Goal: Task Accomplishment & Management: Use online tool/utility

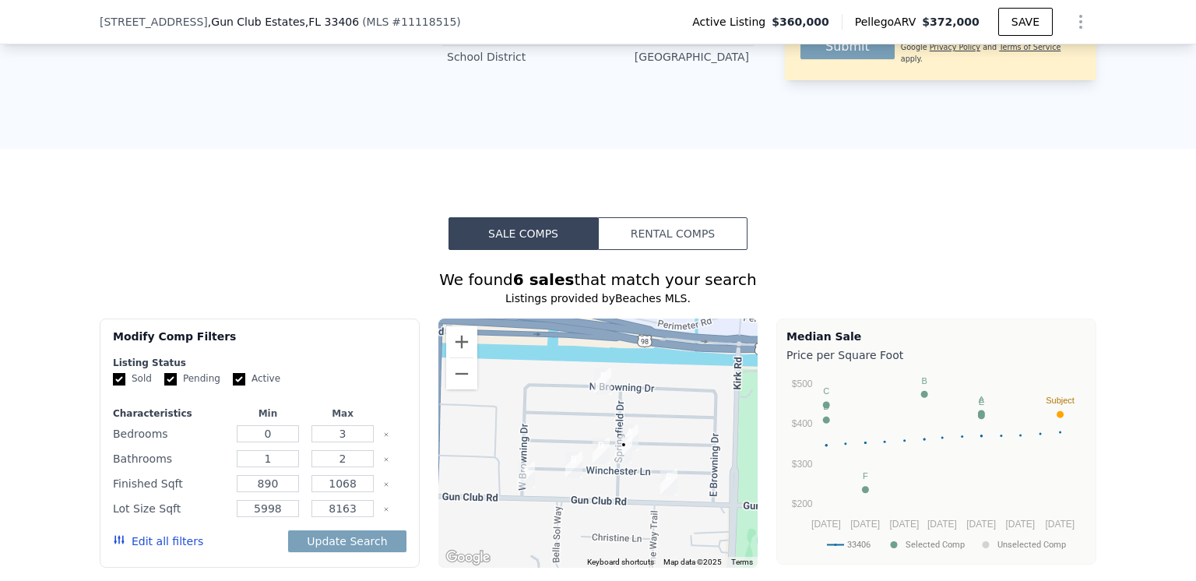
scroll to position [928, 0]
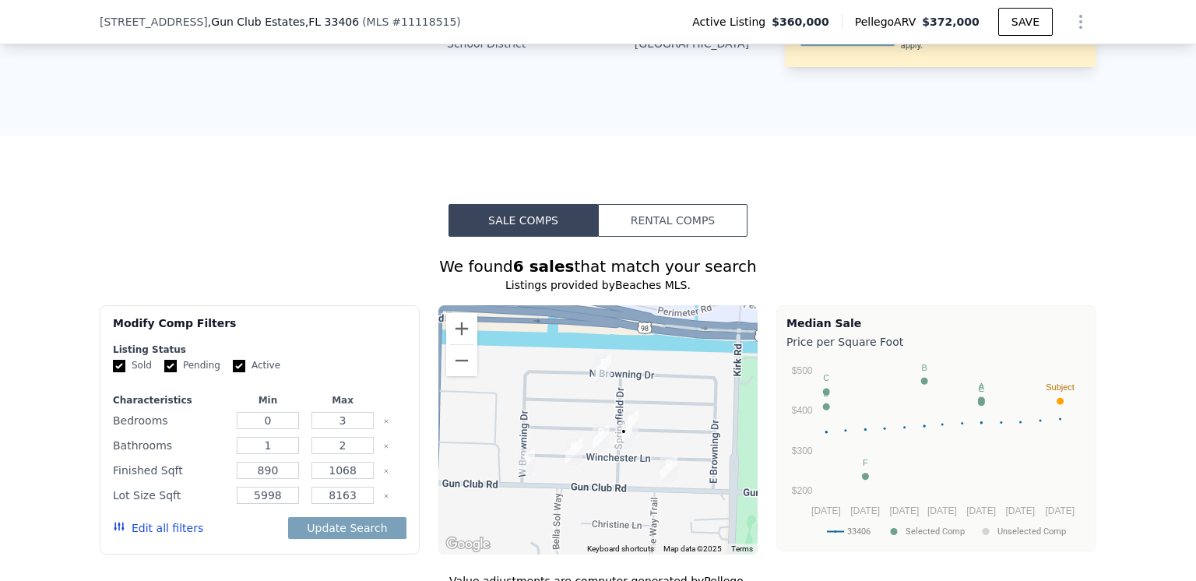
click at [656, 237] on button "Rental Comps" at bounding box center [672, 220] width 149 height 33
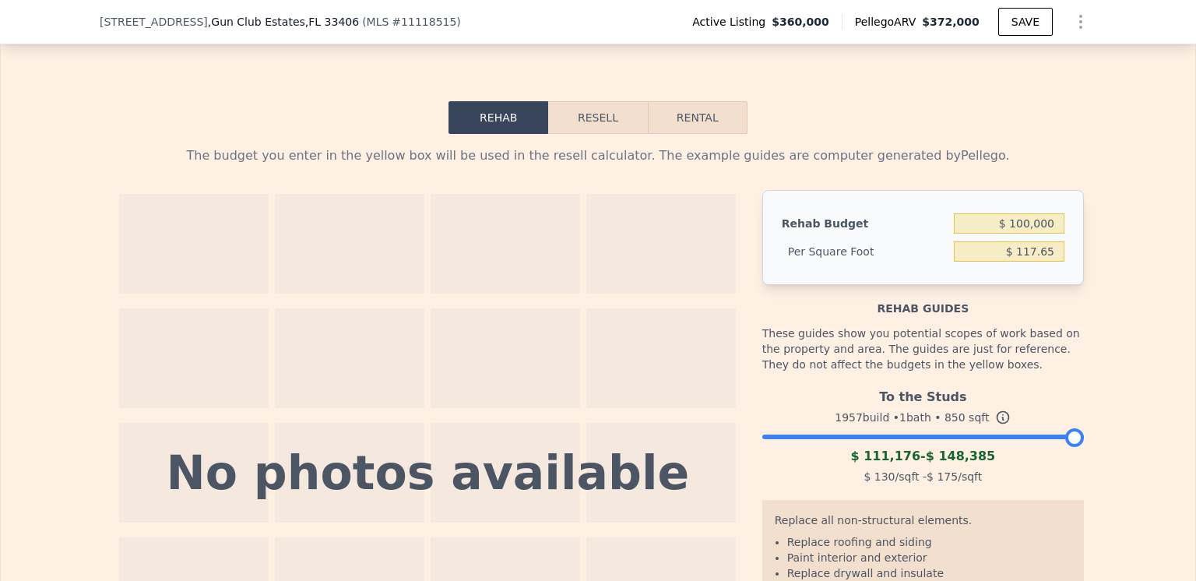
scroll to position [1940, 0]
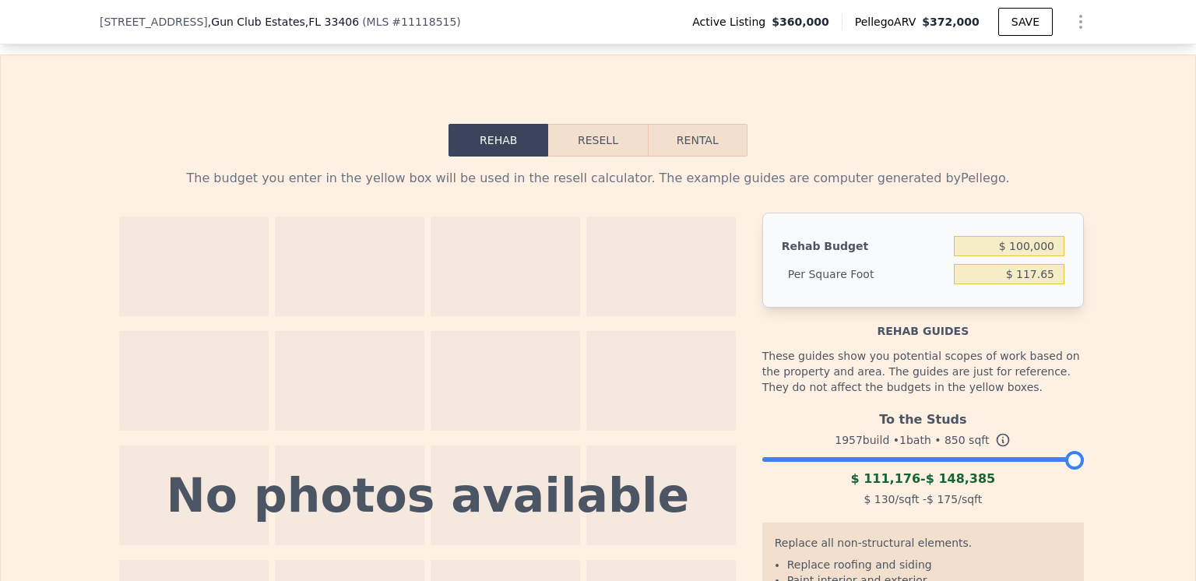
click at [680, 156] on button "Rental" at bounding box center [698, 140] width 100 height 33
select select "30"
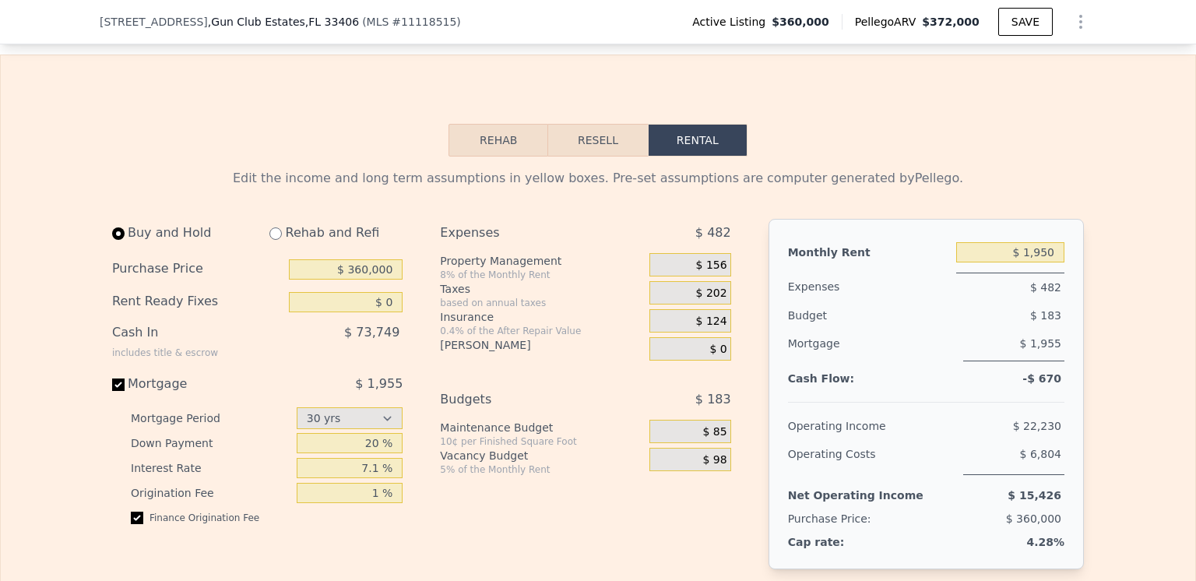
scroll to position [2018, 0]
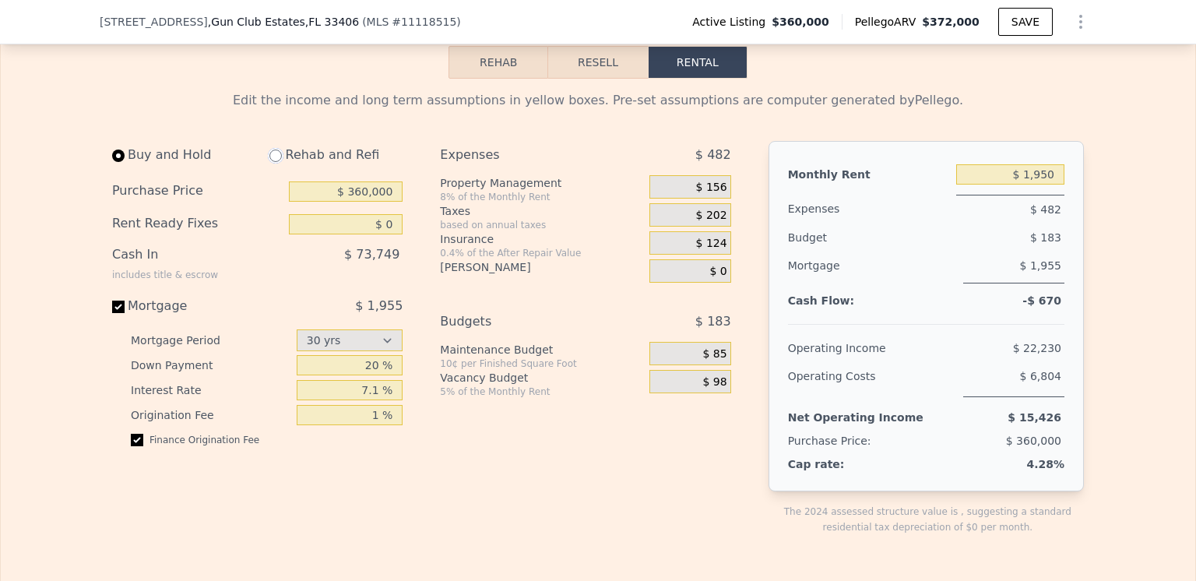
click at [271, 162] on input "radio" at bounding box center [275, 155] width 12 height 12
radio input "true"
type input "$ 100,000"
type input "$ 2,600"
select select "30"
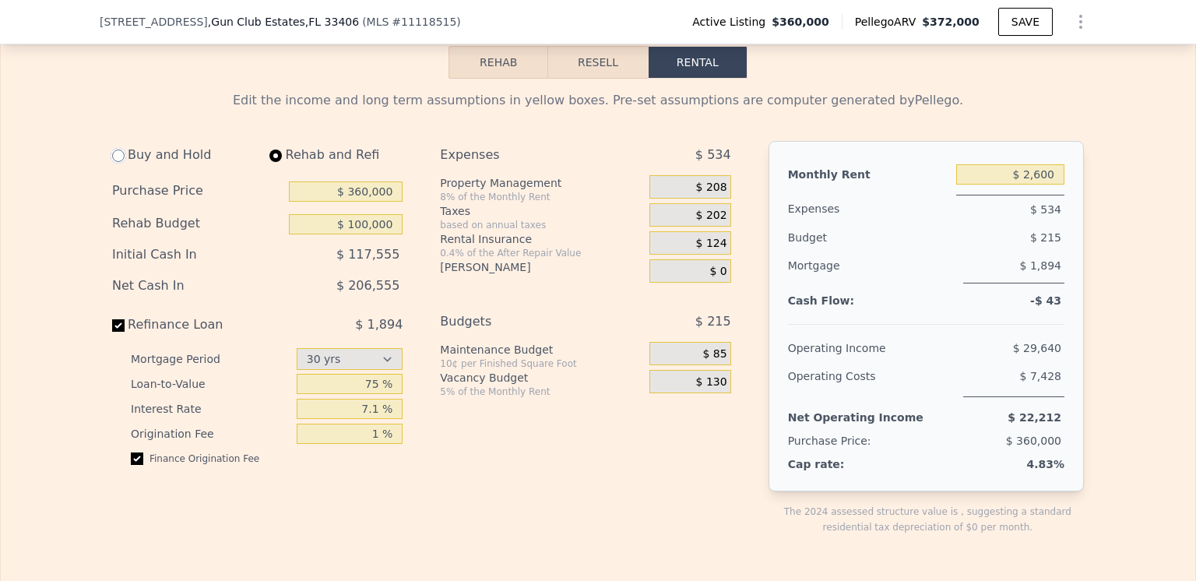
click at [114, 162] on input "radio" at bounding box center [118, 155] width 12 height 12
radio input "true"
type input "$ 0"
type input "$ 1,950"
select select "30"
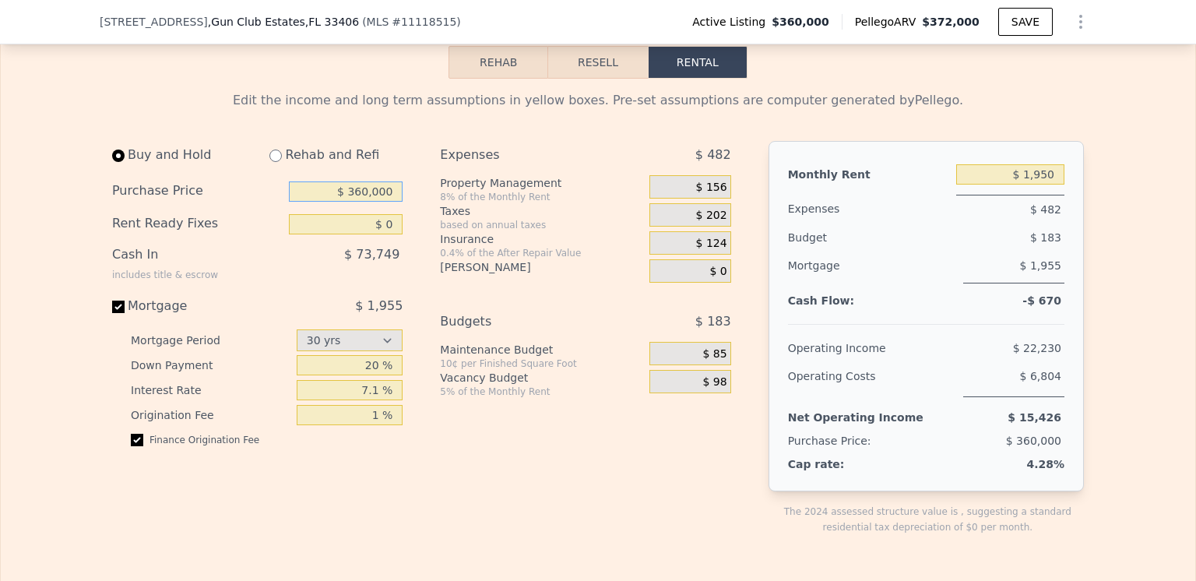
click at [367, 202] on input "$ 360,000" at bounding box center [346, 191] width 114 height 20
click at [362, 202] on input "$ 360,000" at bounding box center [346, 191] width 114 height 20
type input "$ 300,000"
click at [661, 486] on div "Expenses $ 482 Property Management 8% of the Monthly Rent $ 156 Taxes based on …" at bounding box center [591, 350] width 303 height 419
click at [387, 234] on input "$ 0" at bounding box center [346, 224] width 114 height 20
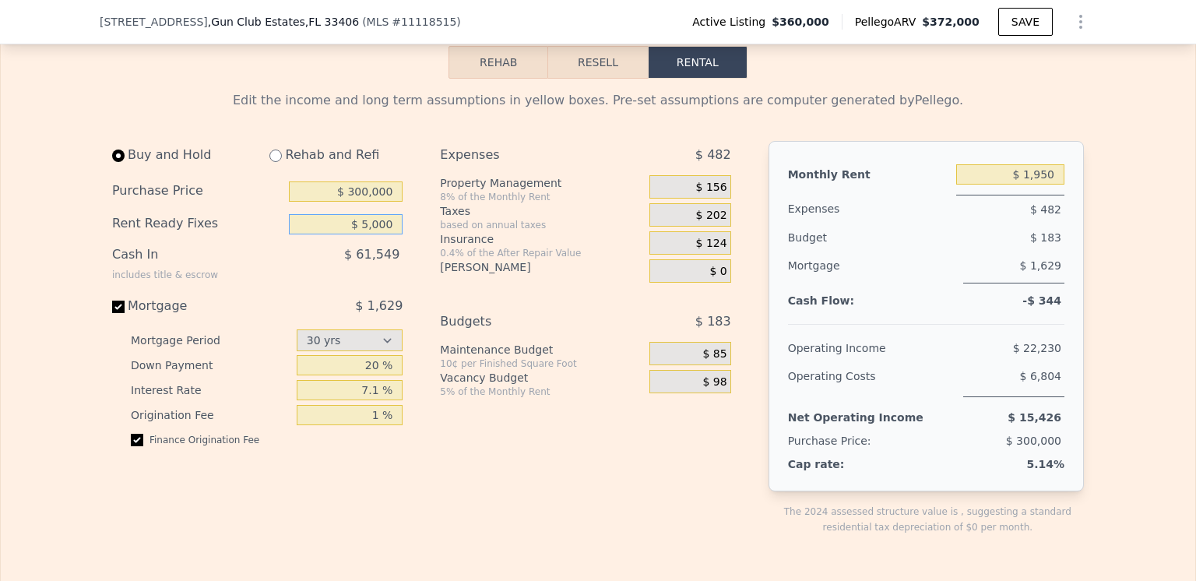
type input "$ 5,000"
click at [547, 481] on div "Expenses $ 482 Property Management 8% of the Monthly Rent $ 156 Taxes based on …" at bounding box center [591, 350] width 303 height 419
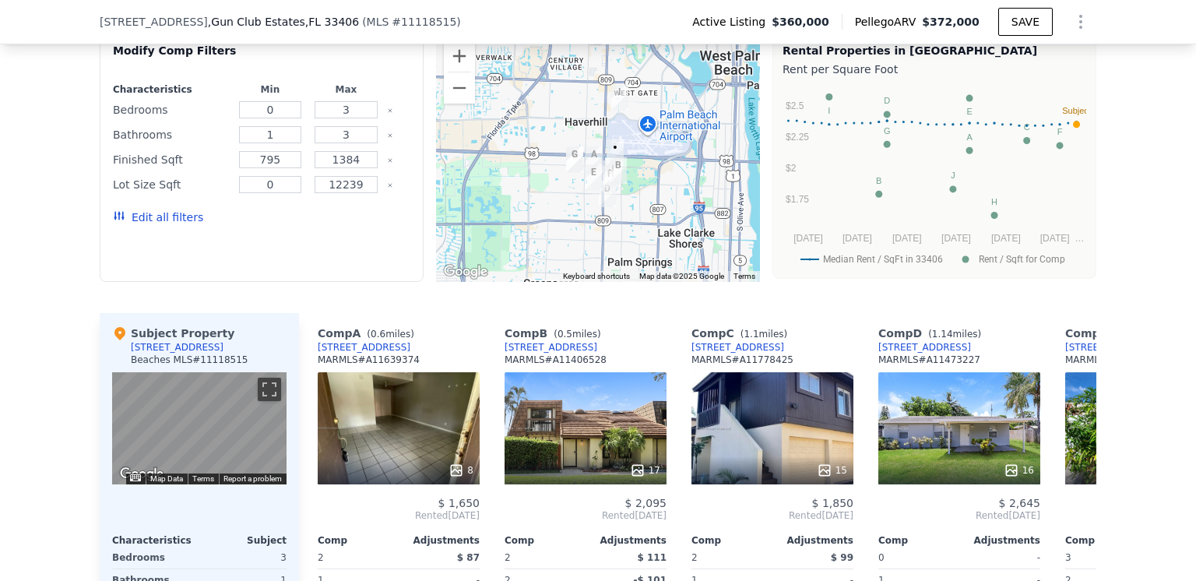
scroll to position [1162, 0]
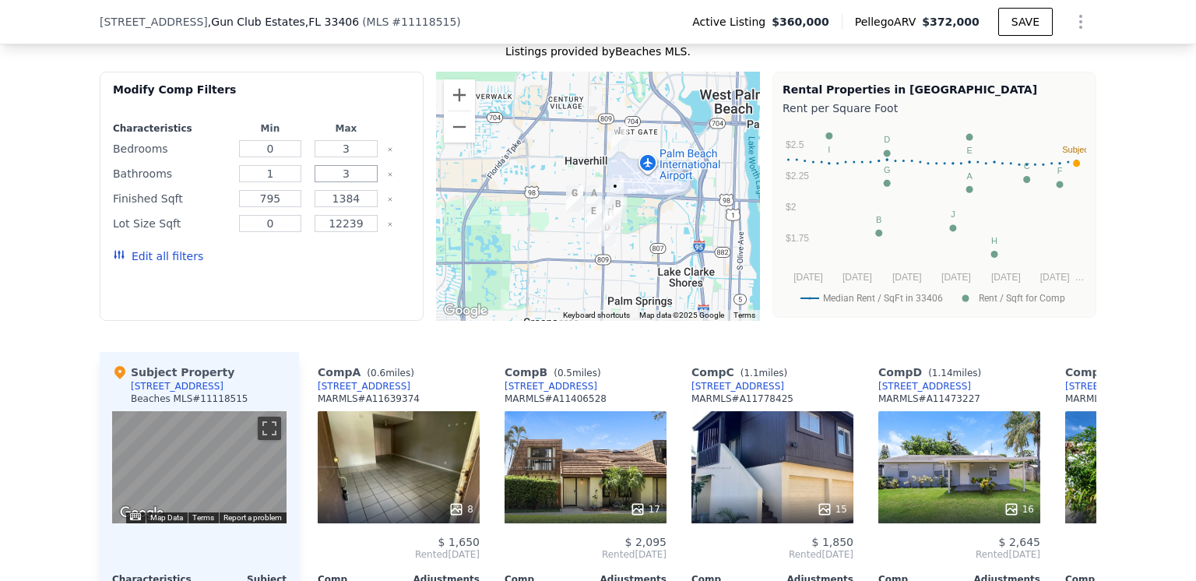
click at [341, 182] on input "3" at bounding box center [346, 173] width 63 height 17
click at [153, 264] on button "Edit all filters" at bounding box center [158, 256] width 90 height 16
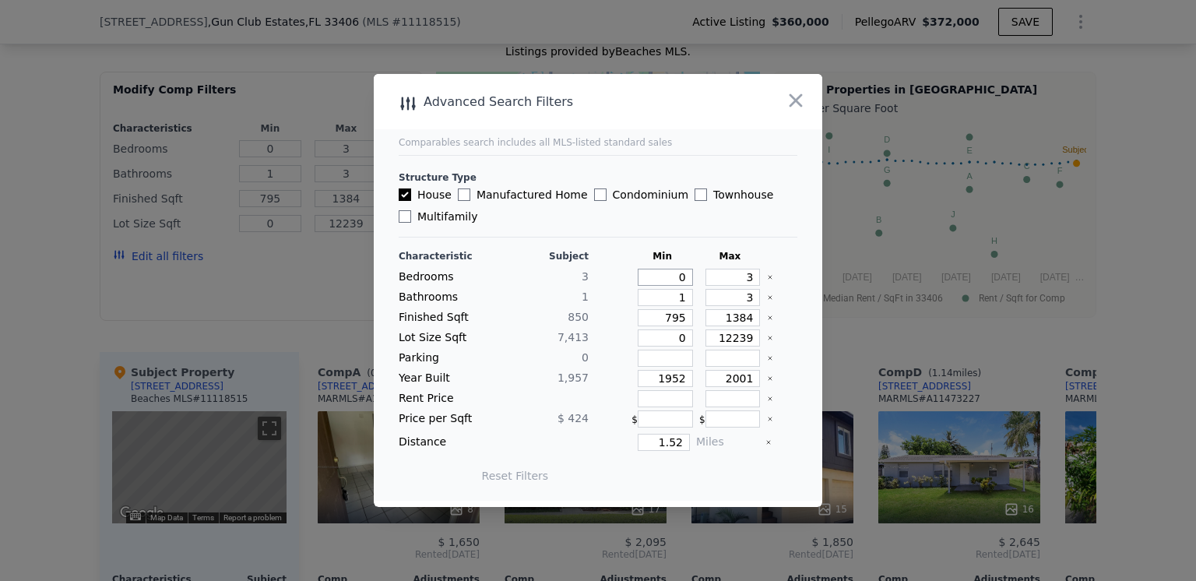
click at [675, 277] on input "0" at bounding box center [665, 277] width 55 height 17
type input "3"
click at [741, 300] on input "3" at bounding box center [732, 297] width 55 height 17
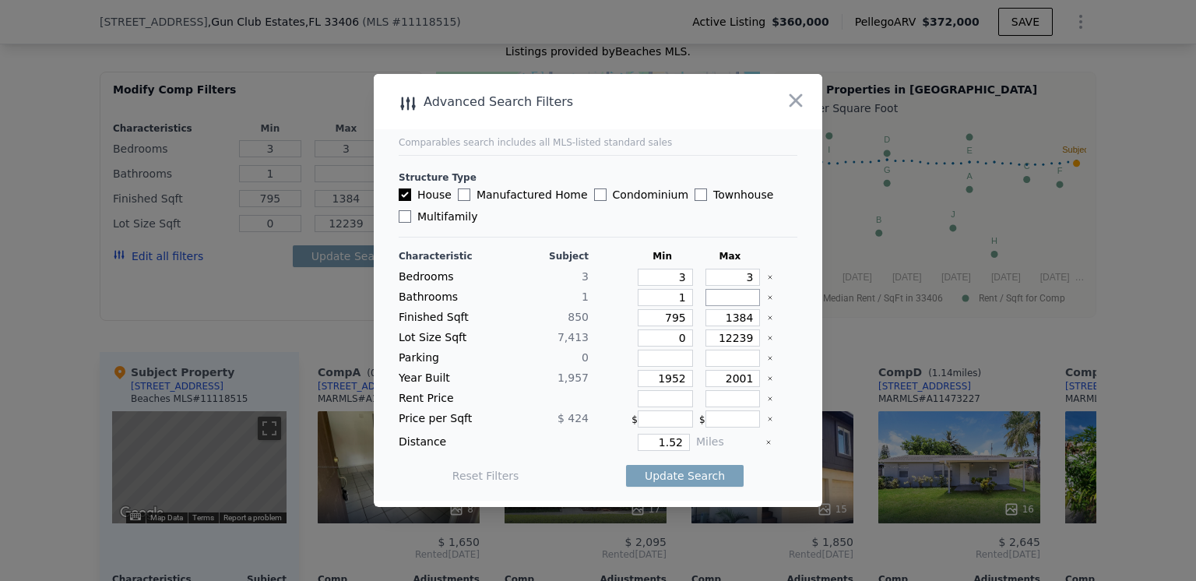
type input "1"
click at [661, 477] on button "Update Search" at bounding box center [685, 476] width 118 height 22
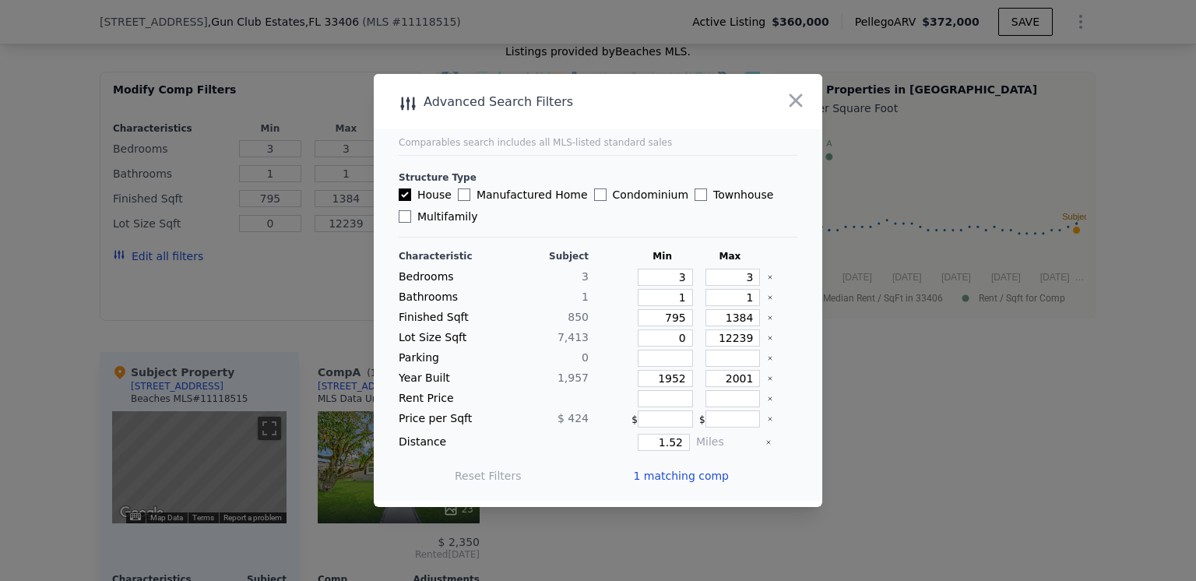
click at [794, 103] on icon "button" at bounding box center [795, 100] width 13 height 13
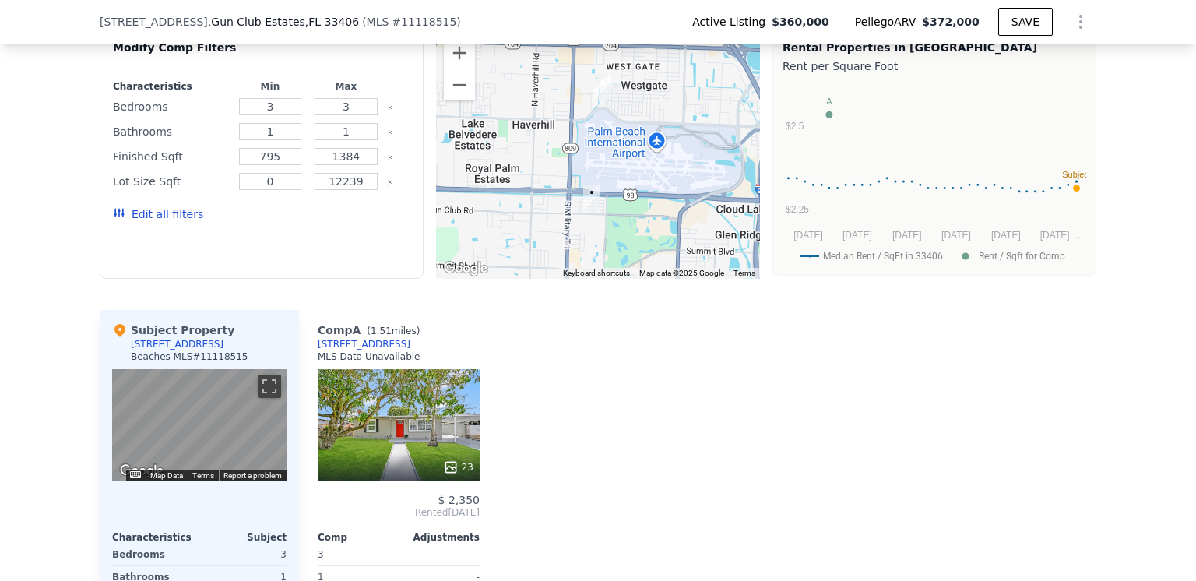
scroll to position [1084, 0]
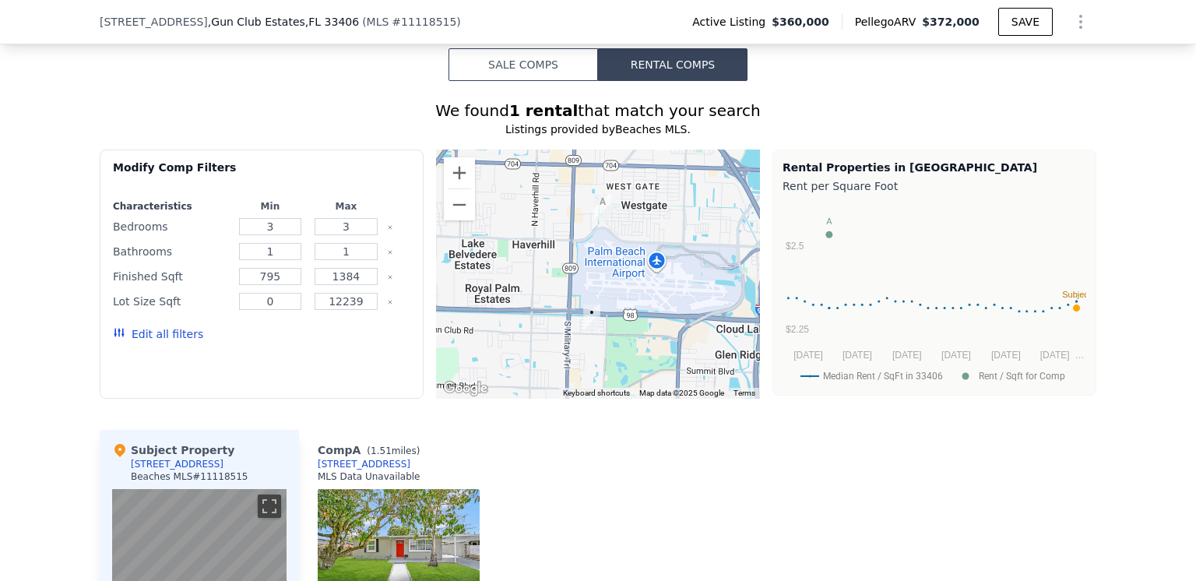
click at [164, 342] on button "Edit all filters" at bounding box center [158, 334] width 90 height 16
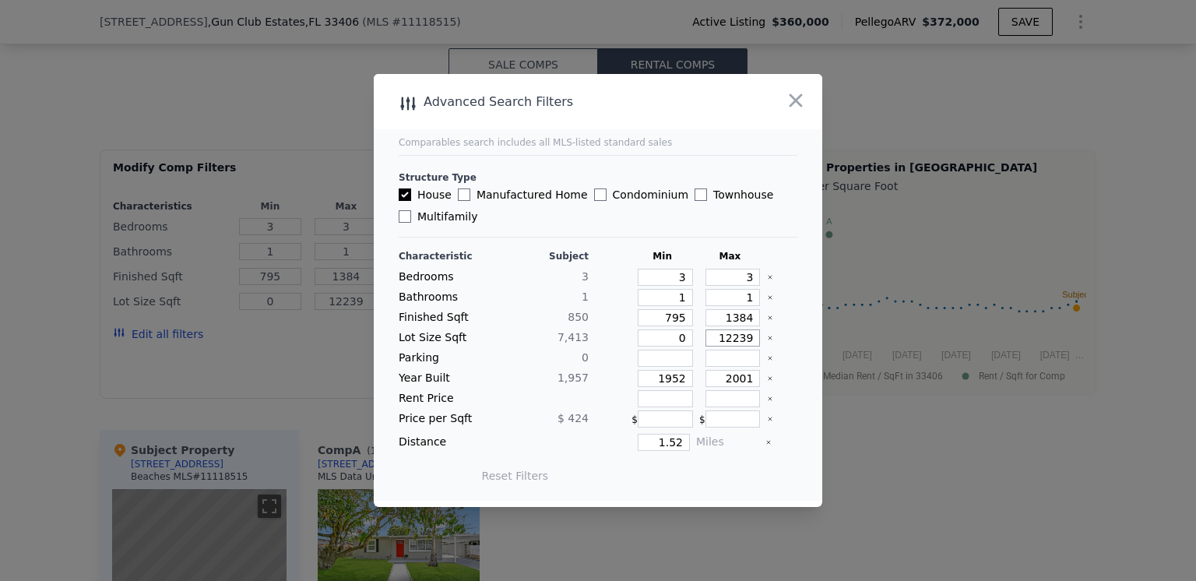
click at [740, 339] on input "12239" at bounding box center [732, 337] width 55 height 17
type input "1223"
type input "122"
type input "12"
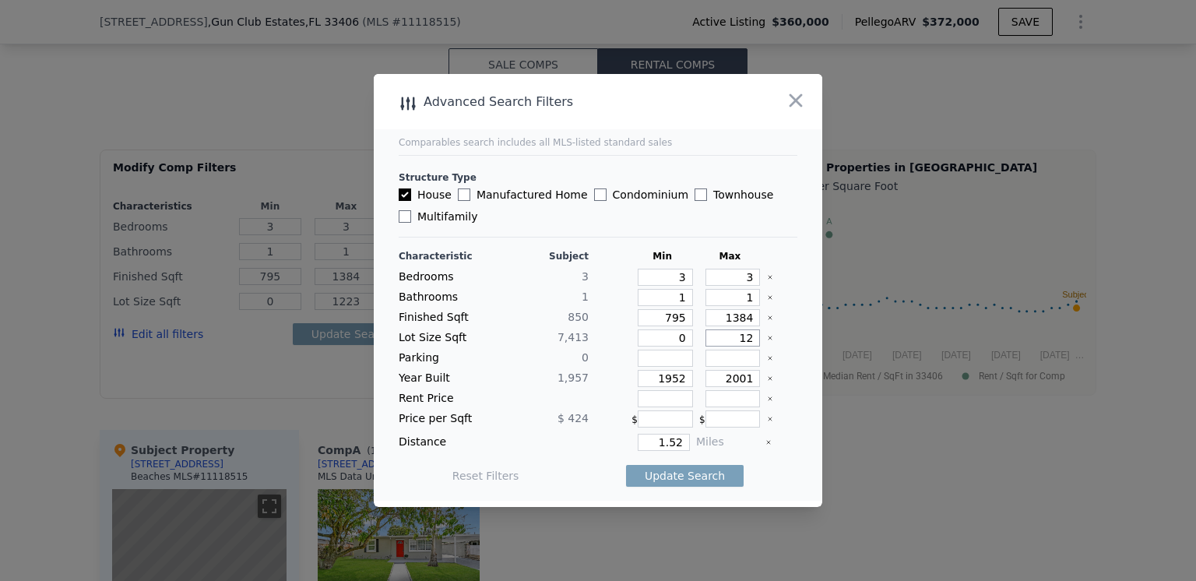
type input "122"
type input "12"
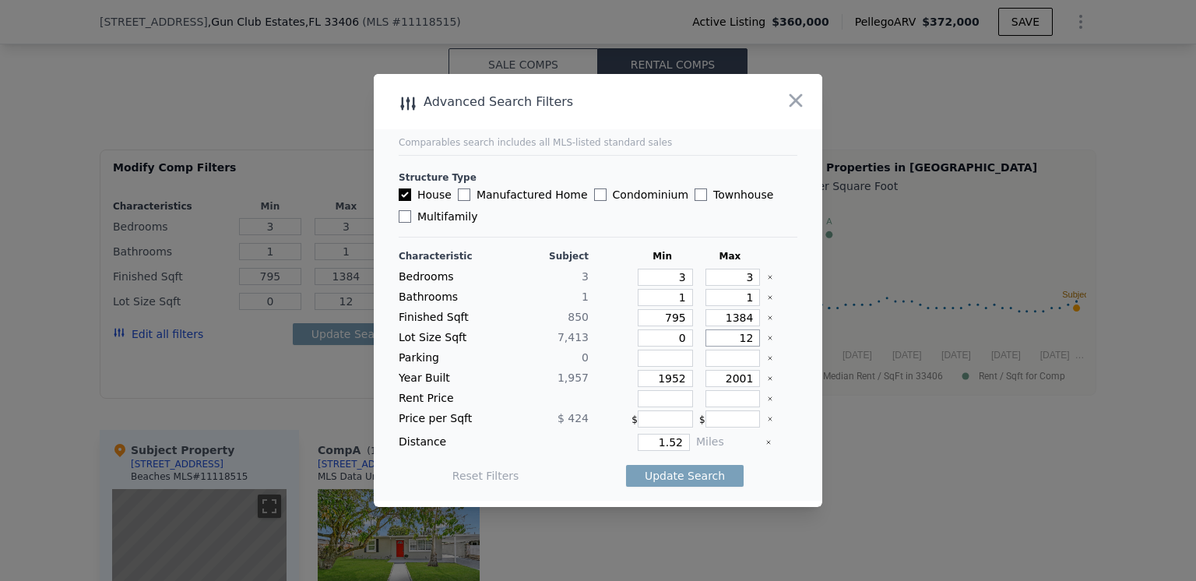
type input "1"
type input "8"
type input "800"
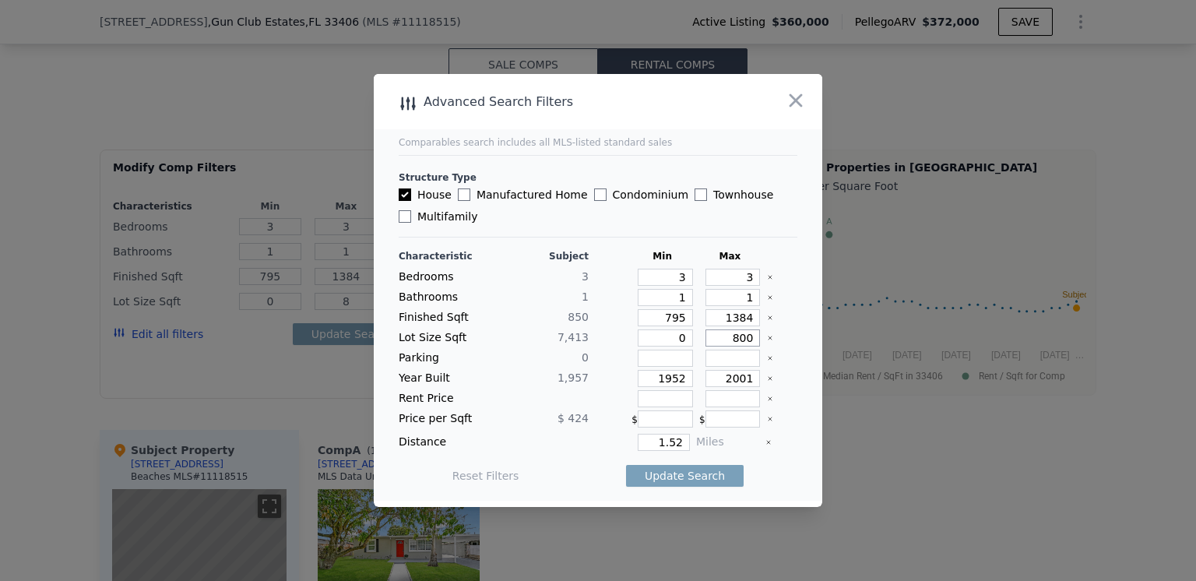
type input "80"
type input "800"
type input "8000"
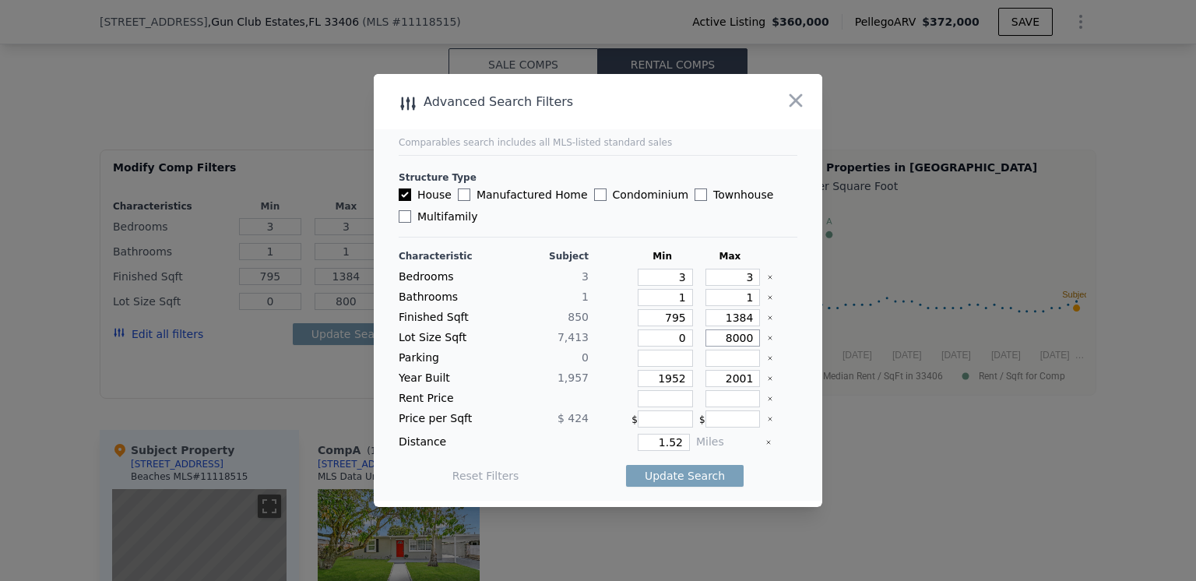
type input "8000"
click at [741, 378] on input "2001" at bounding box center [732, 378] width 55 height 17
type input "200"
type input "2"
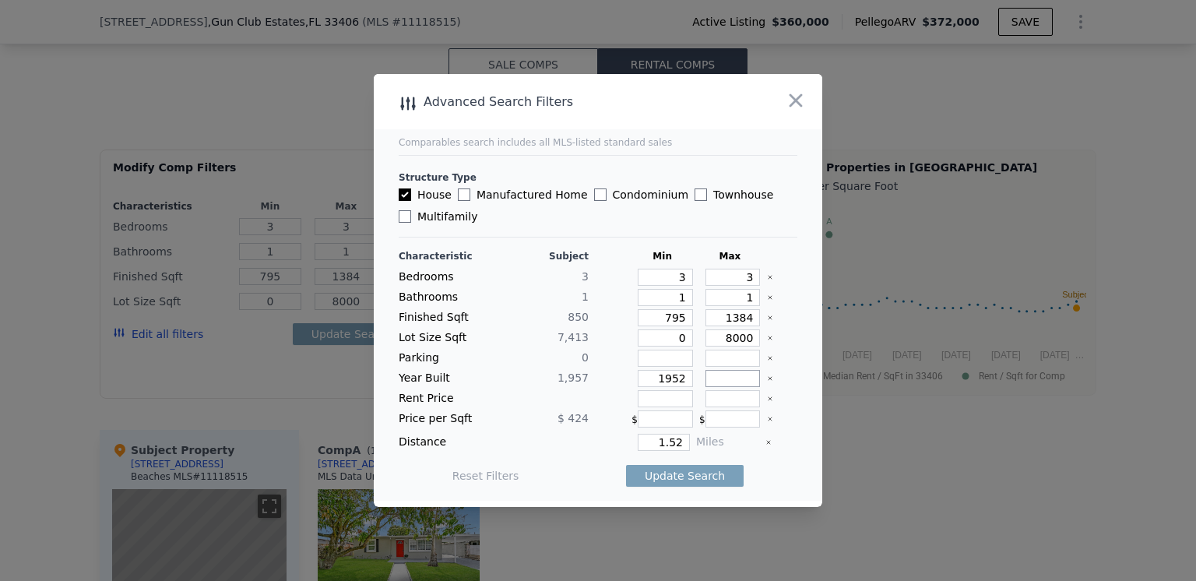
type input "1"
type input "19"
type input "195"
click at [674, 440] on input "1.52" at bounding box center [664, 442] width 52 height 17
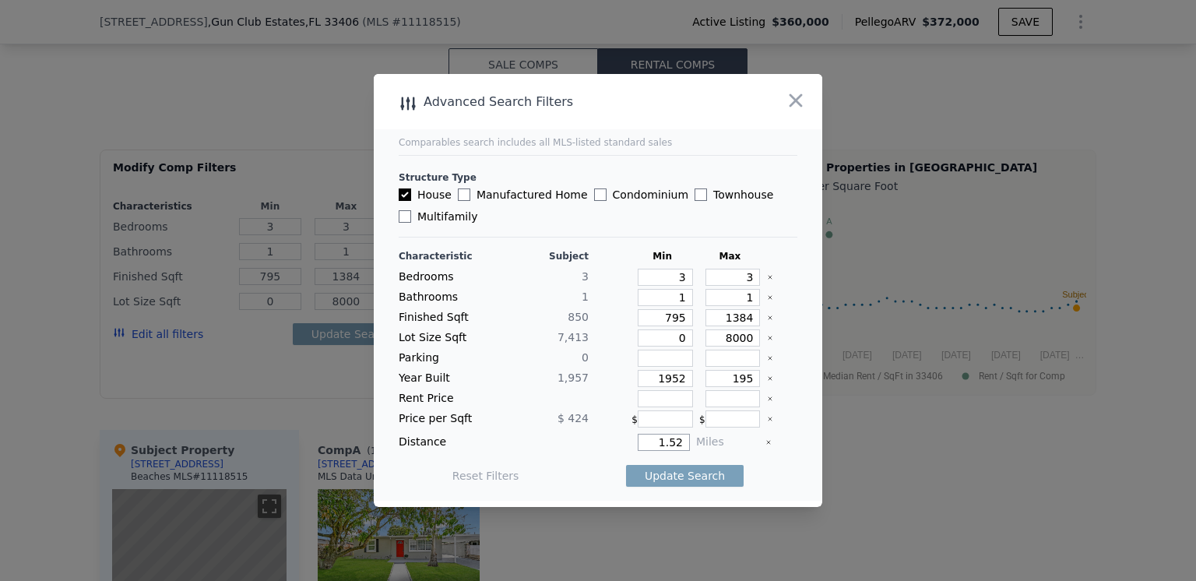
type input "1.5"
type input "1"
click at [775, 468] on div "Reset Filters Update Search" at bounding box center [598, 476] width 399 height 44
click at [680, 471] on button "Update Search" at bounding box center [685, 476] width 118 height 22
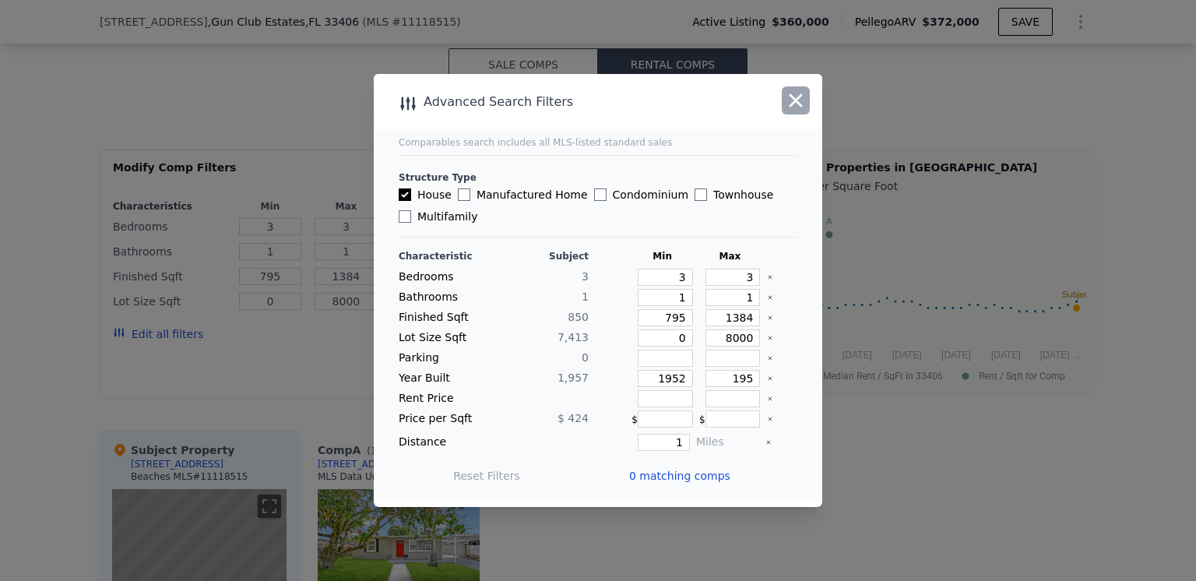
click at [794, 104] on icon "button" at bounding box center [795, 100] width 13 height 13
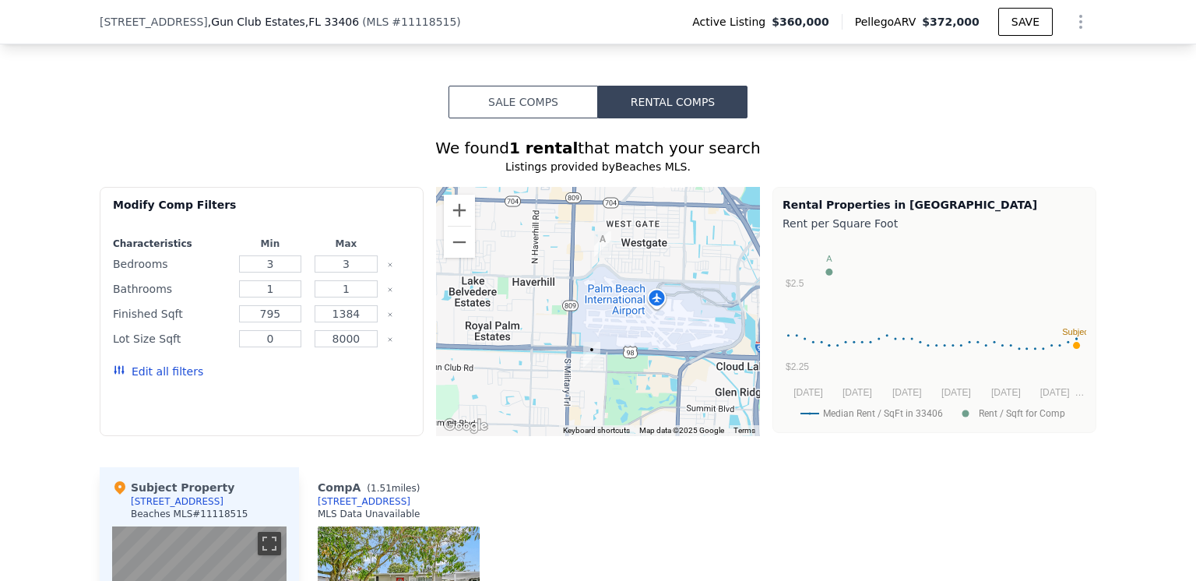
scroll to position [1006, 0]
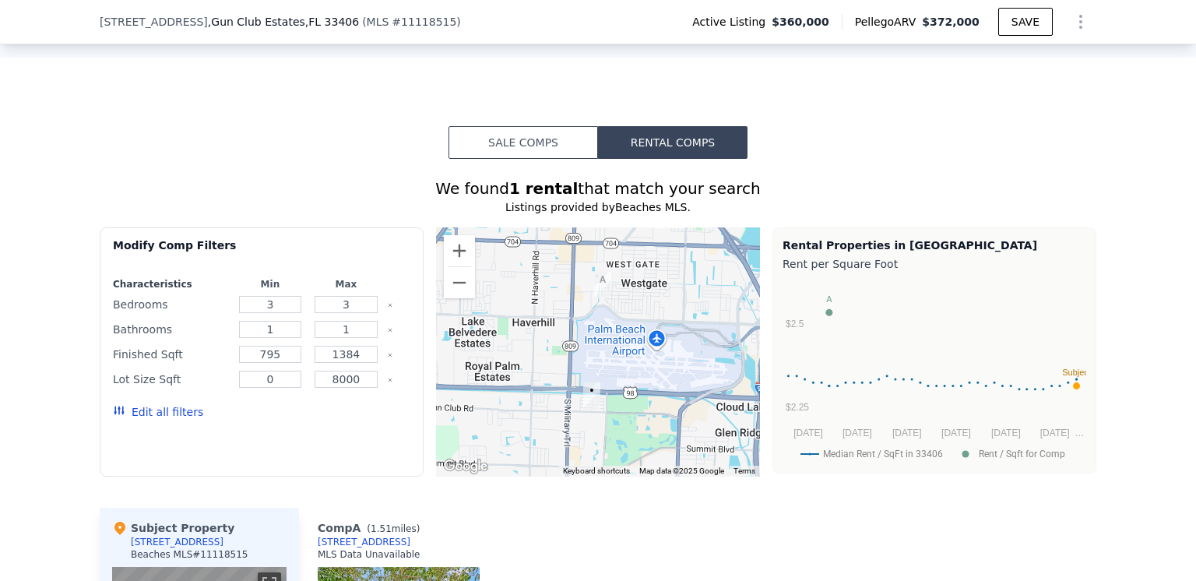
click at [520, 159] on button "Sale Comps" at bounding box center [522, 142] width 149 height 33
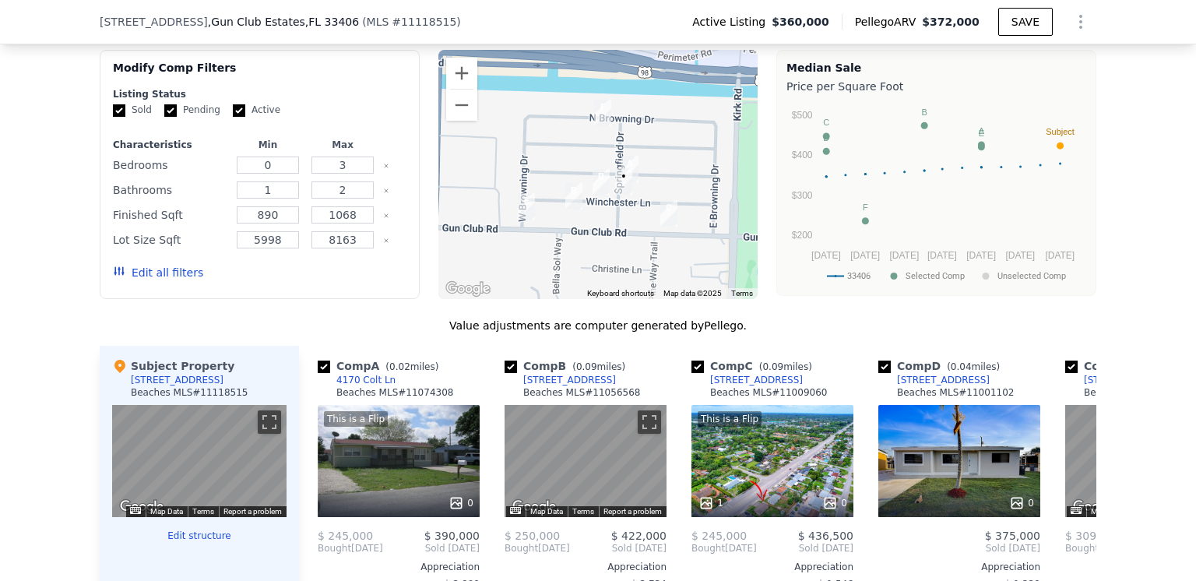
scroll to position [1162, 0]
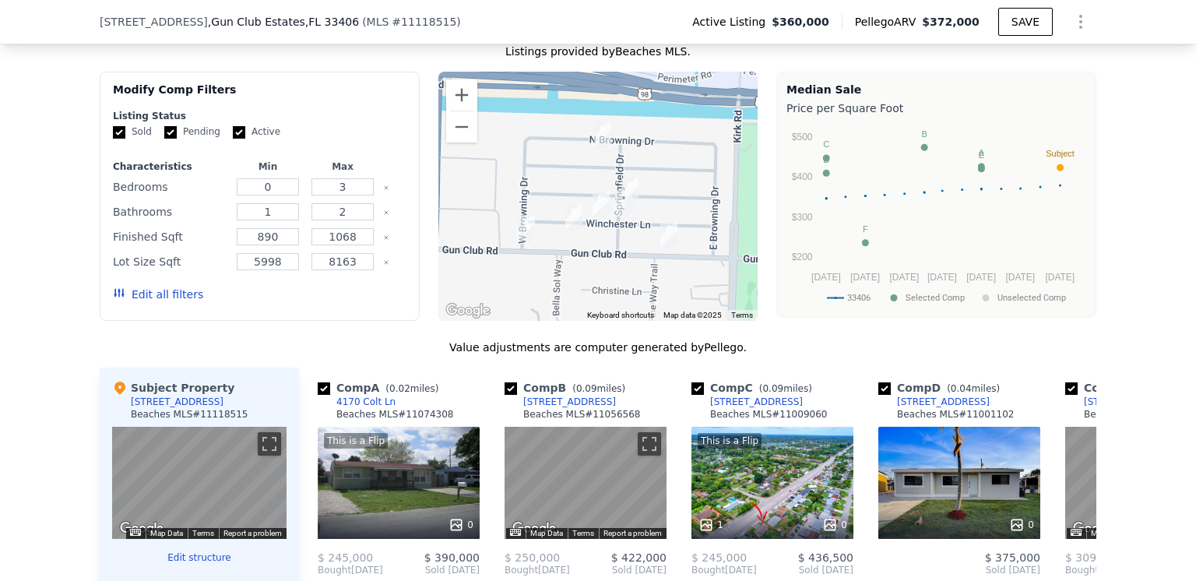
click at [155, 302] on button "Edit all filters" at bounding box center [158, 295] width 90 height 16
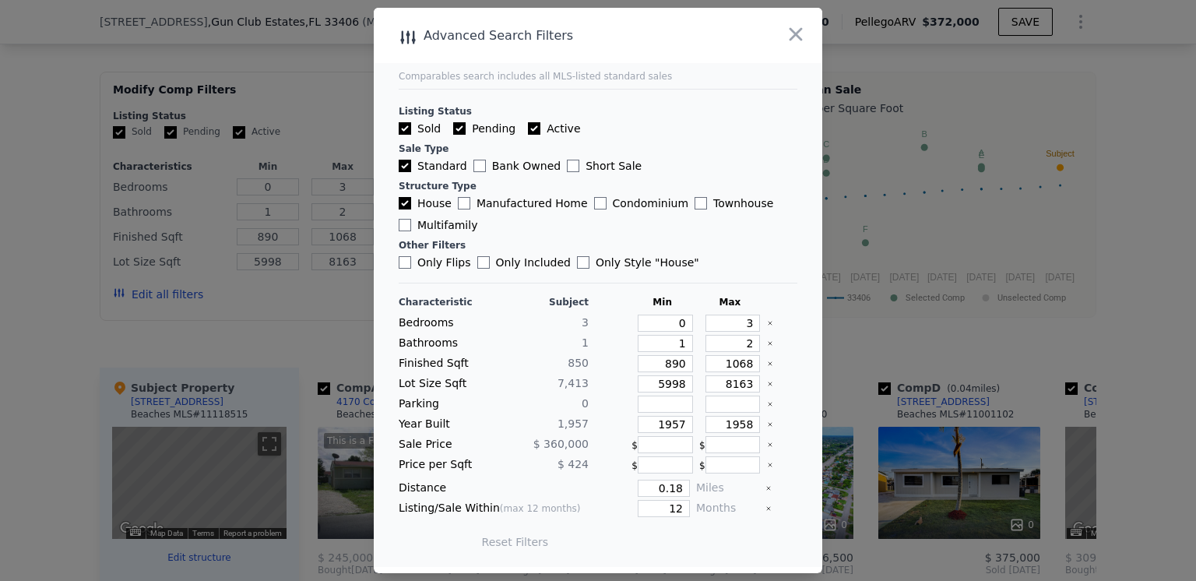
click at [528, 126] on input "Active" at bounding box center [534, 128] width 12 height 12
checkbox input "false"
click at [458, 125] on input "Pending" at bounding box center [459, 128] width 12 height 12
checkbox input "false"
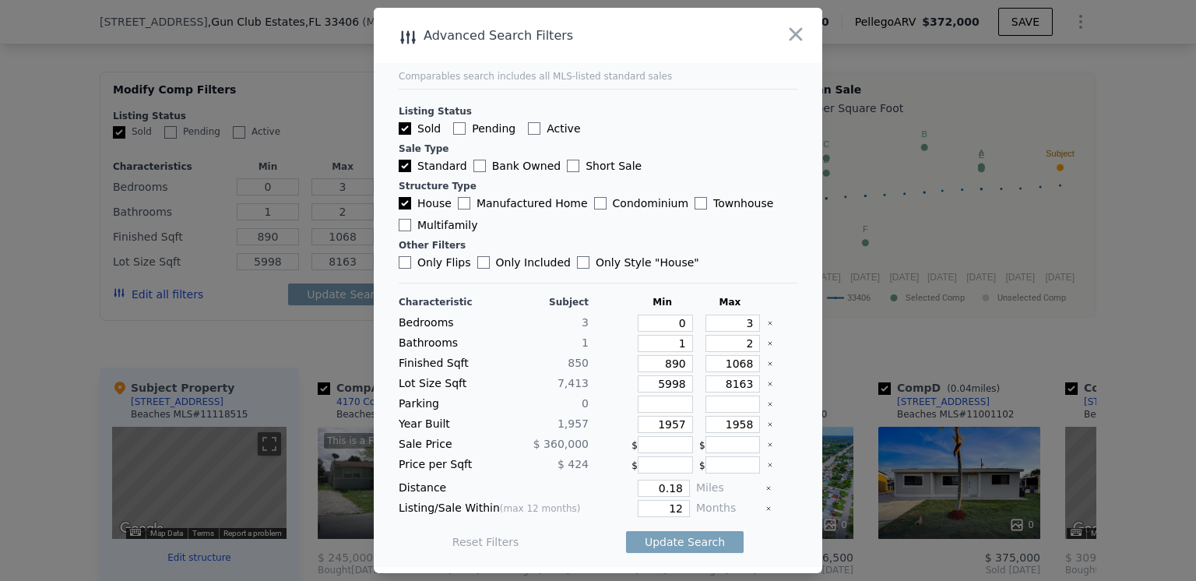
checkbox input "false"
click at [403, 262] on input "Only Flips" at bounding box center [405, 262] width 12 height 12
checkbox input "true"
click at [678, 322] on input "0" at bounding box center [665, 323] width 55 height 17
type input "3"
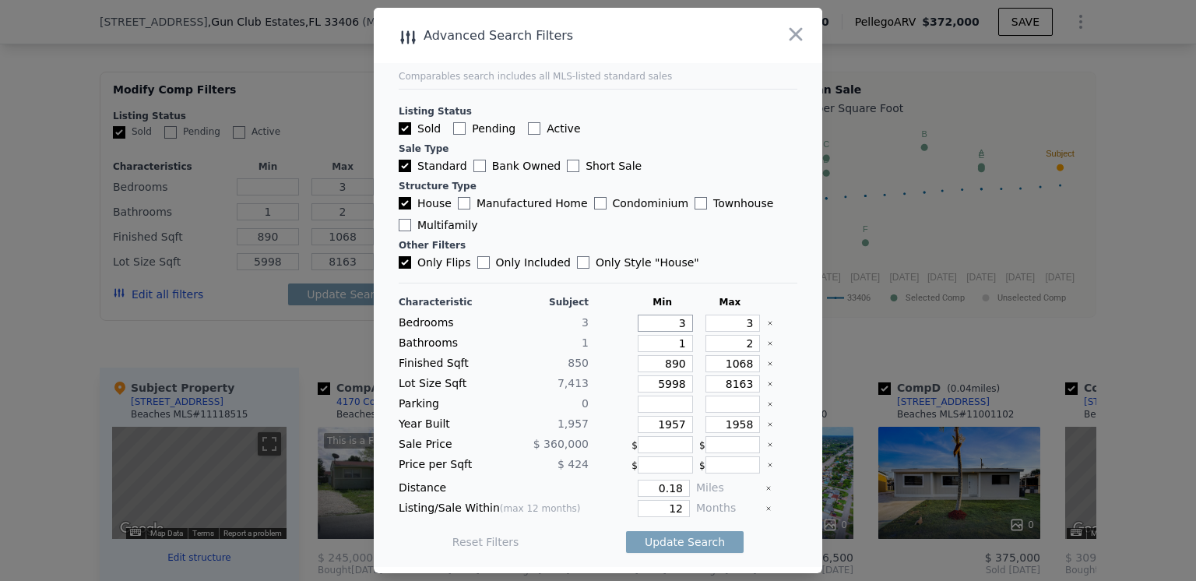
type input "3"
click at [741, 345] on input "2" at bounding box center [732, 343] width 55 height 17
type input "1"
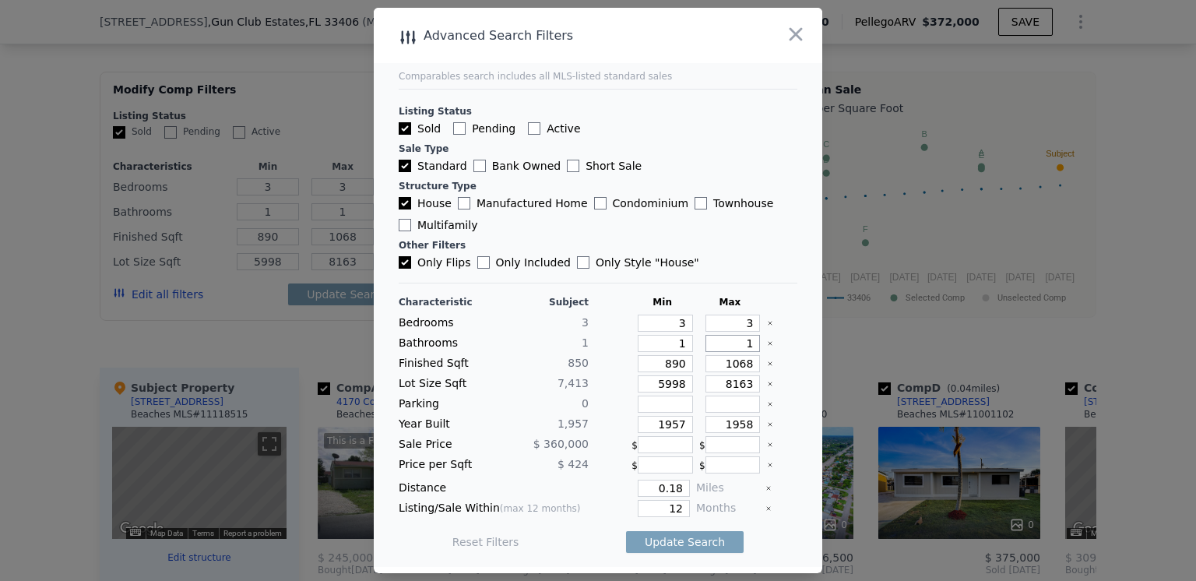
type input "1"
click at [676, 365] on input "890" at bounding box center [665, 363] width 55 height 17
type input "8"
type input "89"
type input "8"
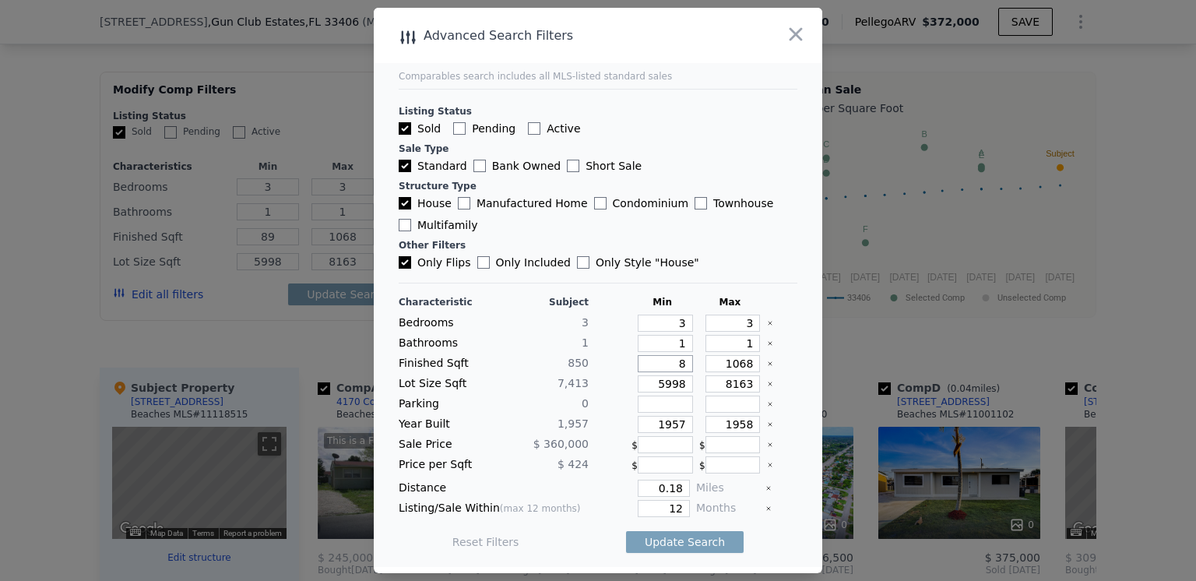
type input "8"
type input "80"
type input "800"
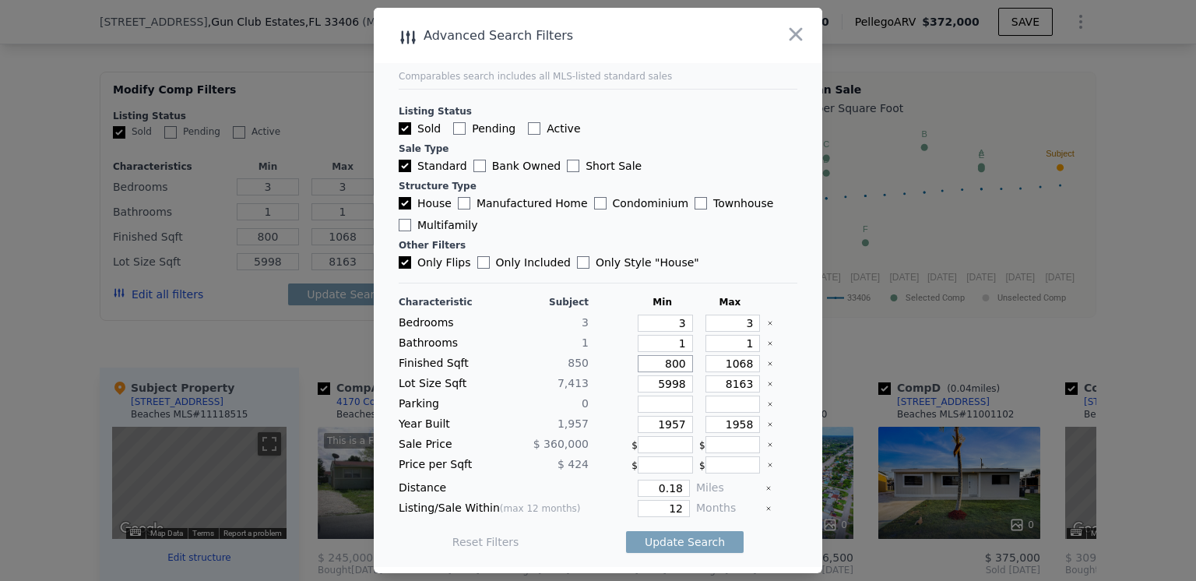
type input "800"
click at [675, 382] on input "5998" at bounding box center [665, 383] width 55 height 17
type input "599"
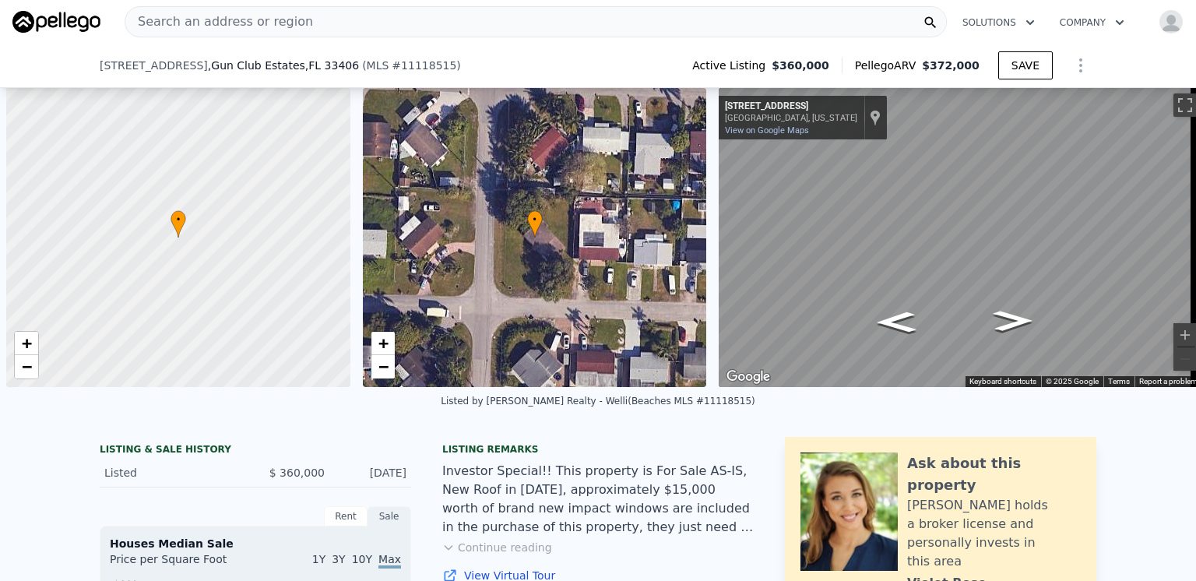
select select "30"
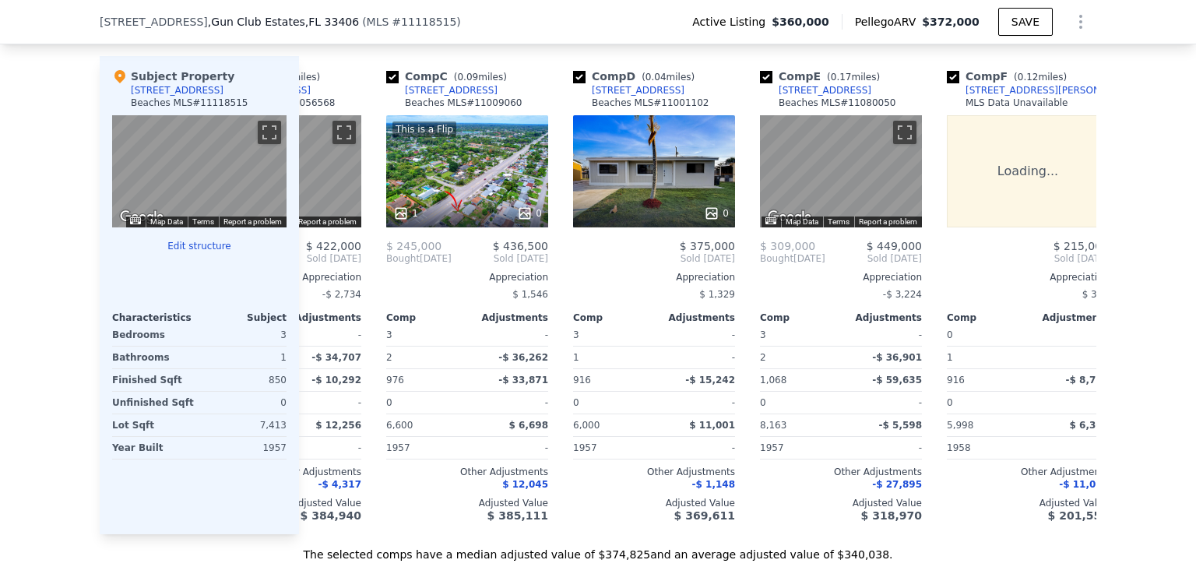
scroll to position [0, 361]
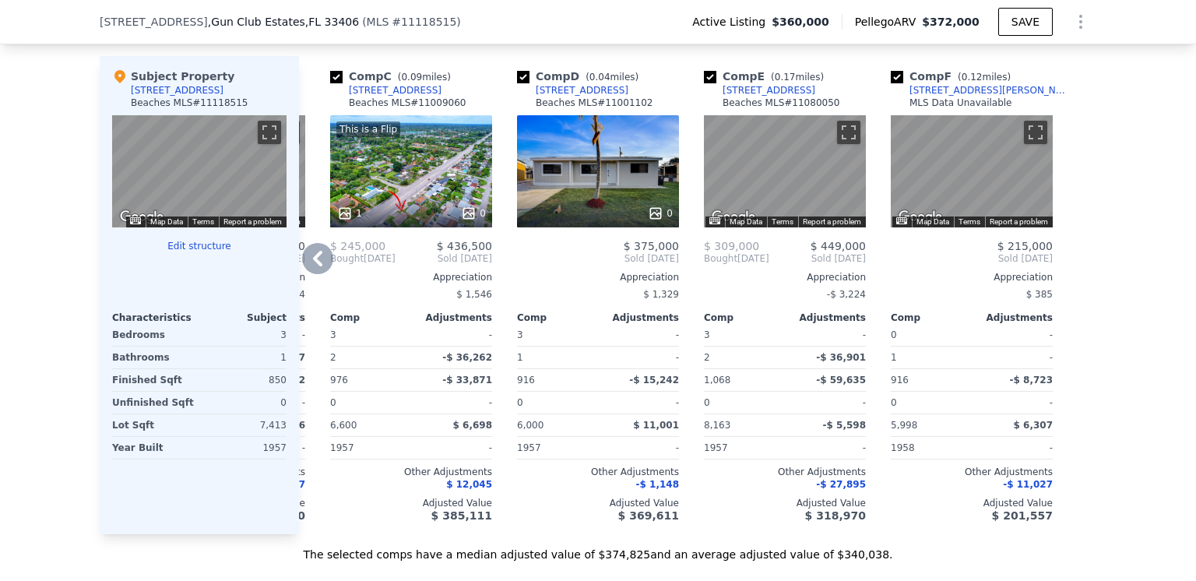
click at [891, 83] on input "checkbox" at bounding box center [897, 77] width 12 height 12
checkbox input "false"
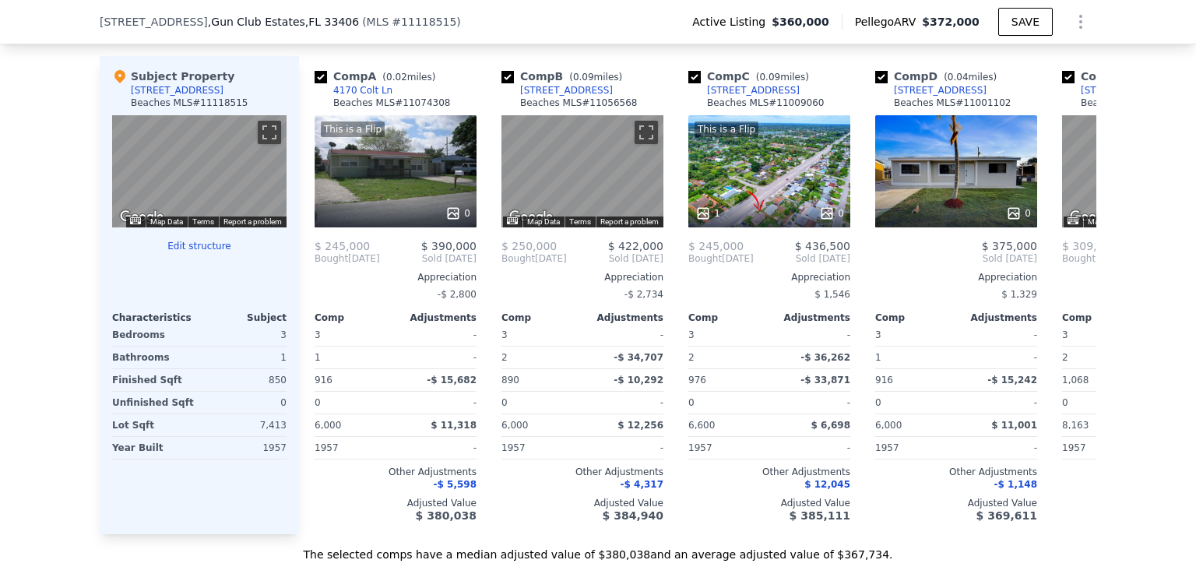
scroll to position [0, 0]
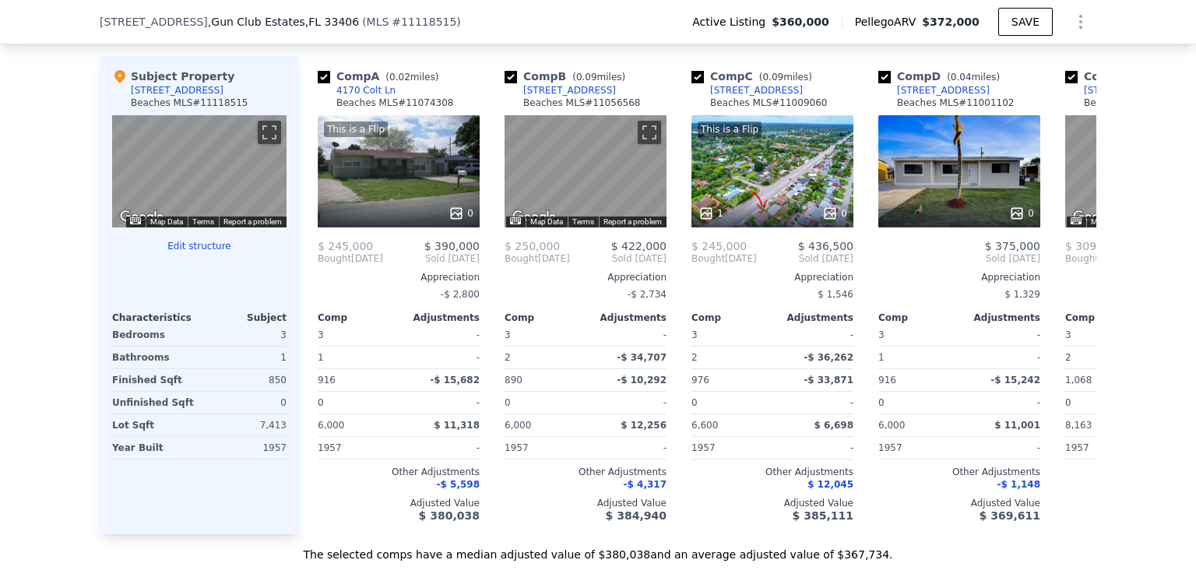
click at [1073, 24] on icon "Show Options" at bounding box center [1080, 21] width 19 height 19
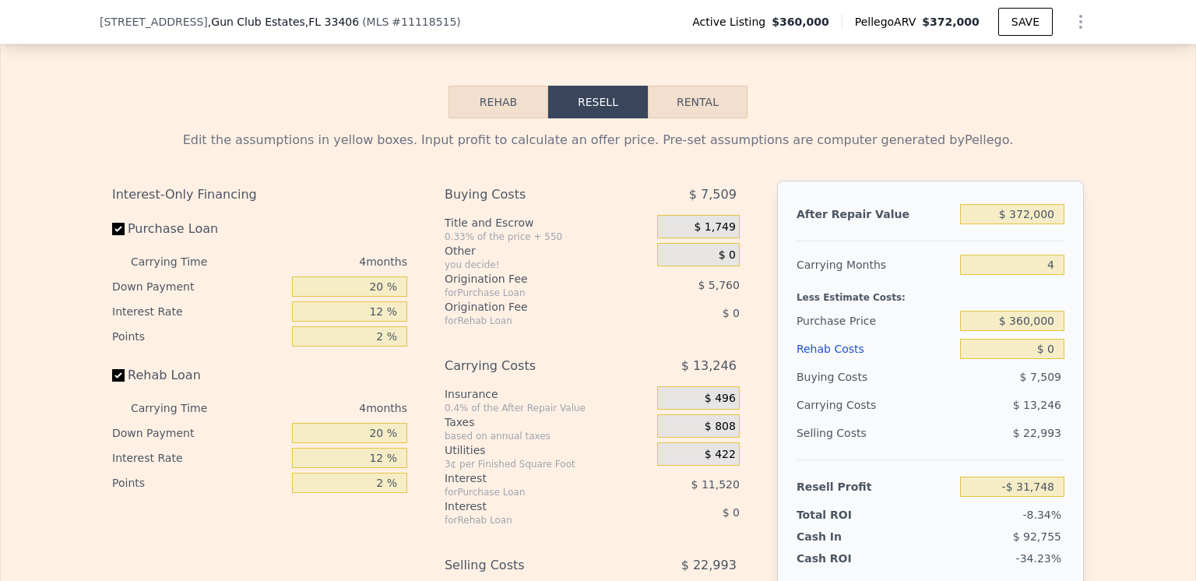
scroll to position [2099, 0]
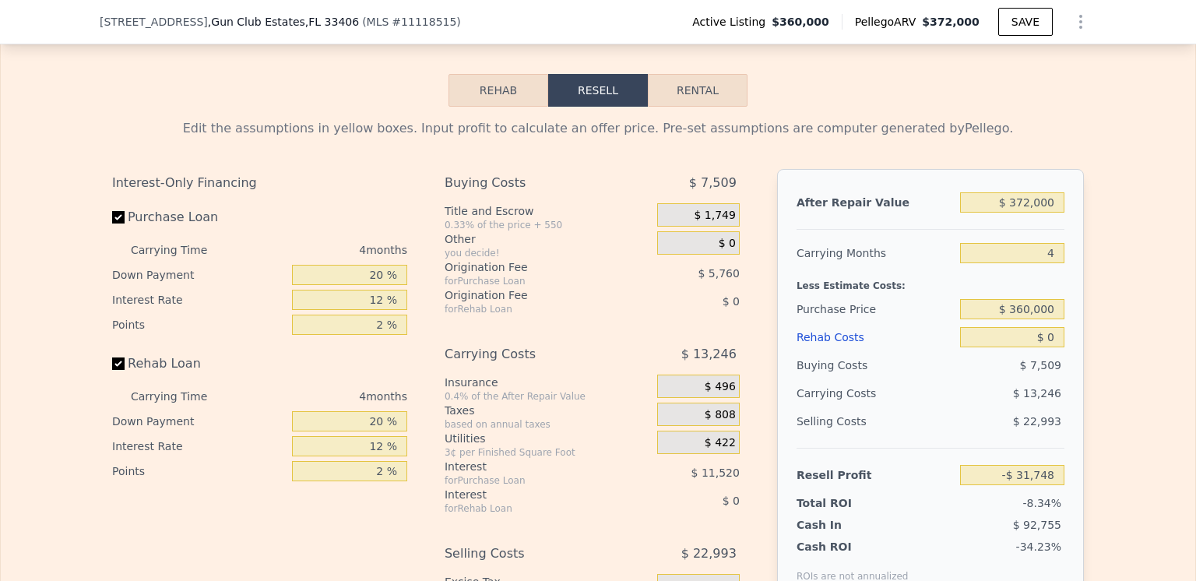
click at [493, 107] on button "Rehab" at bounding box center [498, 90] width 100 height 33
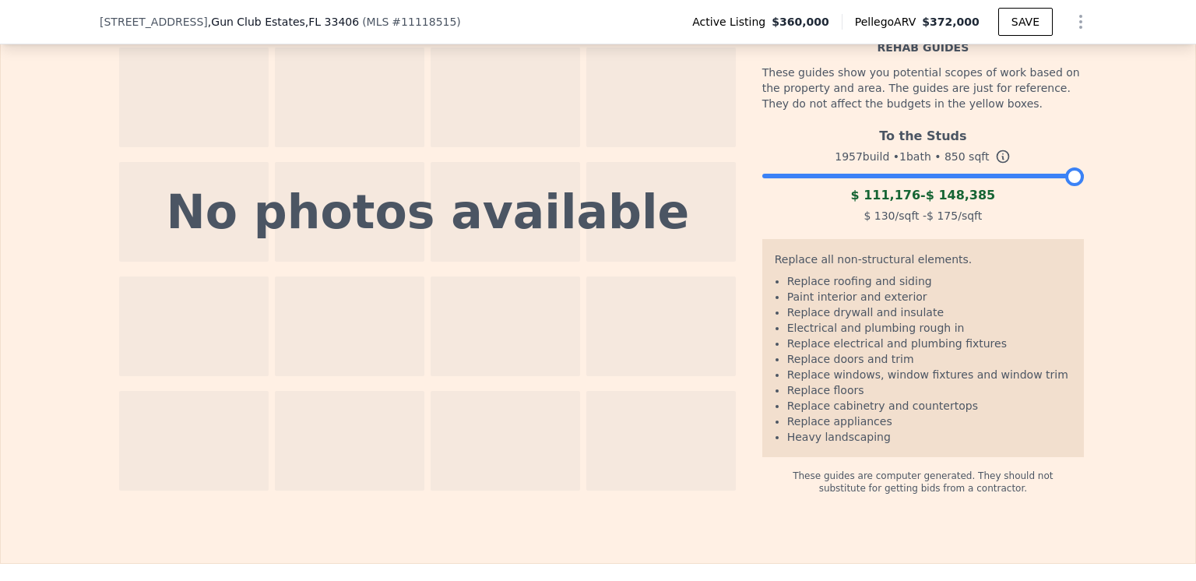
scroll to position [2177, 0]
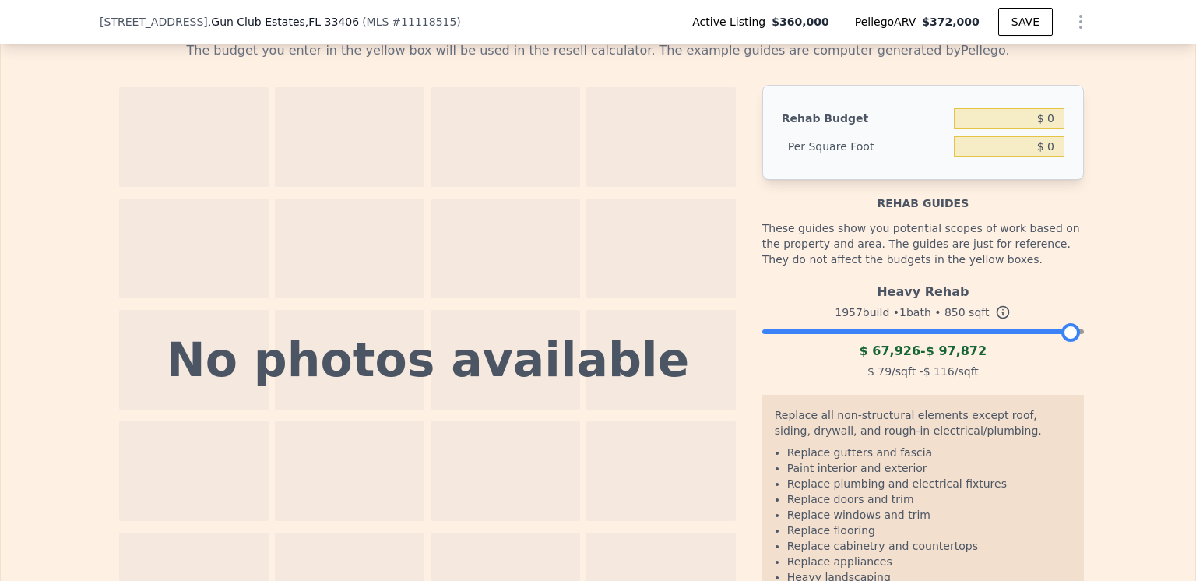
click at [1061, 342] on div at bounding box center [1070, 332] width 19 height 19
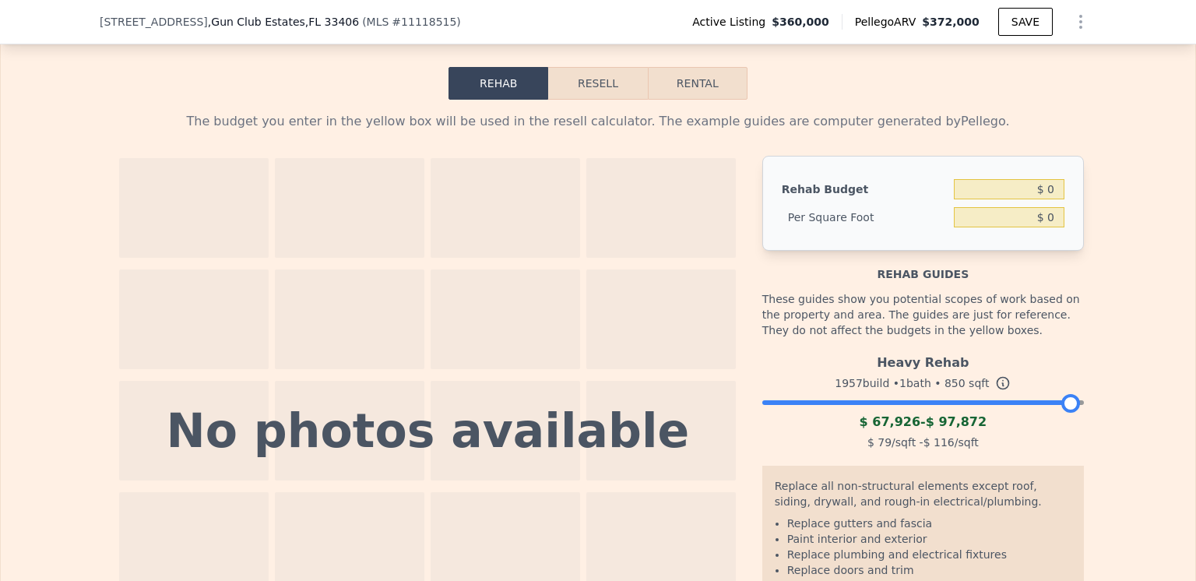
scroll to position [2099, 0]
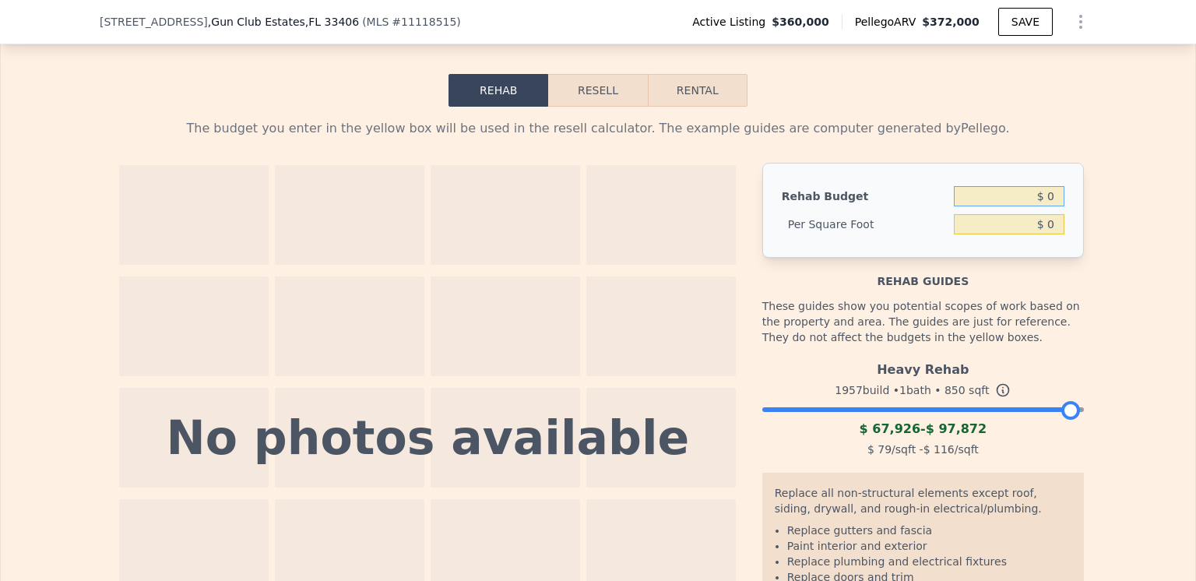
click at [1050, 206] on input "$ 0" at bounding box center [1009, 196] width 111 height 20
type input "$ 100,000"
click at [1085, 125] on div "Rehab Resell Rental The budget you enter in the yellow box will be used in the …" at bounding box center [598, 393] width 1196 height 777
type input "$ 117.65"
click at [590, 107] on button "Resell" at bounding box center [597, 90] width 99 height 33
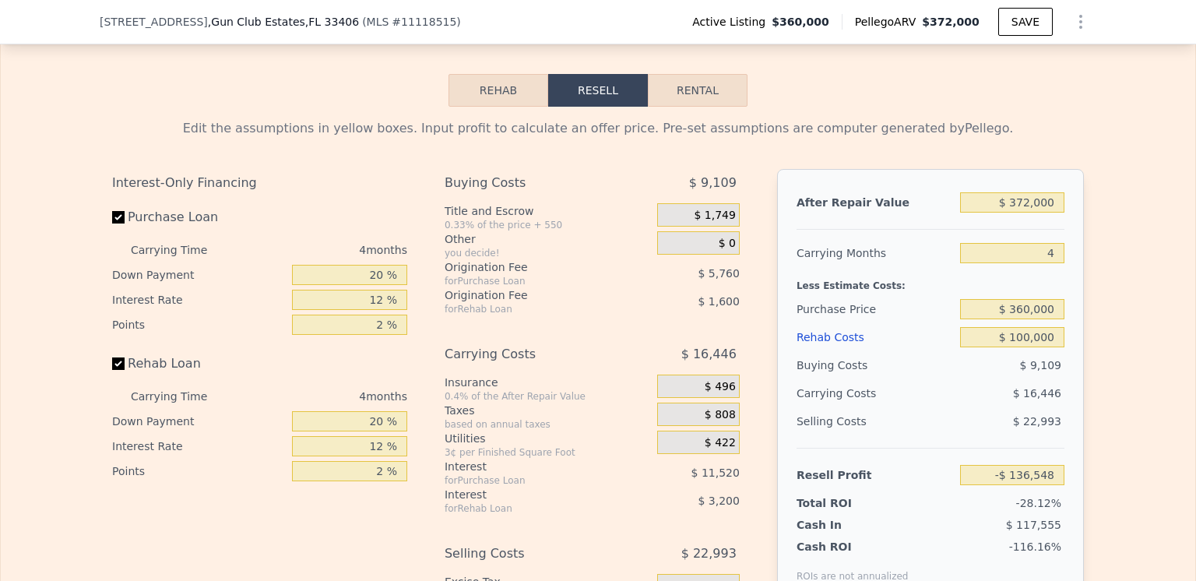
click at [689, 107] on button "Rental" at bounding box center [698, 90] width 100 height 33
select select "30"
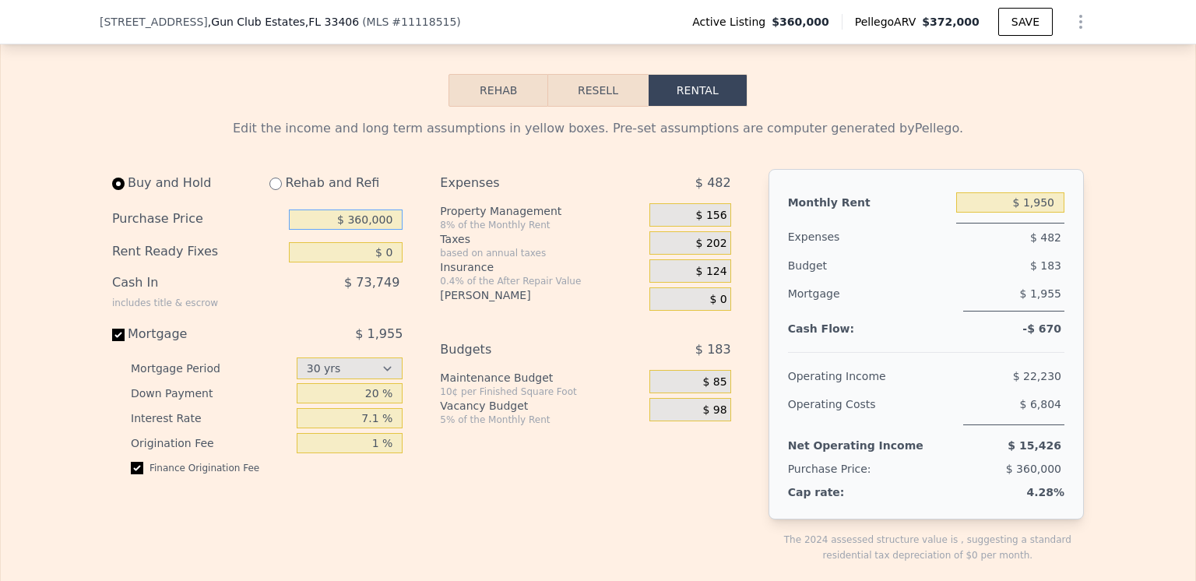
click at [366, 230] on input "$ 360,000" at bounding box center [346, 219] width 114 height 20
type input "$ 272,000"
click at [269, 190] on input "radio" at bounding box center [275, 184] width 12 height 12
radio input "true"
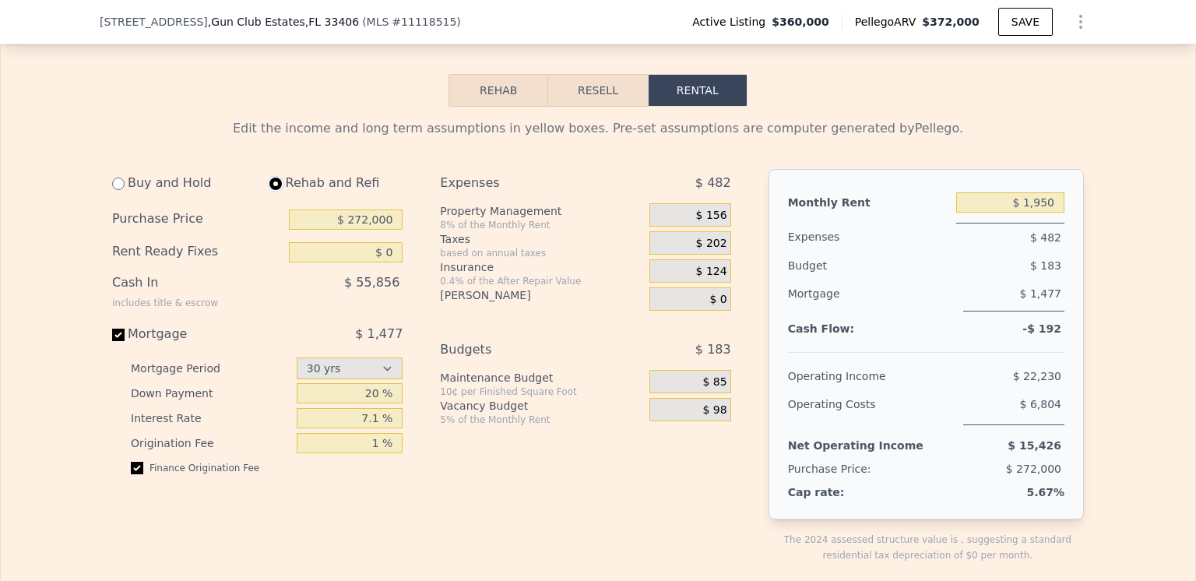
type input "$ 100,000"
type input "$ 2,600"
select select "30"
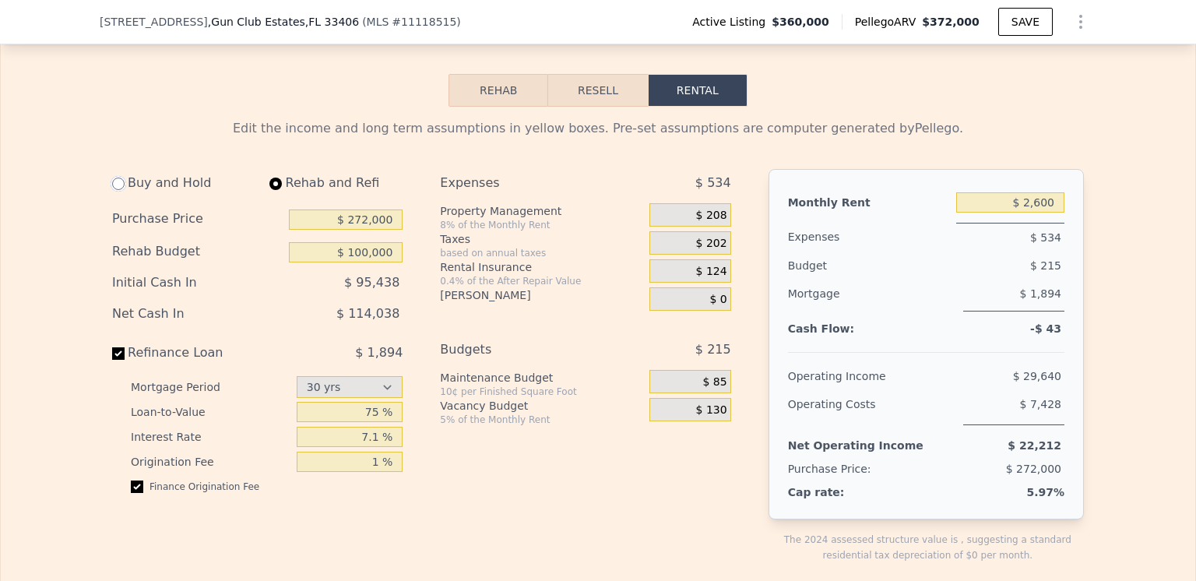
click at [112, 190] on input "radio" at bounding box center [118, 184] width 12 height 12
radio input "true"
type input "$ 0"
type input "$ 1,950"
select select "30"
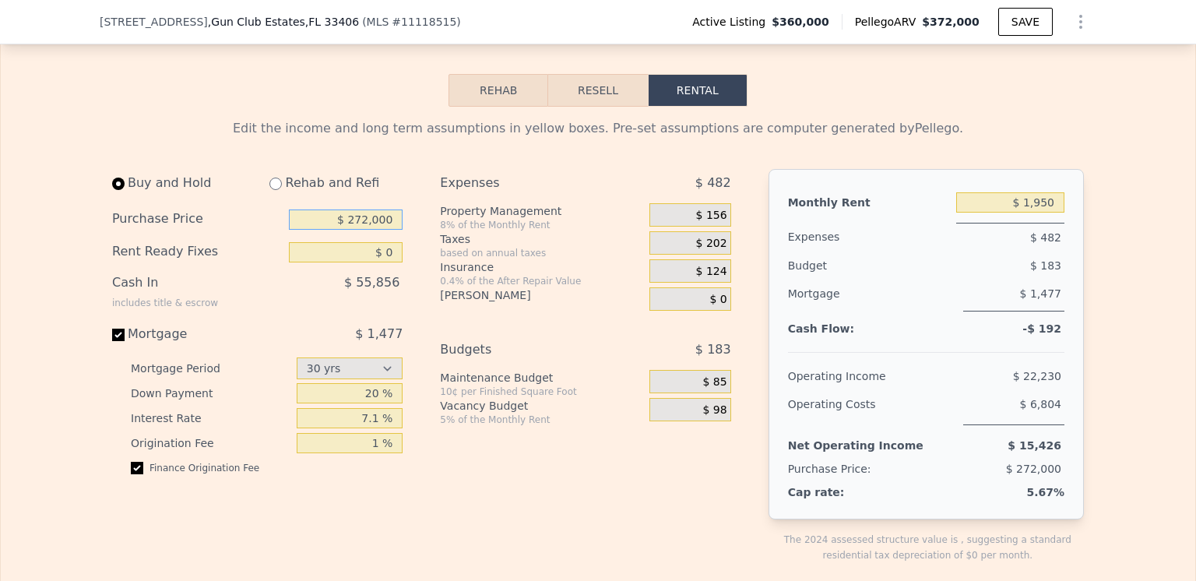
click at [364, 230] on input "$ 272,000" at bounding box center [346, 219] width 114 height 20
click at [609, 203] on div "Expenses $ 482" at bounding box center [585, 186] width 290 height 34
click at [366, 230] on input "$ 200,000" at bounding box center [346, 219] width 114 height 20
click at [573, 360] on div "Expenses $ 482 Property Management 8% of the Monthly Rent $ 156 Taxes based on …" at bounding box center [591, 378] width 303 height 419
click at [366, 230] on input "$ 180,000" at bounding box center [346, 219] width 114 height 20
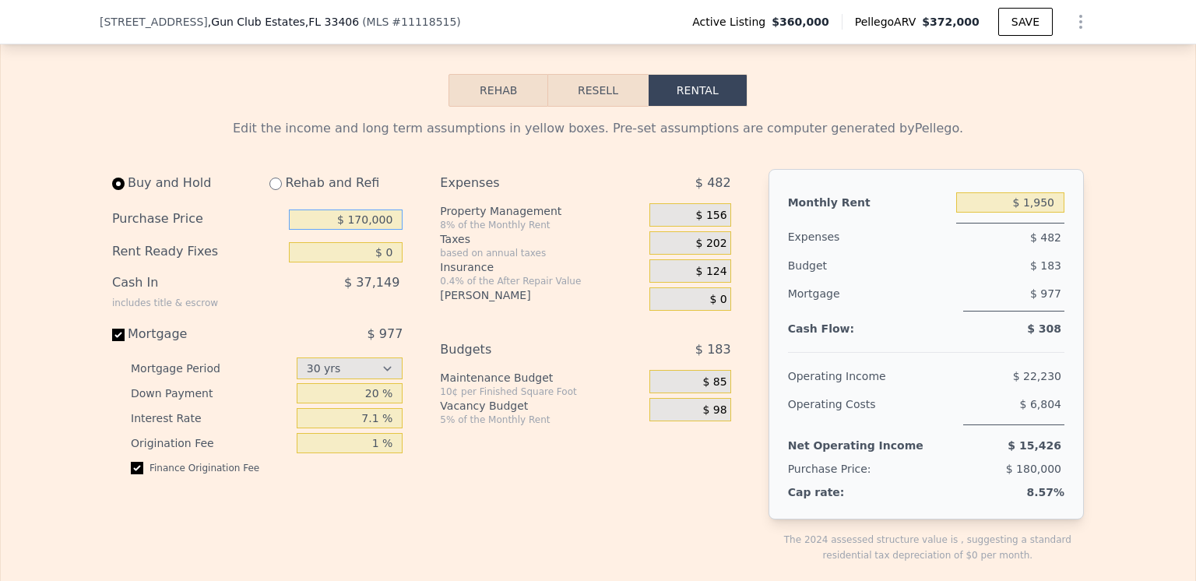
type input "$ 170,000"
click at [610, 259] on div "based on annual taxes" at bounding box center [541, 253] width 203 height 12
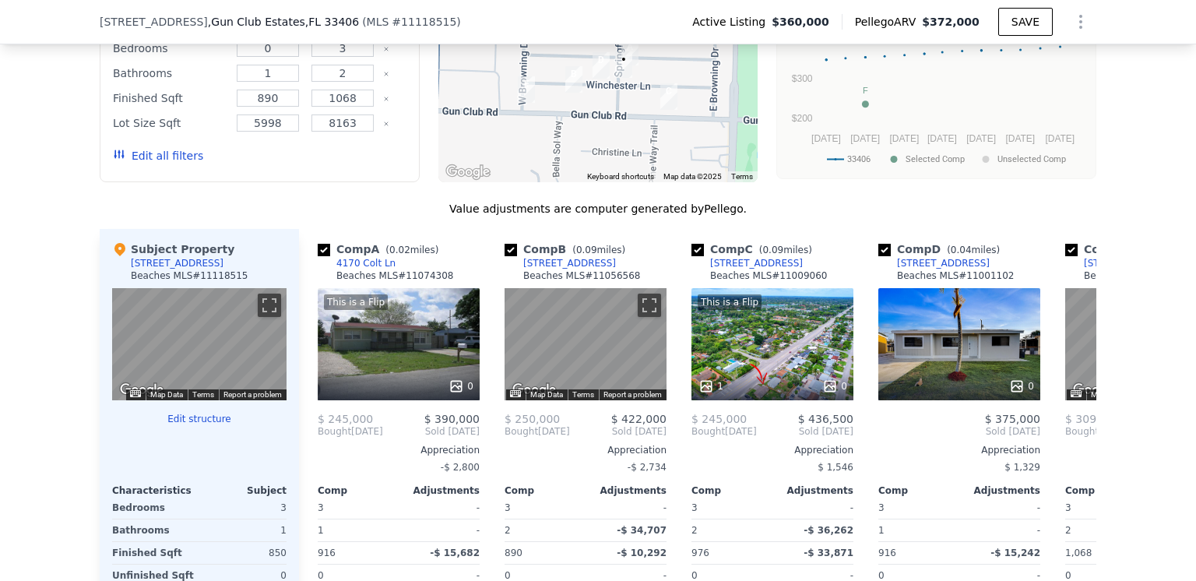
scroll to position [1090, 0]
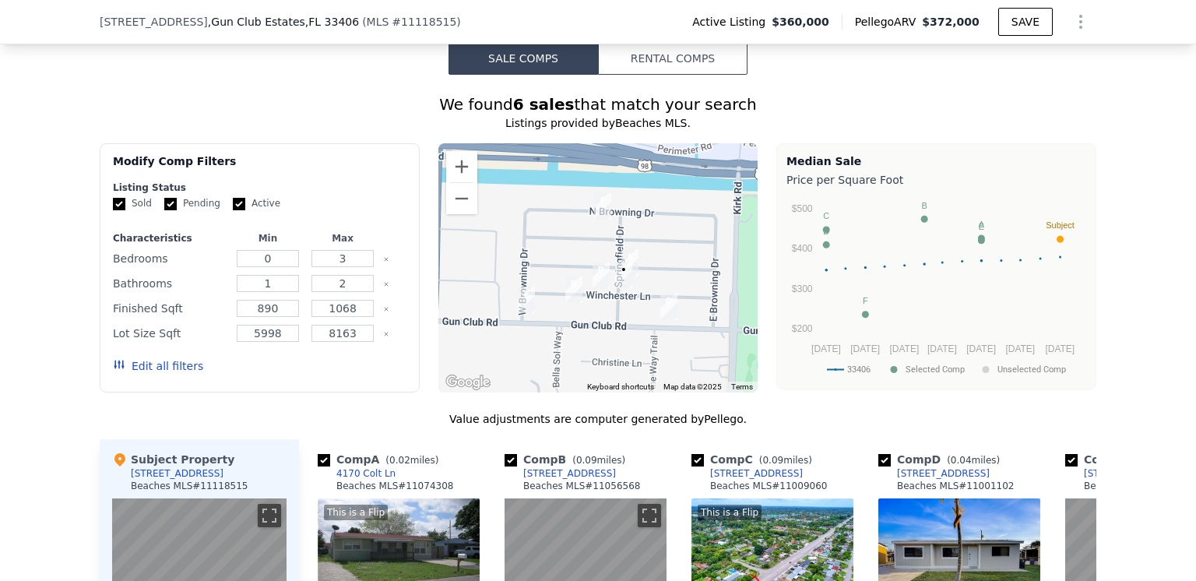
click at [233, 210] on input "Active" at bounding box center [239, 204] width 12 height 12
checkbox input "false"
click at [164, 210] on input "Pending" at bounding box center [170, 204] width 12 height 12
checkbox input "false"
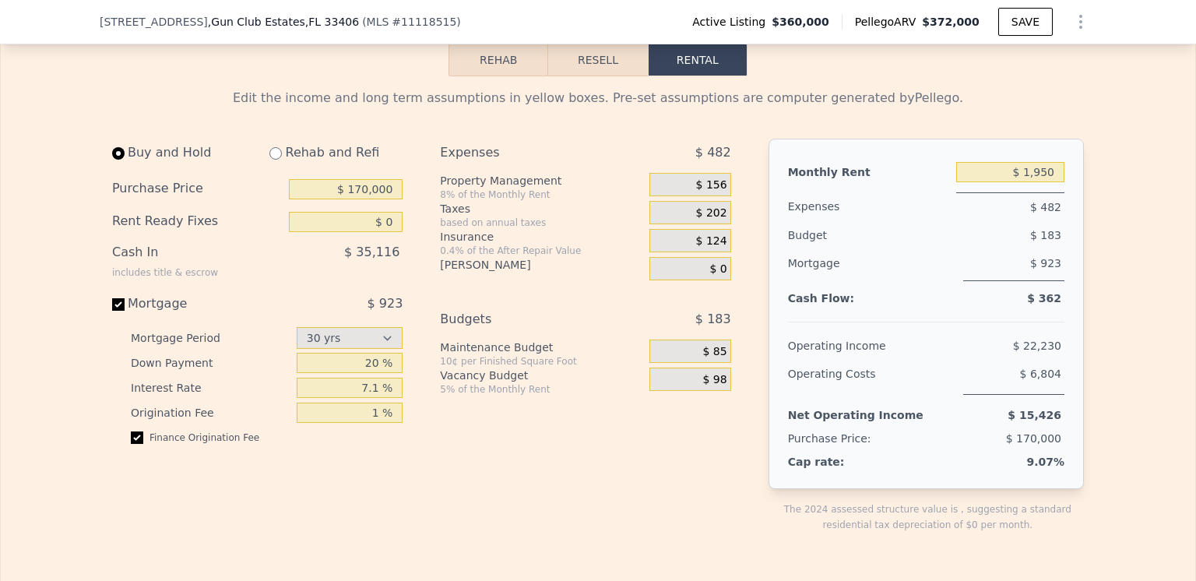
scroll to position [2102, 0]
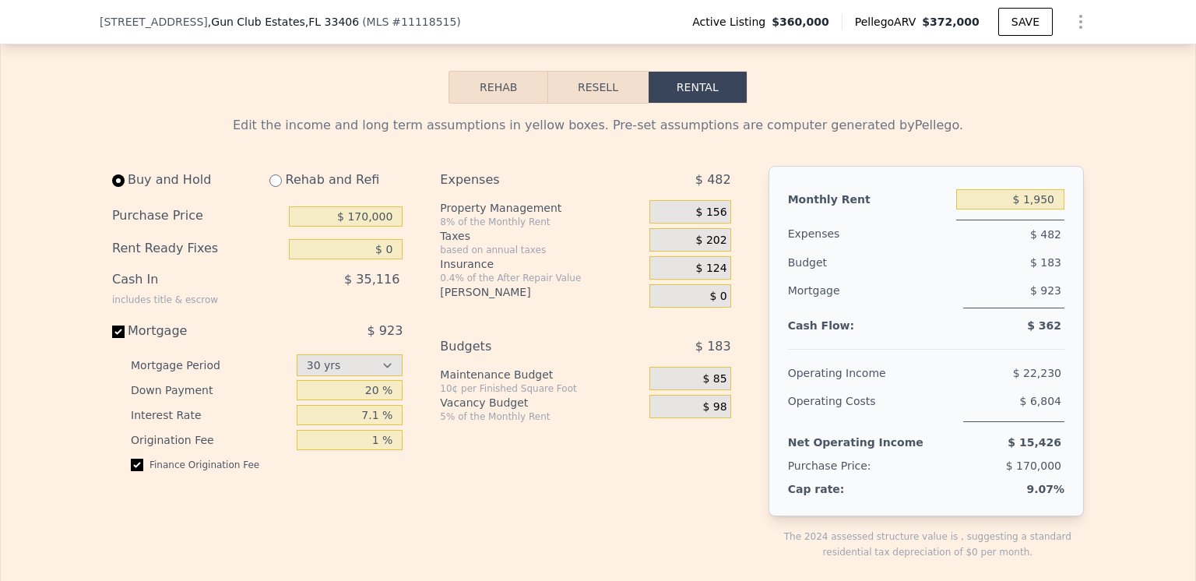
click at [271, 187] on input "radio" at bounding box center [275, 180] width 12 height 12
radio input "true"
select select "30"
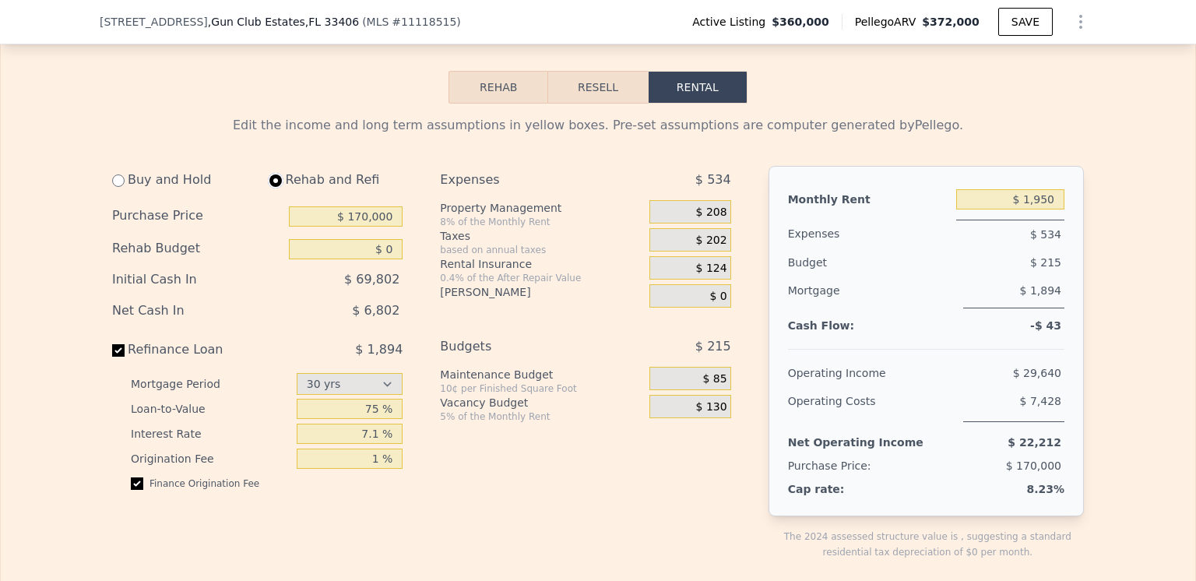
type input "$ 100,000"
type input "$ 2,600"
click at [112, 187] on input "radio" at bounding box center [118, 180] width 12 height 12
radio input "true"
type input "$ 0"
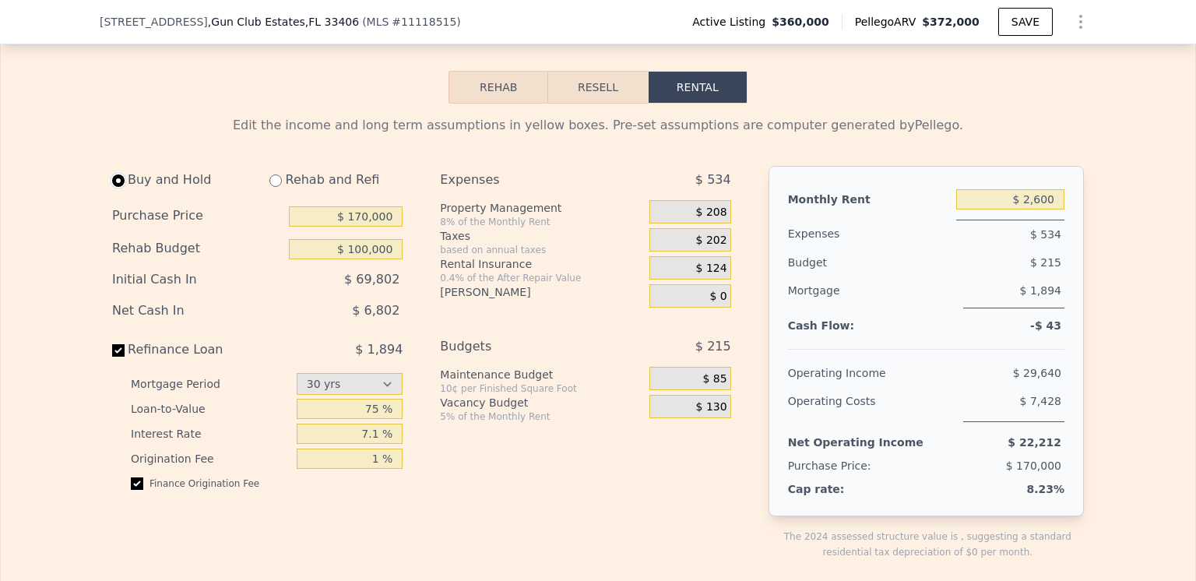
type input "$ 1,950"
select select "30"
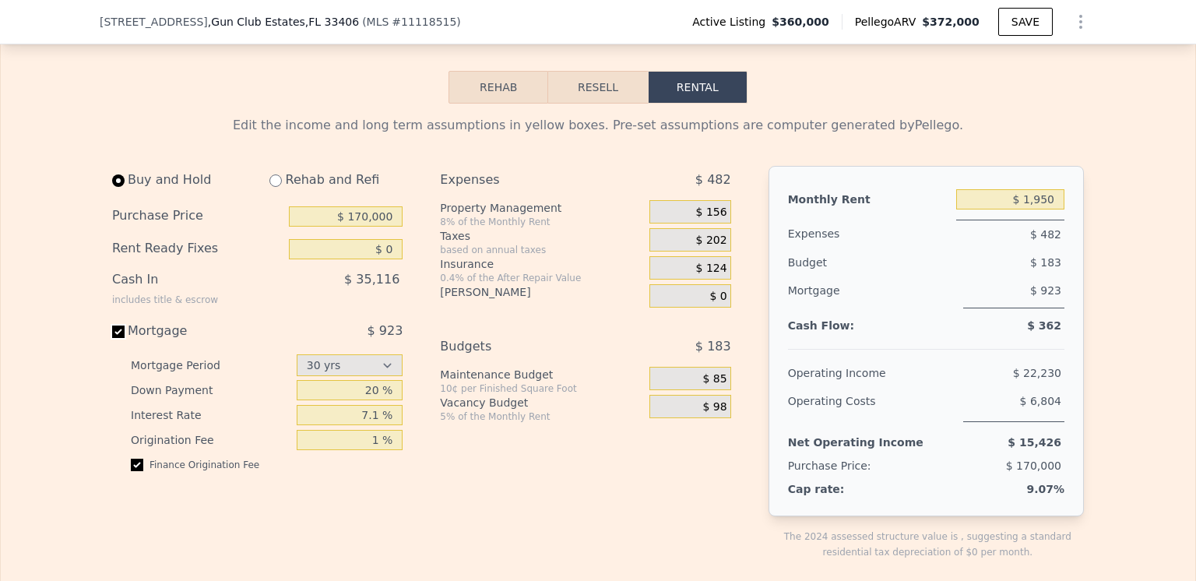
click at [112, 338] on input "Mortgage $ 923" at bounding box center [118, 331] width 12 height 12
checkbox input "false"
type input "$ 100,000"
type input "$ 2,600"
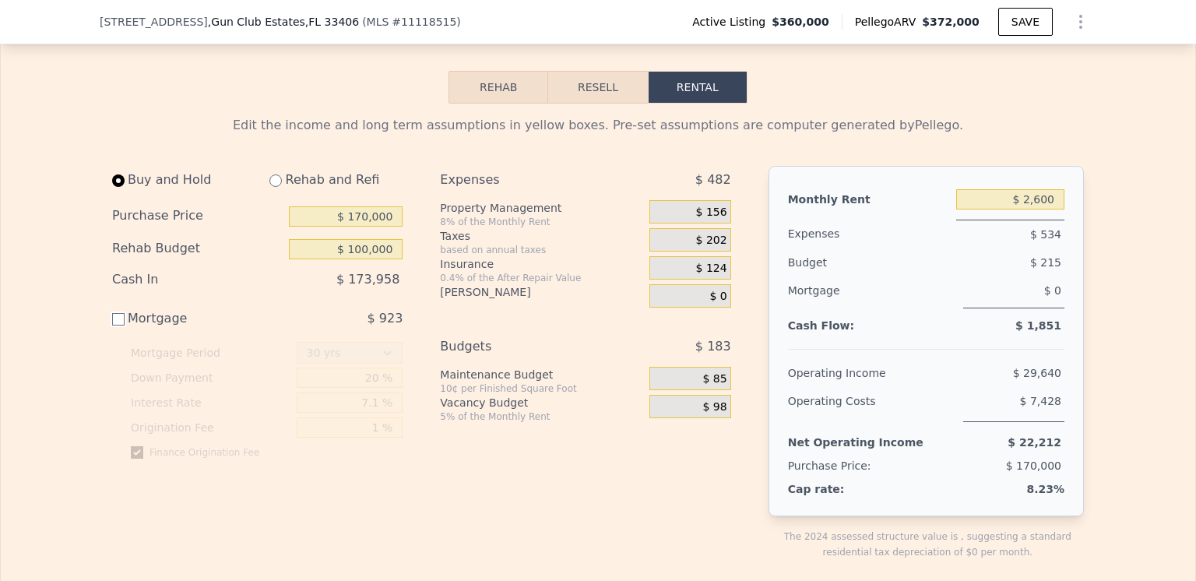
click at [112, 325] on input "Mortgage $ 923" at bounding box center [118, 319] width 12 height 12
checkbox input "true"
type input "$ 0"
type input "$ 1,950"
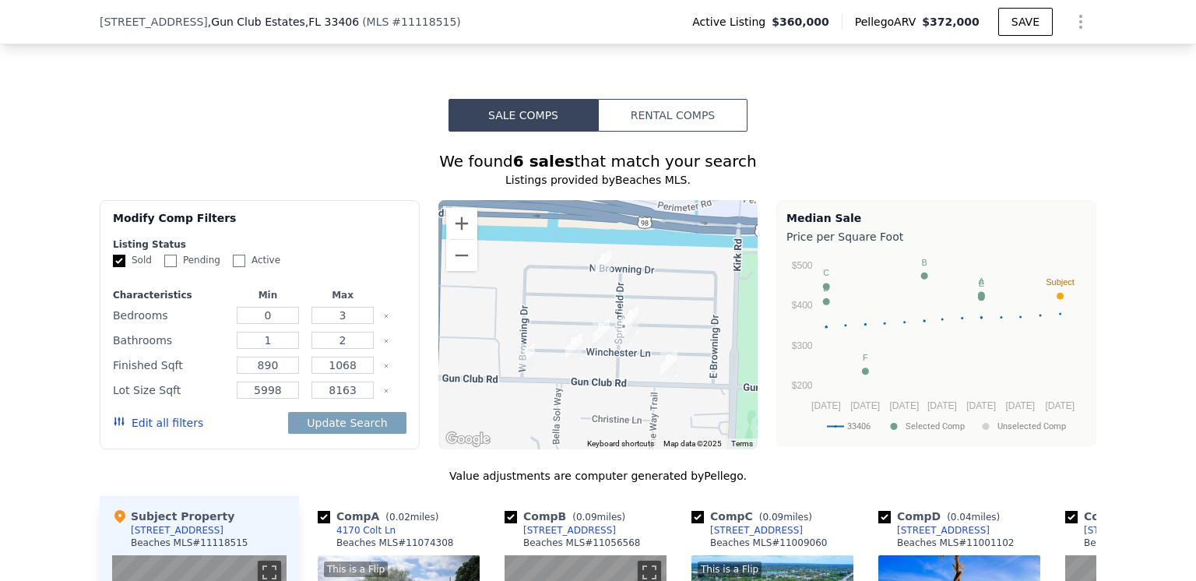
scroll to position [1012, 0]
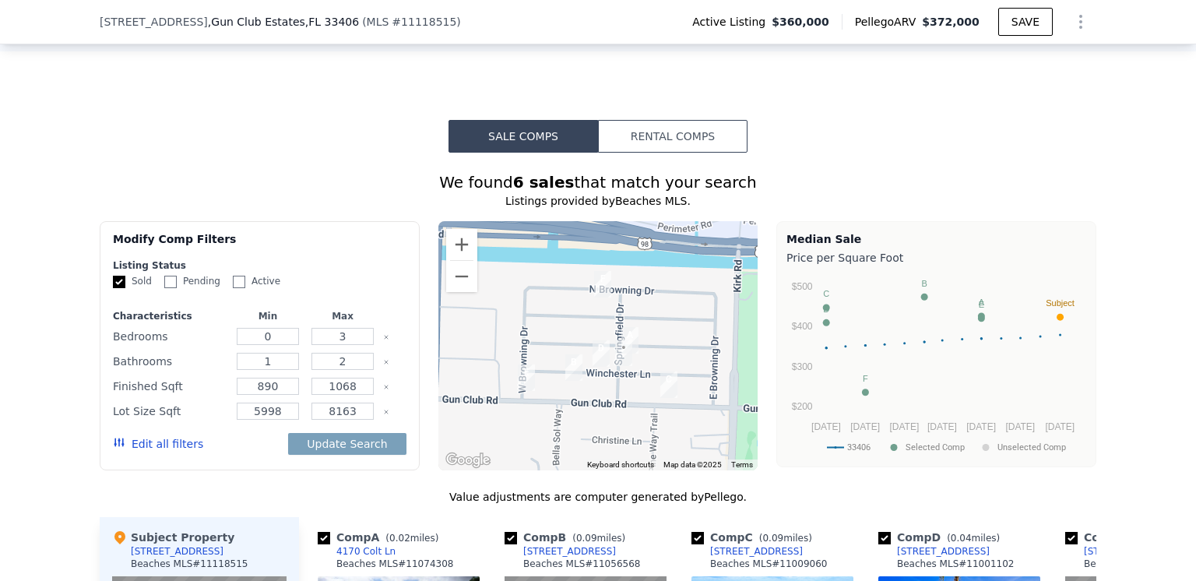
click at [666, 153] on button "Rental Comps" at bounding box center [672, 136] width 149 height 33
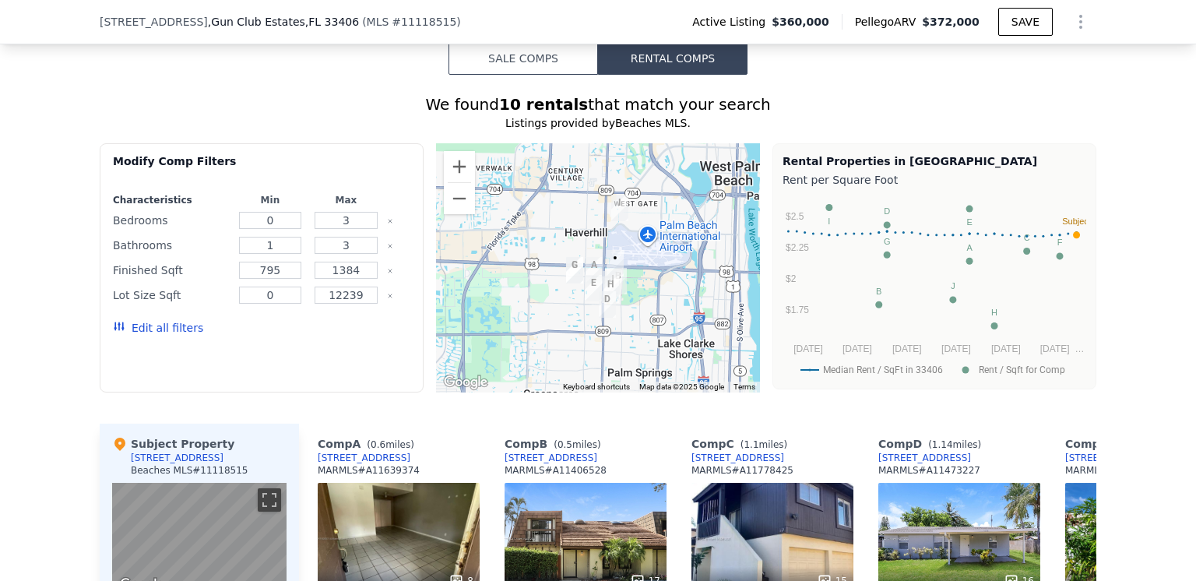
scroll to position [1168, 0]
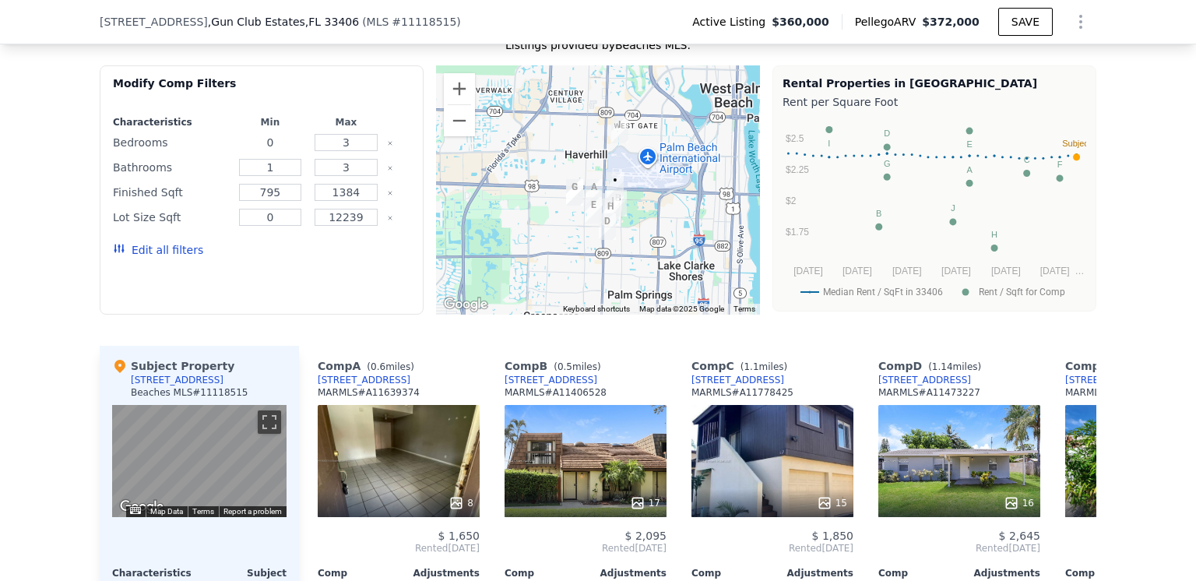
click at [265, 151] on input "0" at bounding box center [270, 142] width 63 height 17
type input "3"
click at [343, 176] on input "3" at bounding box center [346, 167] width 63 height 17
type input "2"
click at [274, 201] on input "795" at bounding box center [270, 192] width 63 height 17
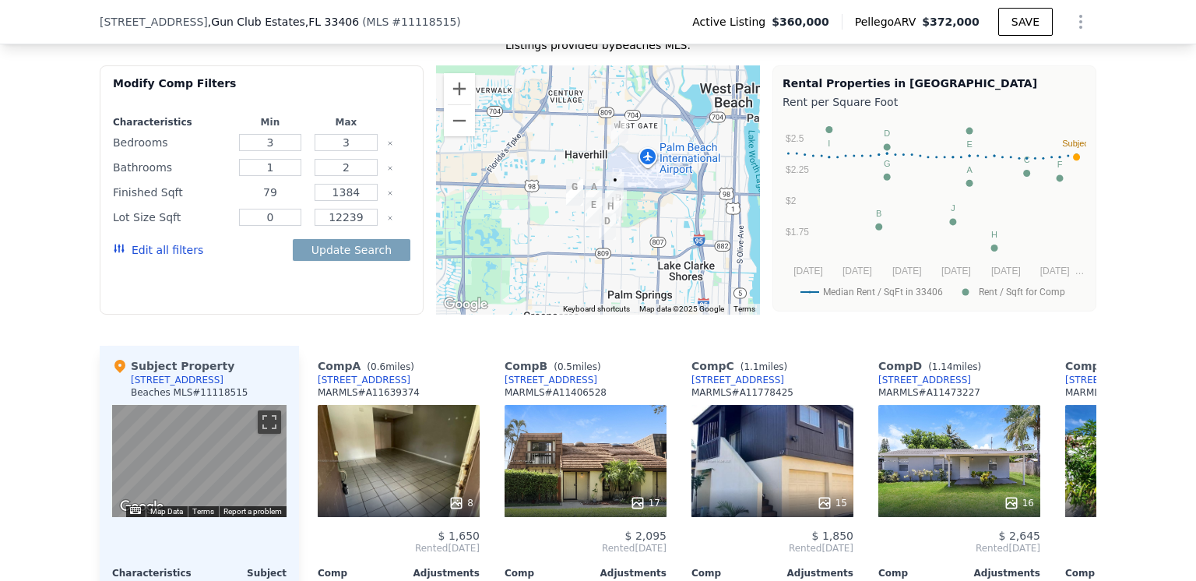
type input "7"
type input "800"
click at [265, 315] on div "Modify Comp Filters Characteristics Min Max Bedrooms 3 3 Bathrooms 1 2 Finished…" at bounding box center [262, 189] width 324 height 249
click at [354, 226] on input "12239" at bounding box center [346, 217] width 63 height 17
type input "1"
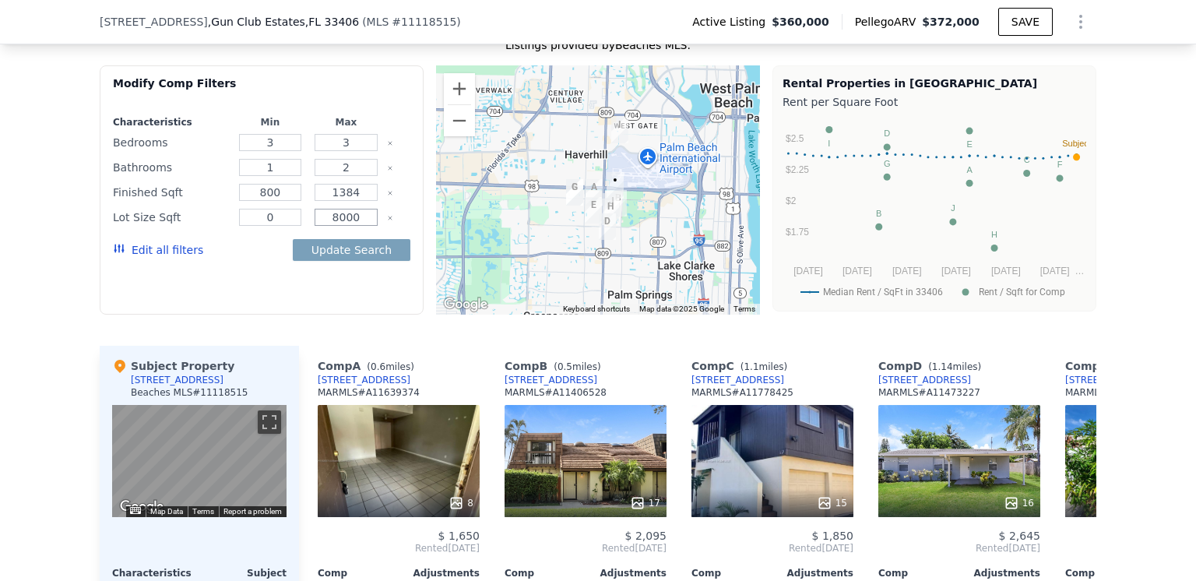
type input "8000"
click at [360, 315] on div "Modify Comp Filters Characteristics Min Max Bedrooms 3 3 Bathrooms 1 2 Finished…" at bounding box center [262, 189] width 324 height 249
click at [339, 261] on button "Update Search" at bounding box center [352, 250] width 118 height 22
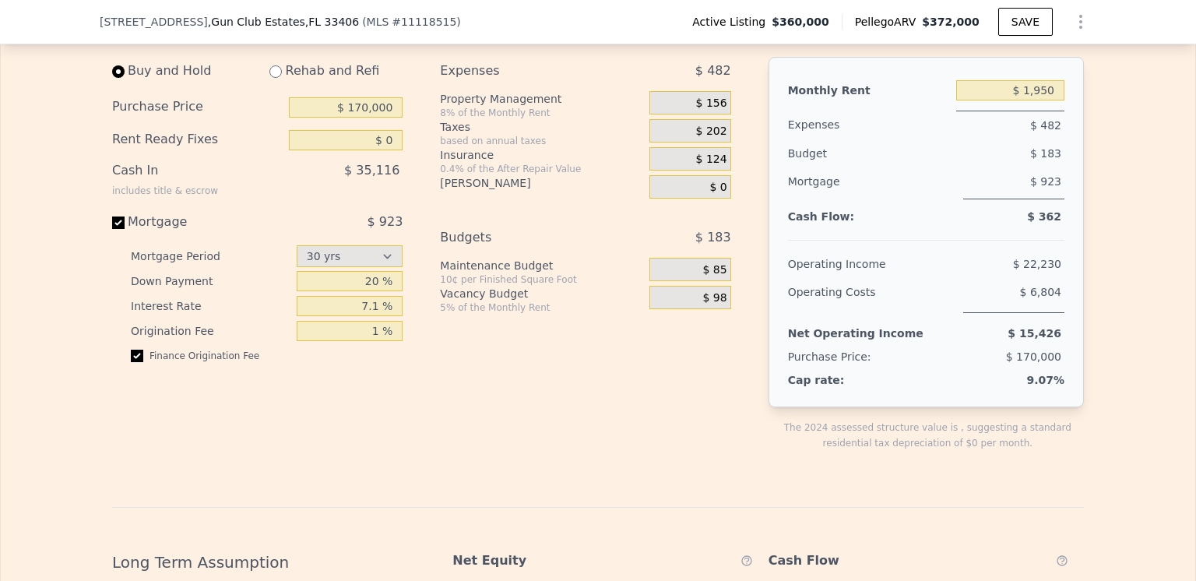
scroll to position [2024, 0]
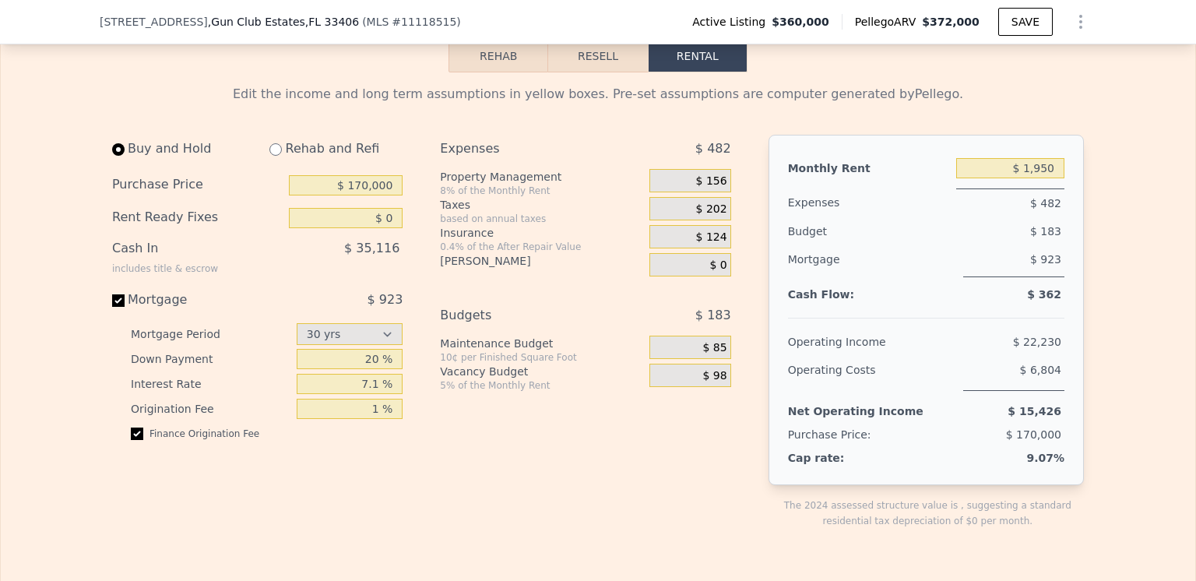
click at [491, 72] on button "Rehab" at bounding box center [498, 56] width 100 height 33
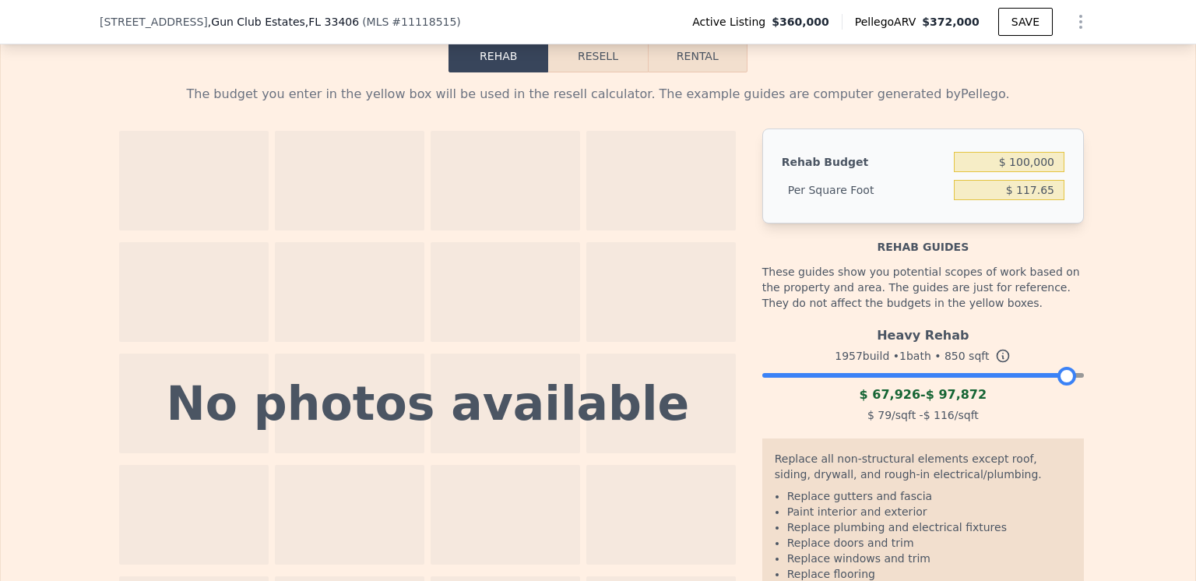
click at [1061, 385] on div at bounding box center [1066, 376] width 19 height 19
click at [589, 72] on button "Resell" at bounding box center [597, 56] width 99 height 33
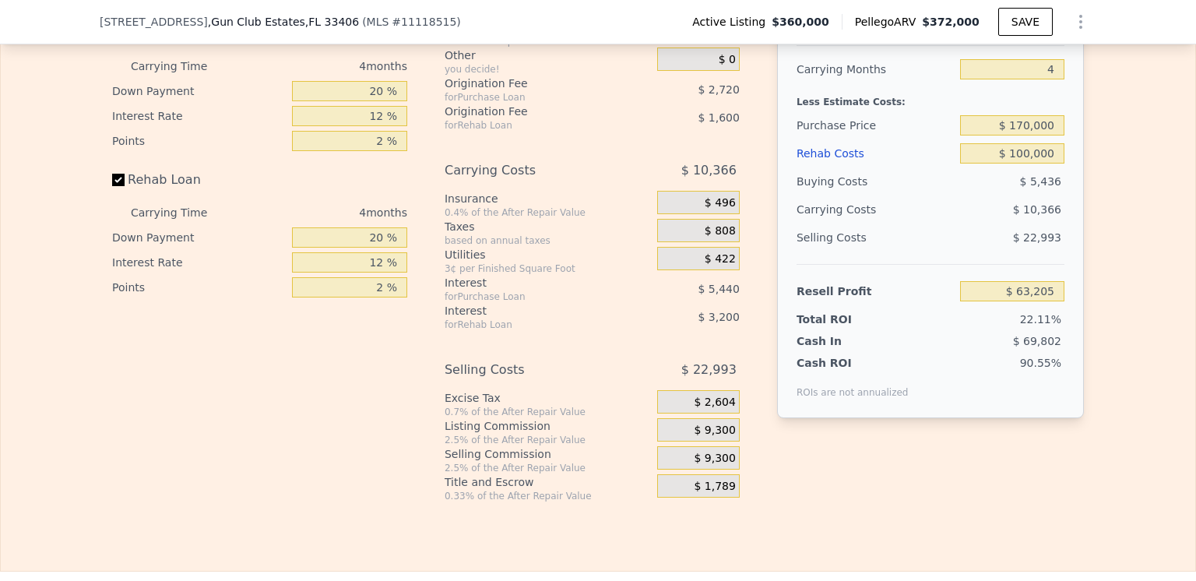
scroll to position [2102, 0]
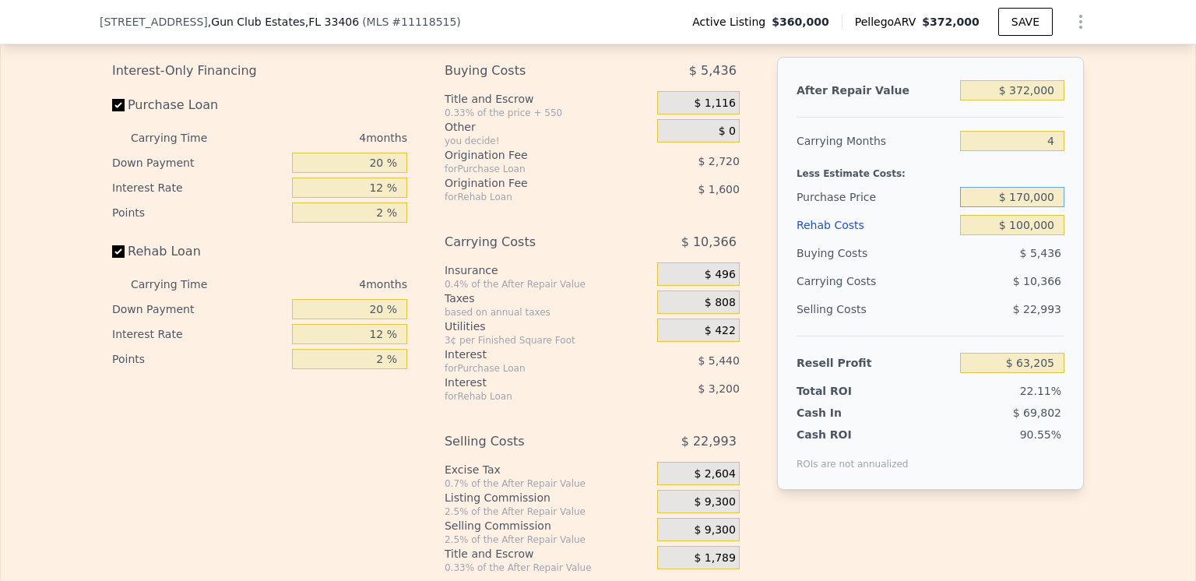
click at [1028, 207] on input "$ 170,000" at bounding box center [1012, 197] width 104 height 20
type input "$ 186,000"
click at [1102, 230] on div "Edit the assumptions in yellow boxes. Input profit to calculate an offer price.…" at bounding box center [598, 284] width 1194 height 579
type input "$ 46,384"
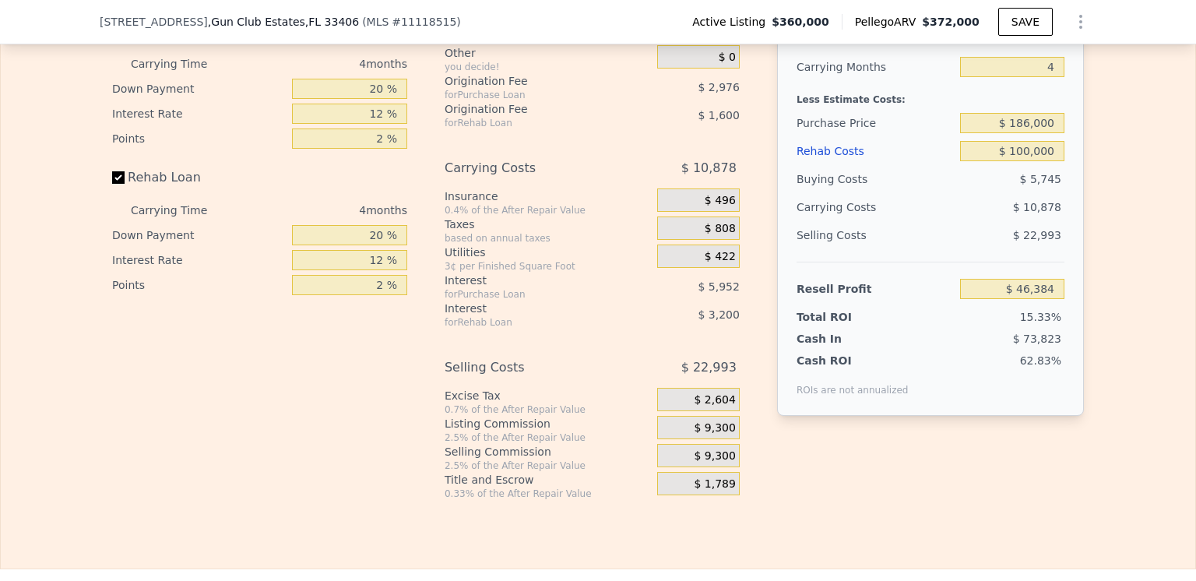
scroll to position [2180, 0]
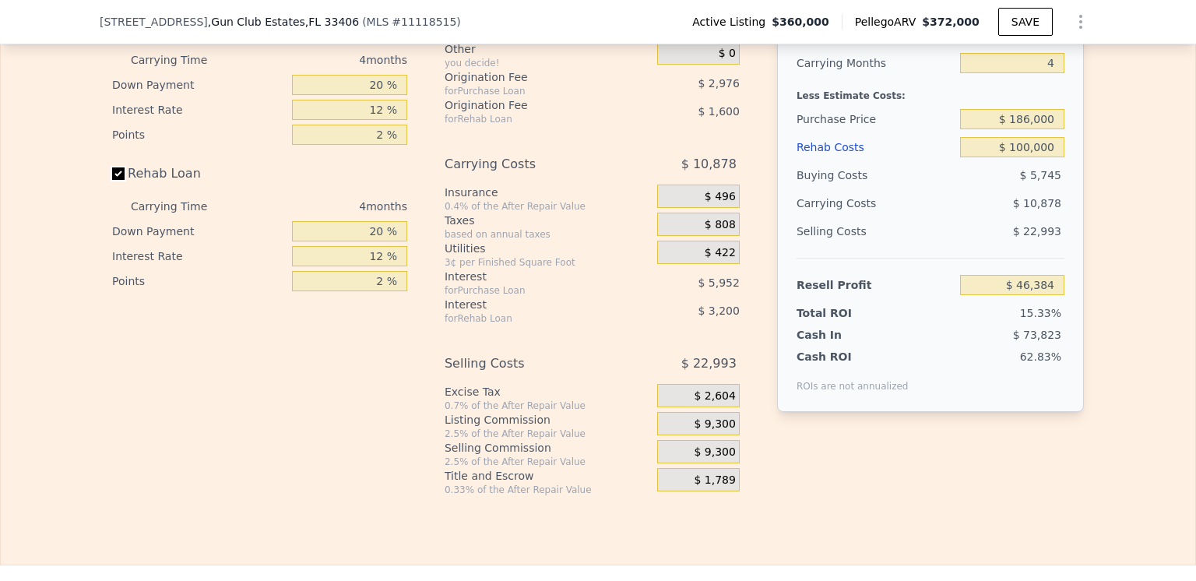
click at [113, 180] on input "Rehab Loan" at bounding box center [118, 173] width 12 height 12
checkbox input "false"
type input "$ 51,184"
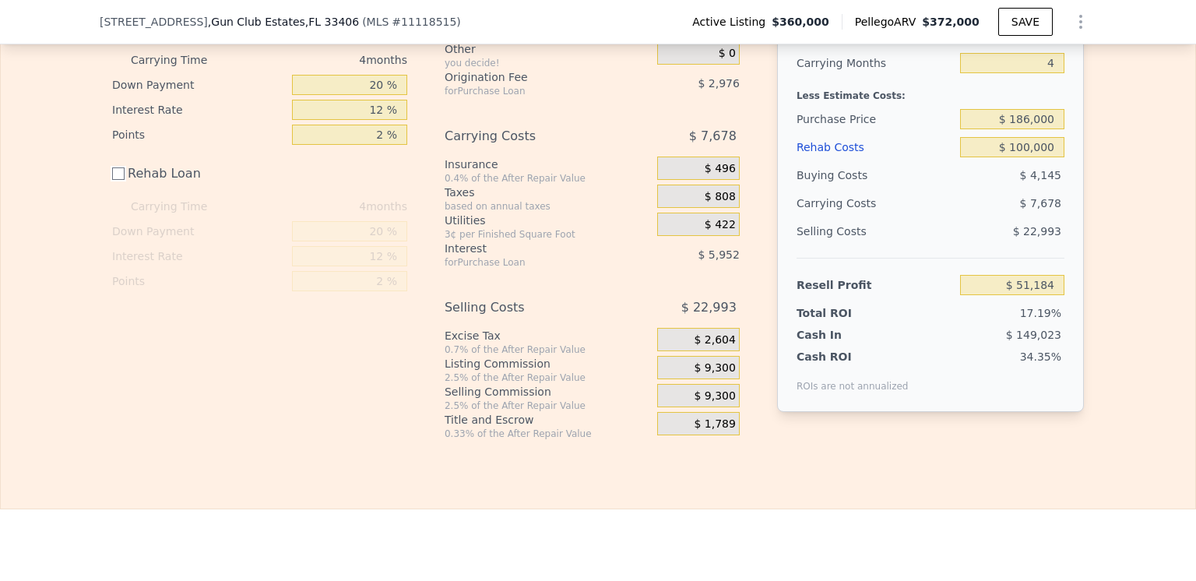
click at [113, 180] on input "Rehab Loan" at bounding box center [118, 173] width 12 height 12
checkbox input "true"
type input "$ 46,384"
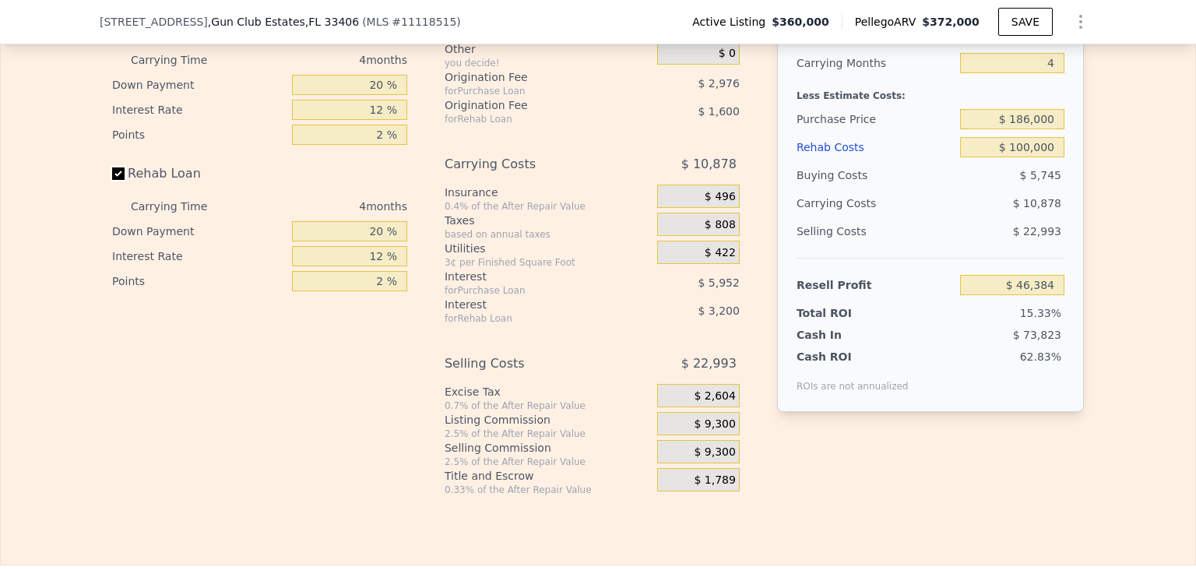
click at [112, 180] on input "Rehab Loan" at bounding box center [118, 173] width 12 height 12
checkbox input "false"
type input "$ 51,184"
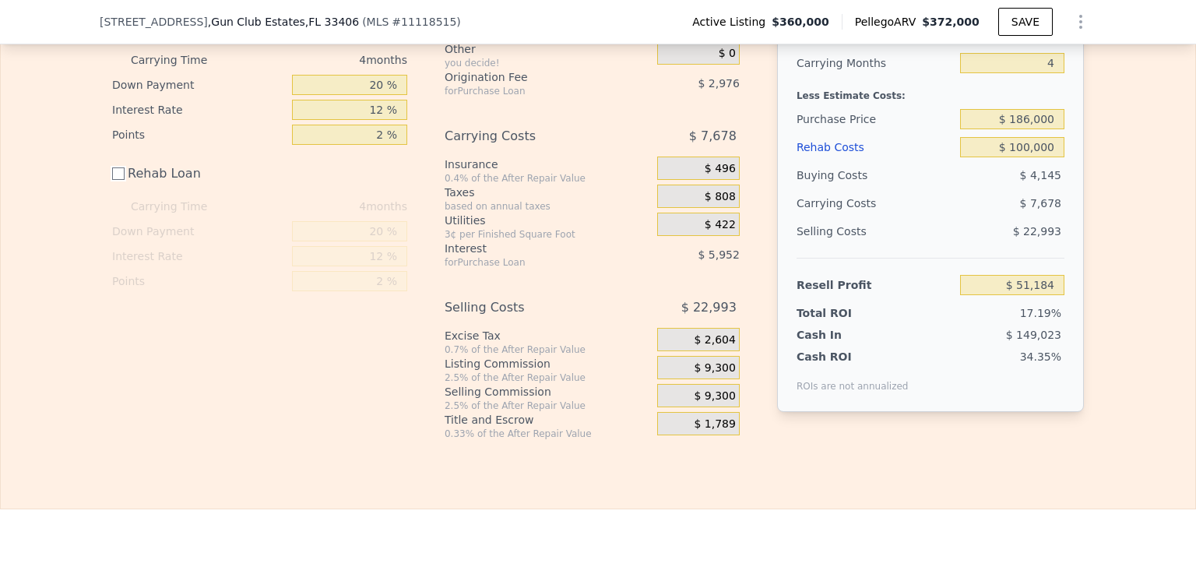
click at [112, 180] on input "Rehab Loan" at bounding box center [118, 173] width 12 height 12
checkbox input "true"
type input "$ 46,384"
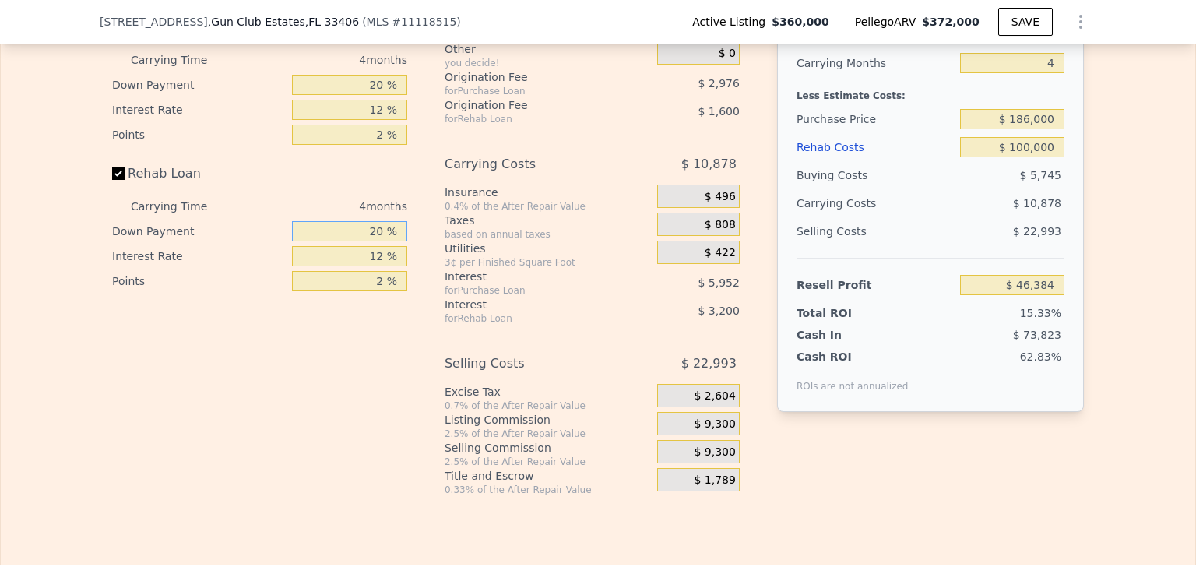
click at [374, 241] on input "20 %" at bounding box center [349, 231] width 115 height 20
type input "0 %"
type input "$ 45,184"
type input "0 %"
click at [381, 266] on input "12 %" at bounding box center [349, 256] width 115 height 20
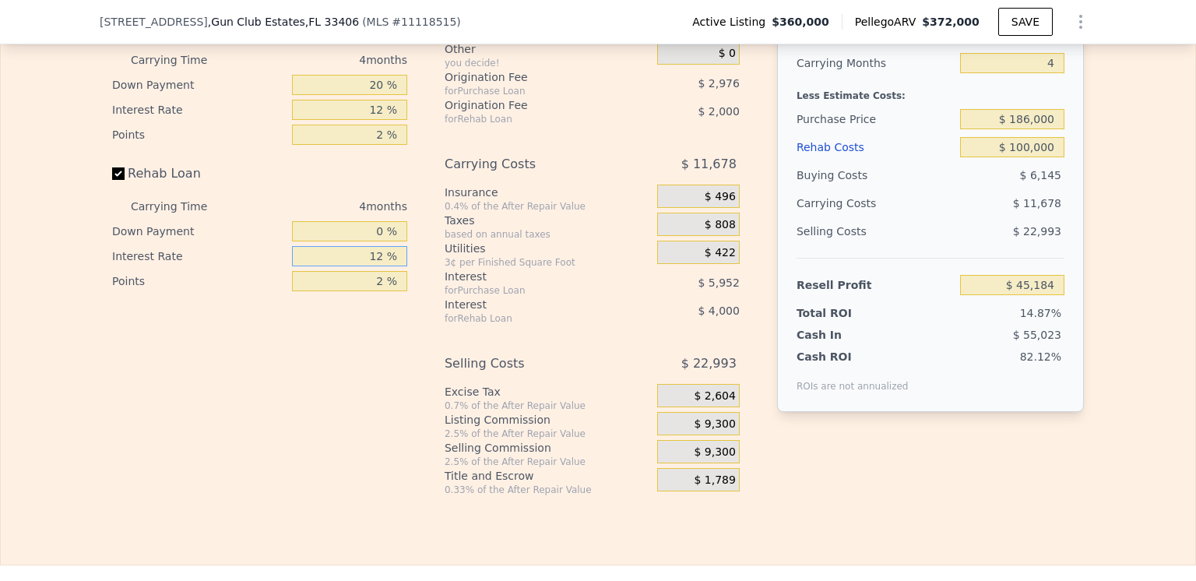
type input "1 %"
type input "$ 48,852"
click at [379, 291] on input "2 %" at bounding box center [349, 281] width 115 height 20
click at [381, 384] on div "Interest-Only Financing Purchase Loan Carrying Time 4 months Down Payment 20 % …" at bounding box center [266, 237] width 308 height 517
click at [377, 266] on input "text" at bounding box center [349, 256] width 115 height 20
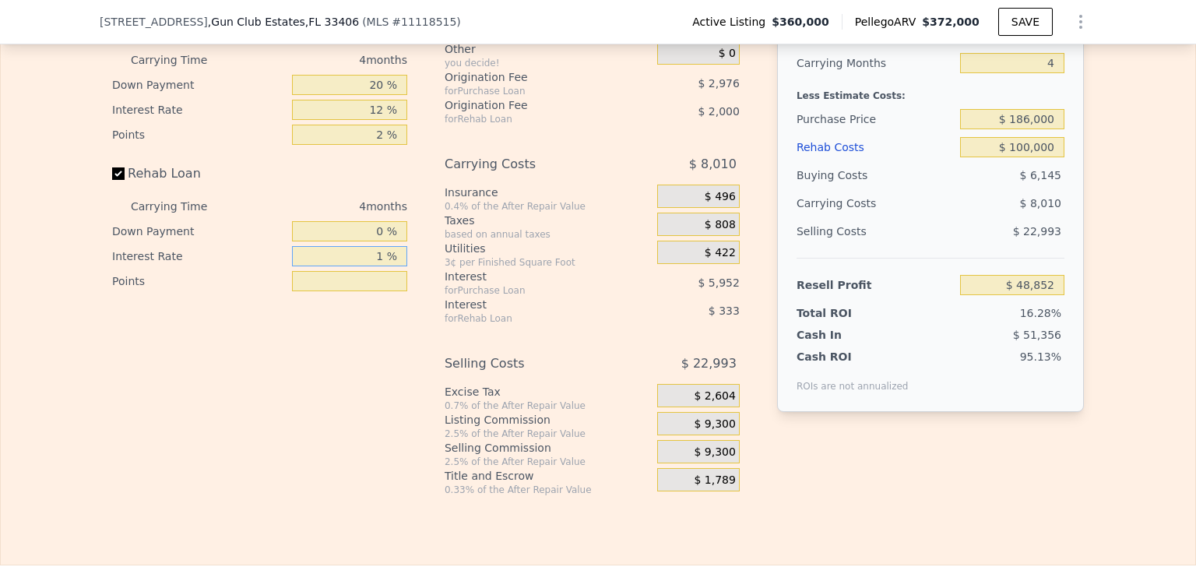
type input "12 %"
type input "$ 45,184"
type input "12 %"
click at [380, 291] on input "text" at bounding box center [349, 281] width 115 height 20
type input "2 %"
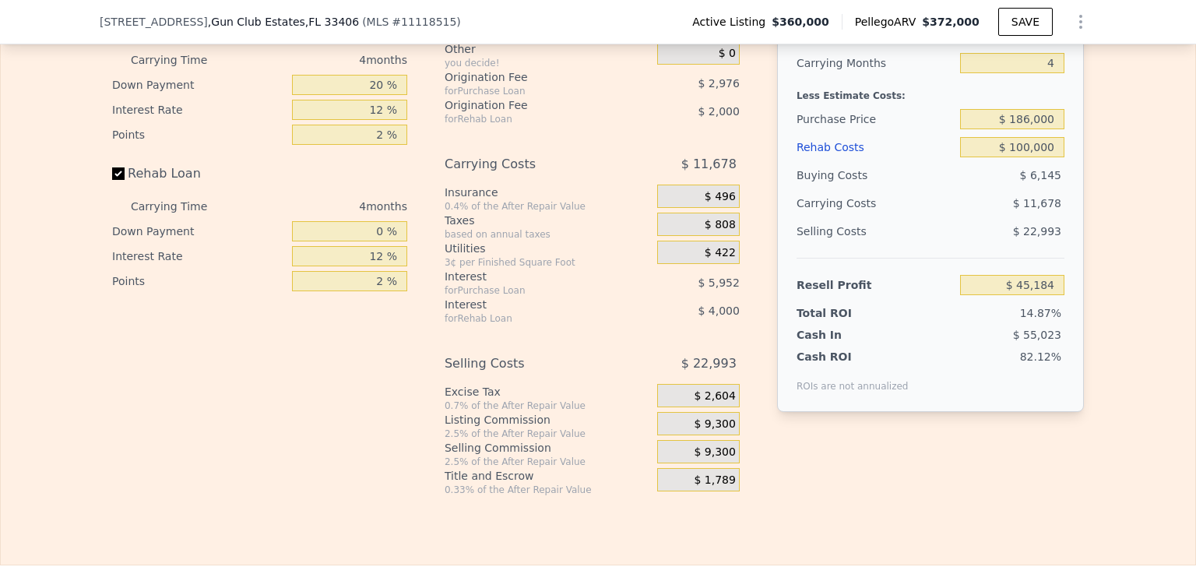
click at [374, 364] on div "Interest-Only Financing Purchase Loan Carrying Time 4 months Down Payment 20 % …" at bounding box center [266, 237] width 308 height 517
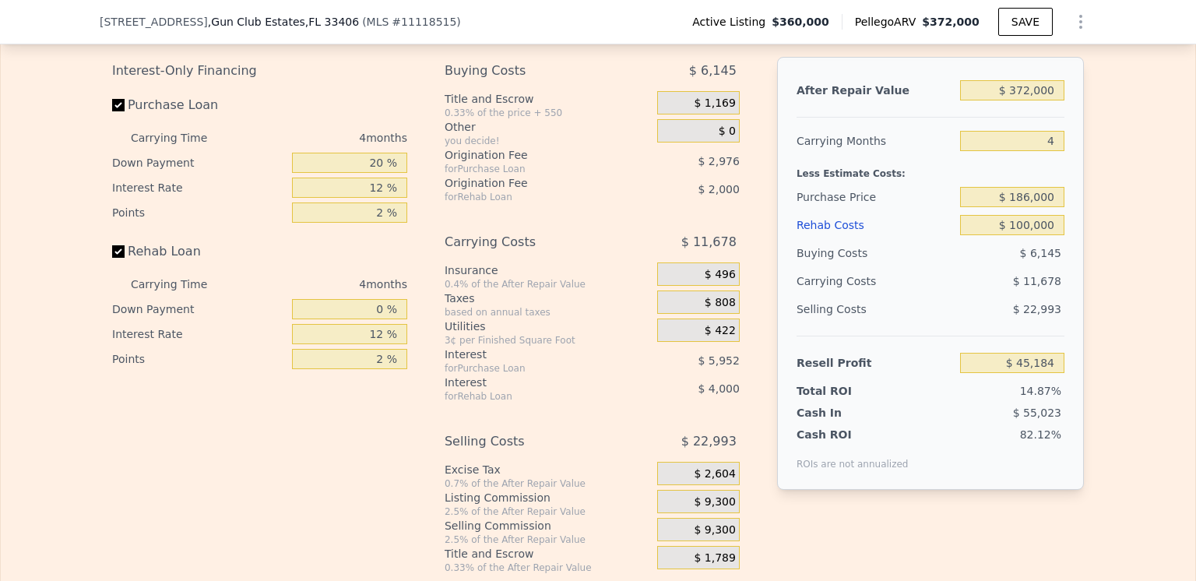
scroll to position [2024, 0]
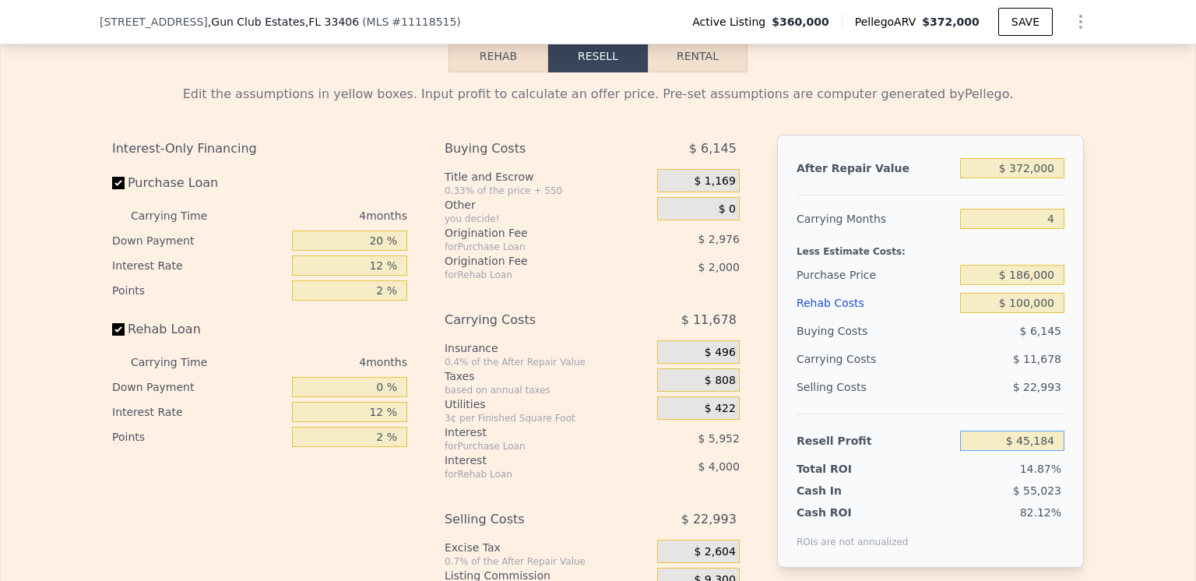
click at [1050, 451] on input "$ 45,184" at bounding box center [1012, 441] width 104 height 20
type input "$ 45,000"
click at [1155, 321] on div "Edit the assumptions in yellow boxes. Input profit to calculate an offer price.…" at bounding box center [598, 361] width 1194 height 579
type input "$ 186,176"
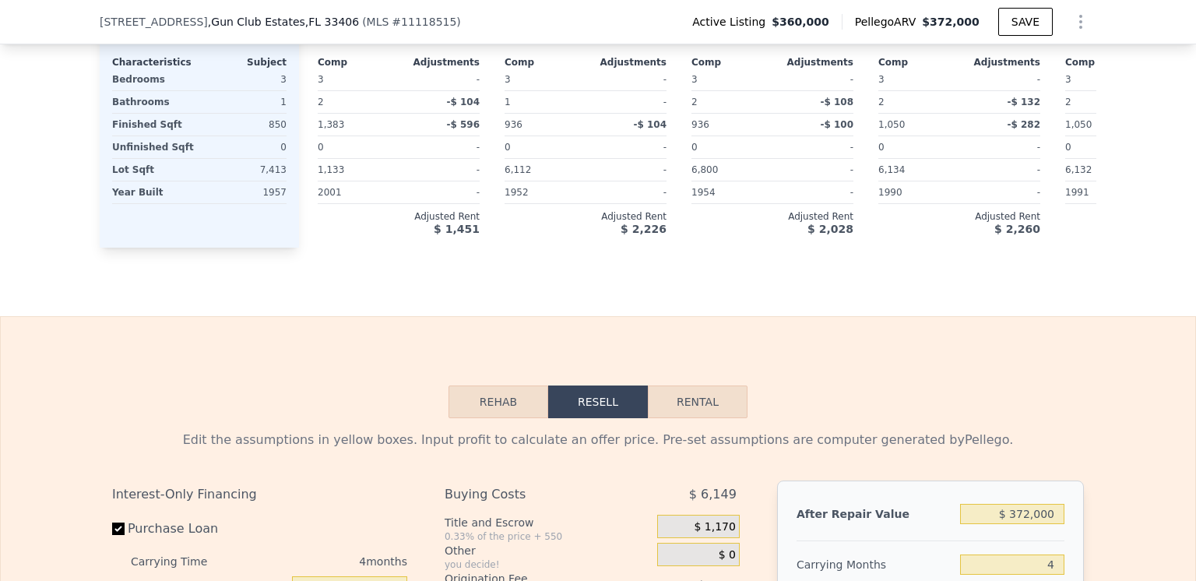
scroll to position [1791, 0]
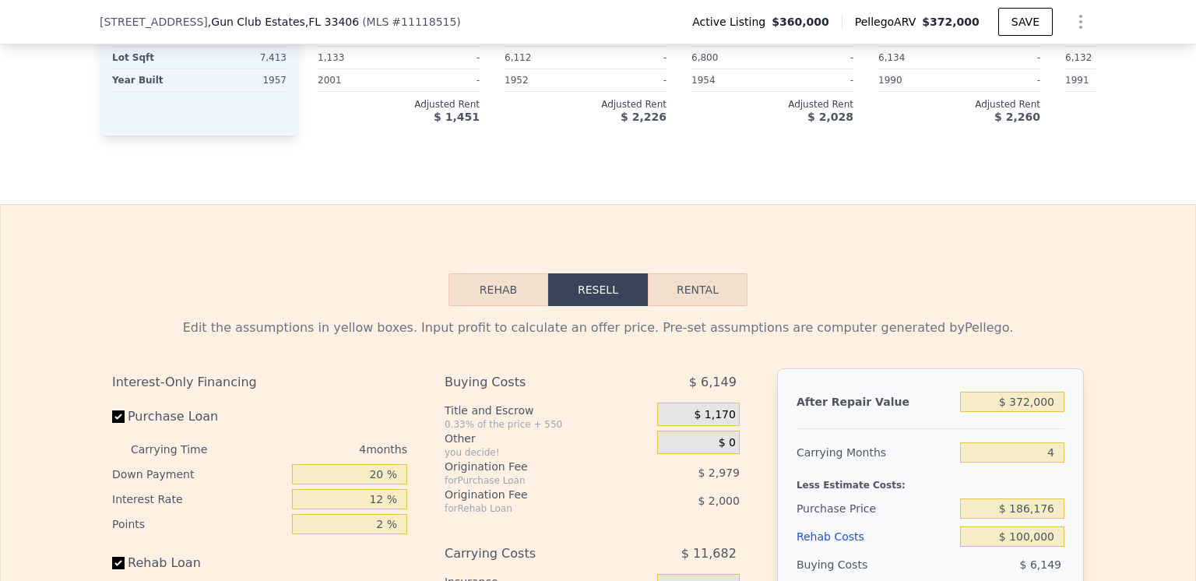
click at [698, 306] on button "Rental" at bounding box center [698, 289] width 100 height 33
select select "30"
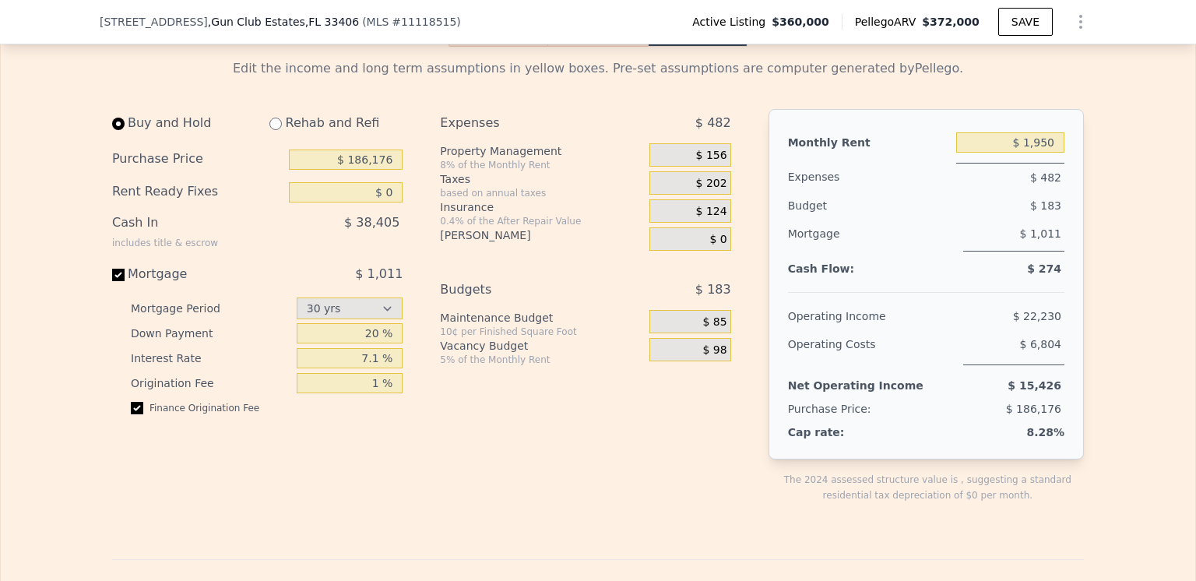
scroll to position [2024, 0]
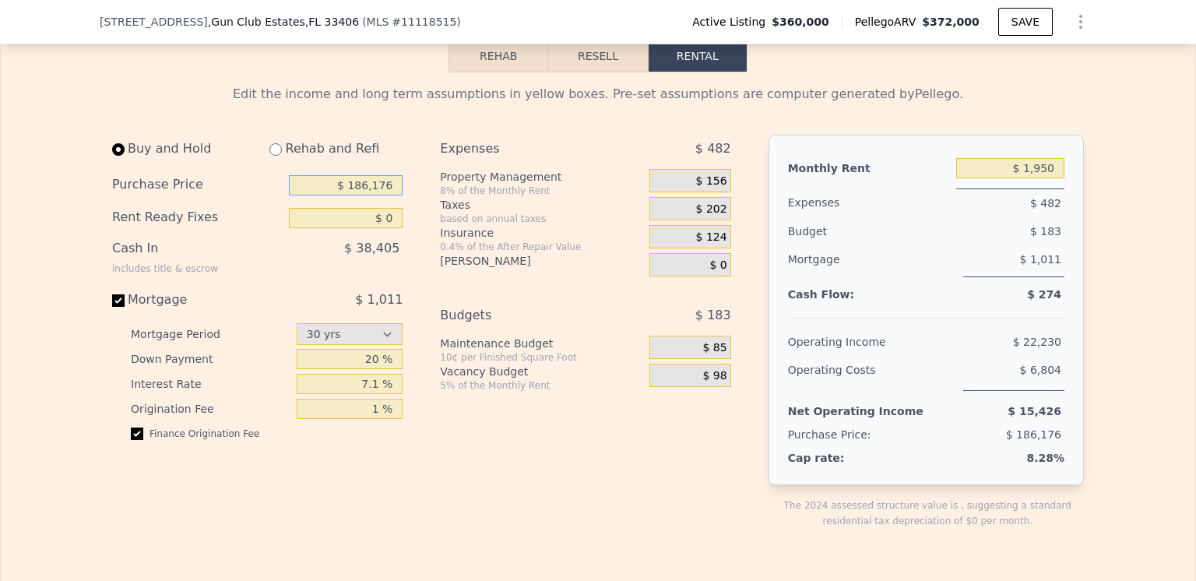
click at [387, 195] on input "$ 186,176" at bounding box center [346, 185] width 114 height 20
type input "$ 186,000"
click at [601, 185] on div "Property Management" at bounding box center [541, 177] width 203 height 16
click at [387, 228] on input "$ 0" at bounding box center [346, 218] width 114 height 20
type input "$ 4,000"
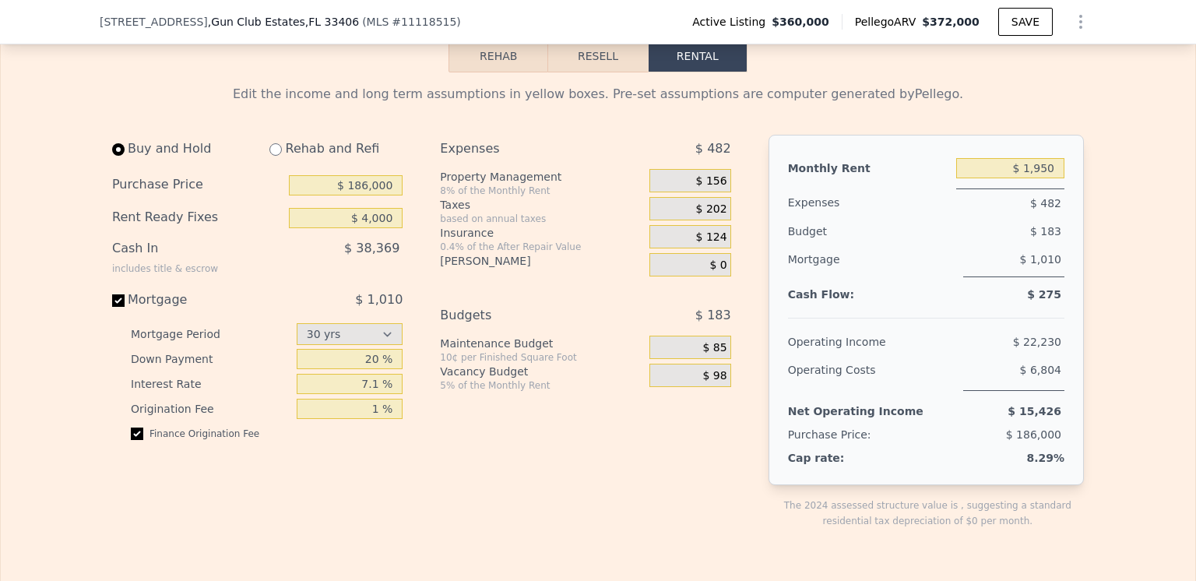
click at [589, 185] on div "Property Management" at bounding box center [541, 177] width 203 height 16
click at [114, 307] on input "Mortgage $ 1,010" at bounding box center [118, 300] width 12 height 12
checkbox input "false"
type input "$ 100,000"
type input "$ 2,600"
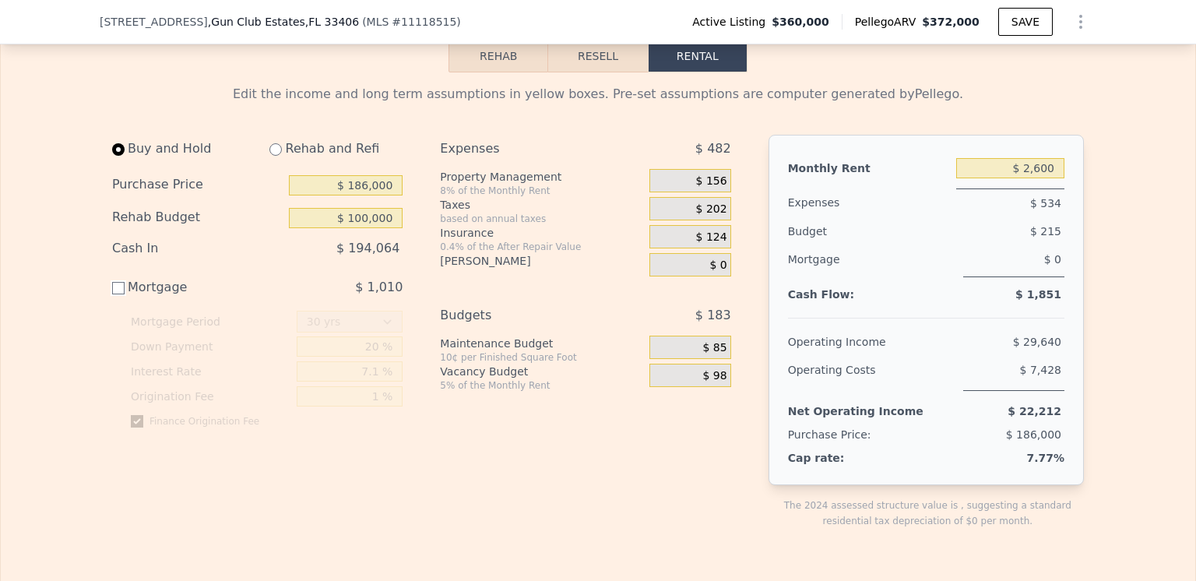
click at [112, 294] on input "Mortgage $ 1,010" at bounding box center [118, 288] width 12 height 12
checkbox input "true"
type input "$ 4,000"
type input "$ 1,950"
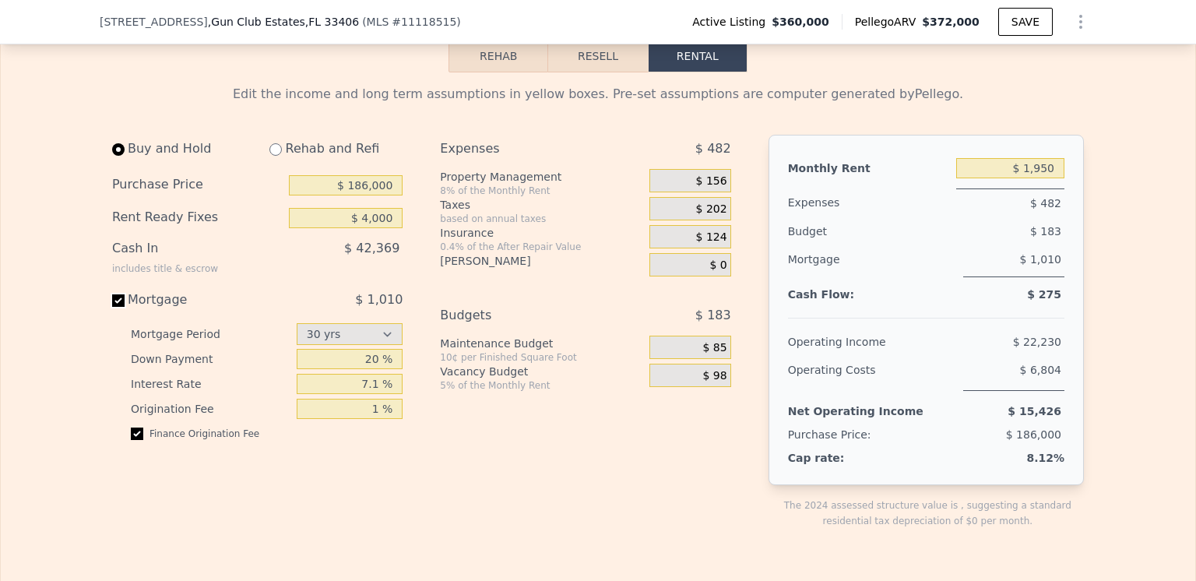
click at [592, 72] on button "Resell" at bounding box center [597, 56] width 99 height 33
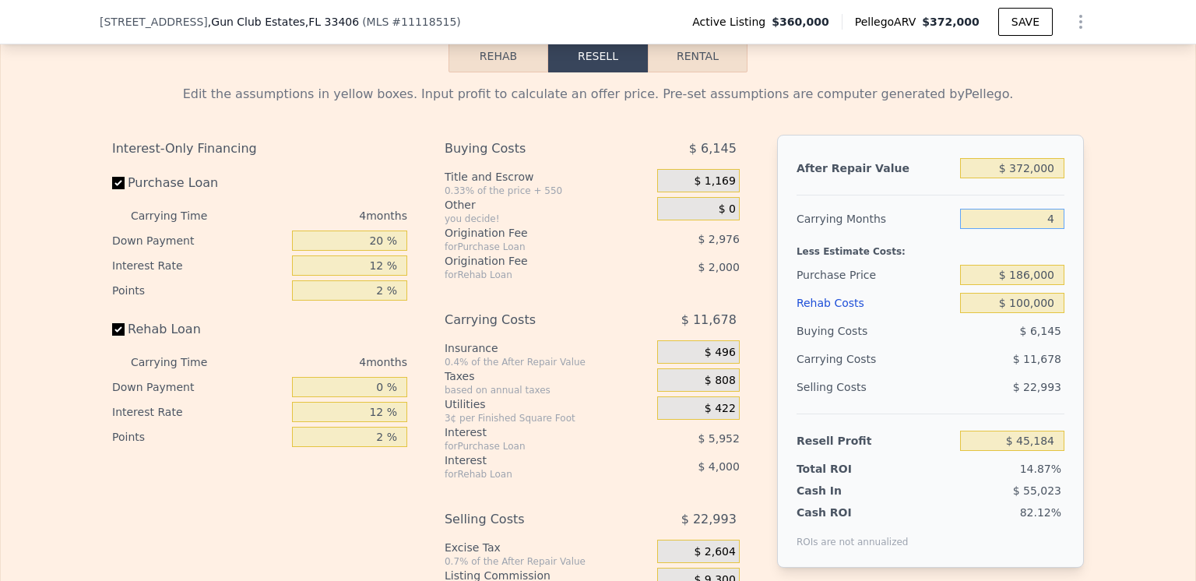
click at [1046, 229] on input "4" at bounding box center [1012, 219] width 104 height 20
type input "5"
type input "$ 42,264"
type input "5"
click at [1127, 250] on div "Edit the assumptions in yellow boxes. Input profit to calculate an offer price.…" at bounding box center [598, 361] width 1194 height 579
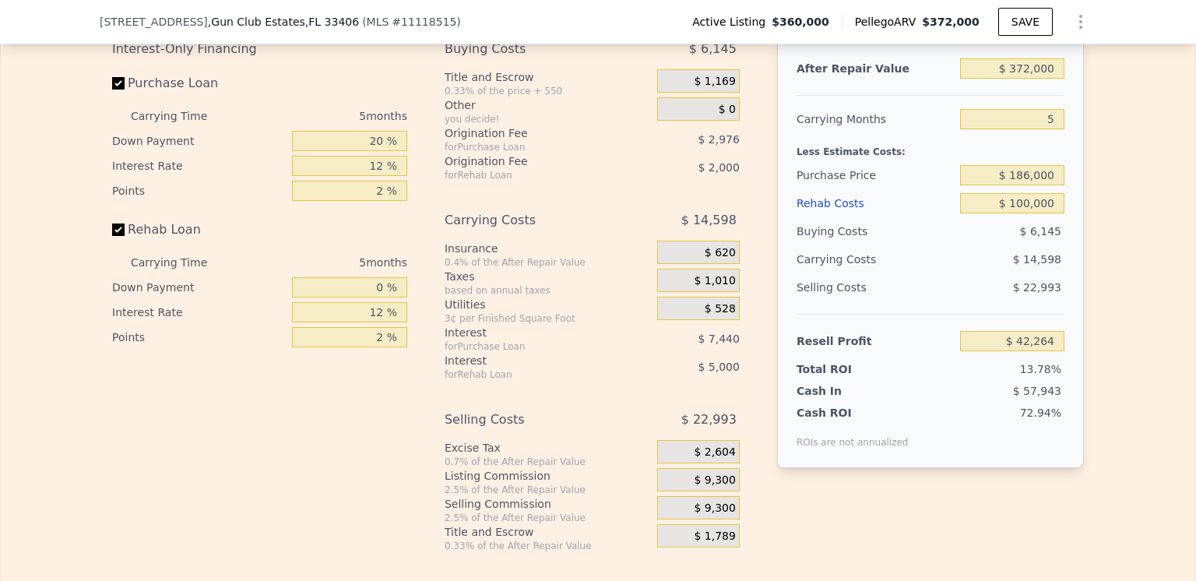
scroll to position [2102, 0]
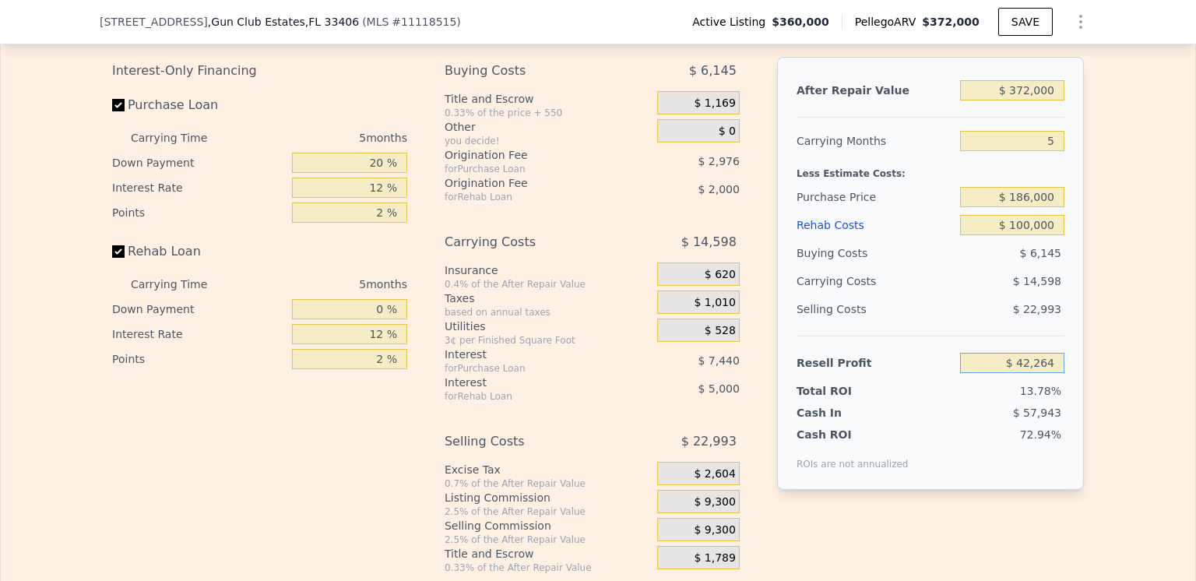
click at [1050, 373] on input "$ 42,264" at bounding box center [1012, 363] width 104 height 20
type input "$ 45,000"
click at [1109, 332] on div "Edit the assumptions in yellow boxes. Input profit to calculate an offer price.…" at bounding box center [598, 284] width 1194 height 579
click at [1050, 207] on input "$ 183,418" at bounding box center [1012, 197] width 104 height 20
type input "$ 186,000"
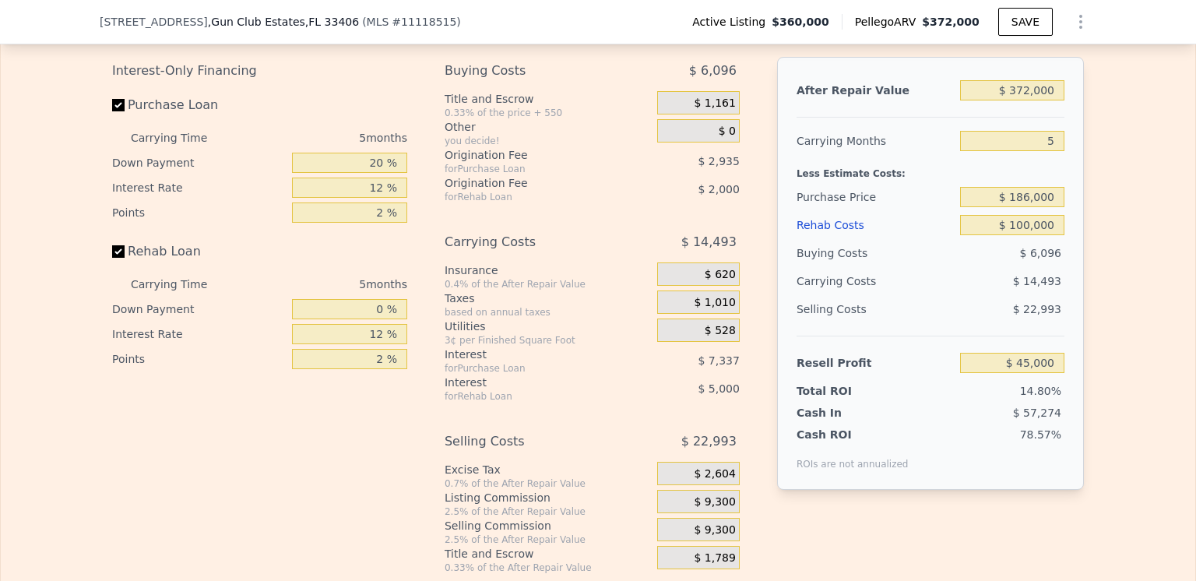
click at [1134, 193] on div "Edit the assumptions in yellow boxes. Input profit to calculate an offer price.…" at bounding box center [598, 284] width 1194 height 579
type input "$ 42,264"
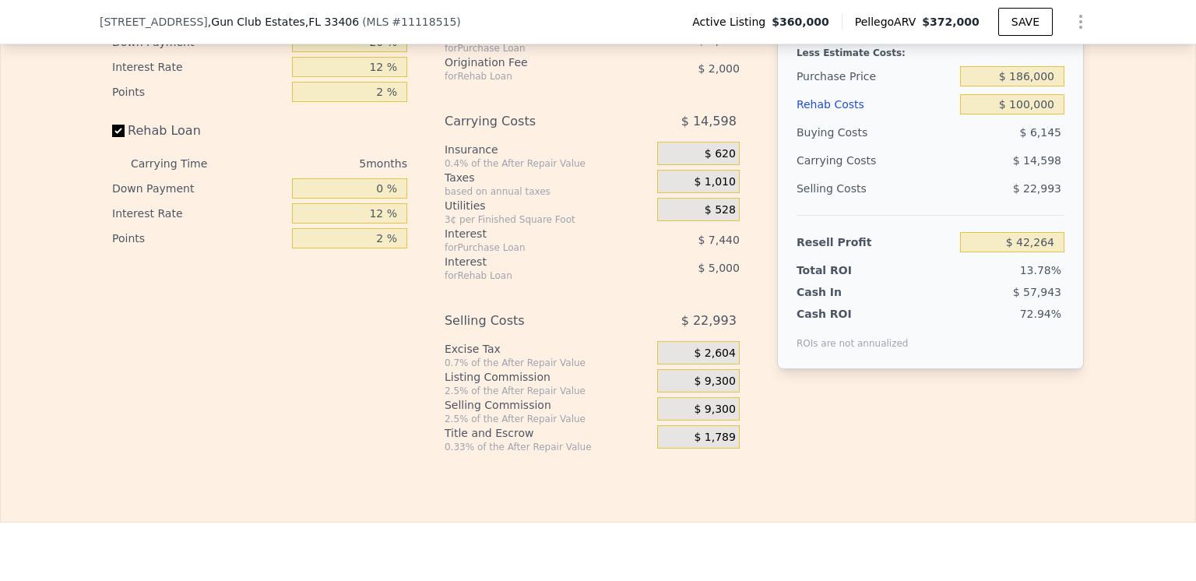
scroll to position [2258, 0]
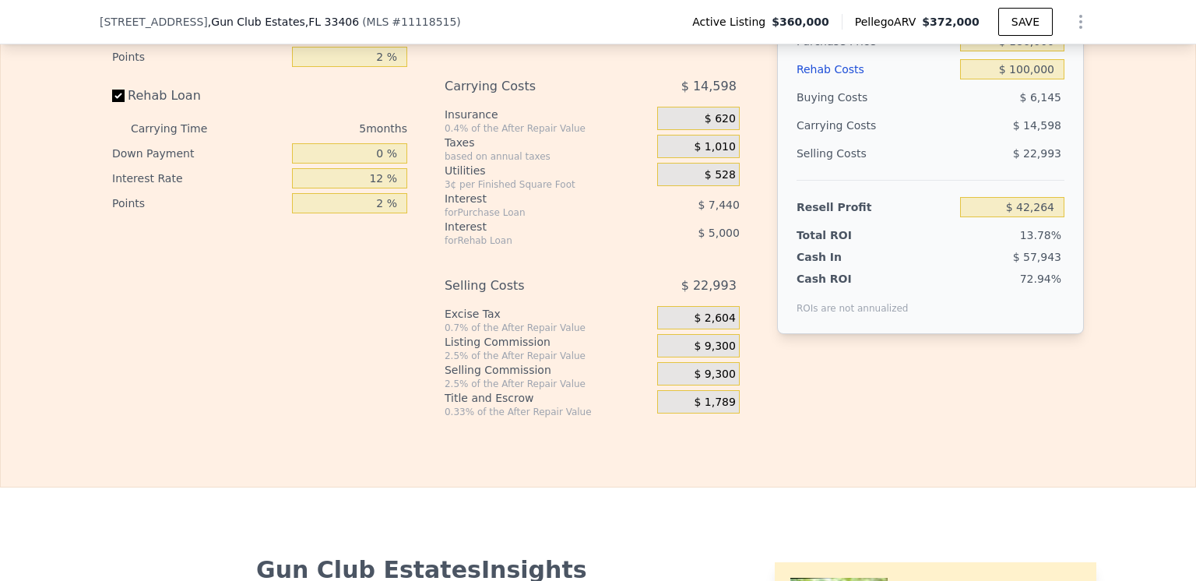
click at [731, 357] on div "$ 9,300" at bounding box center [698, 345] width 83 height 23
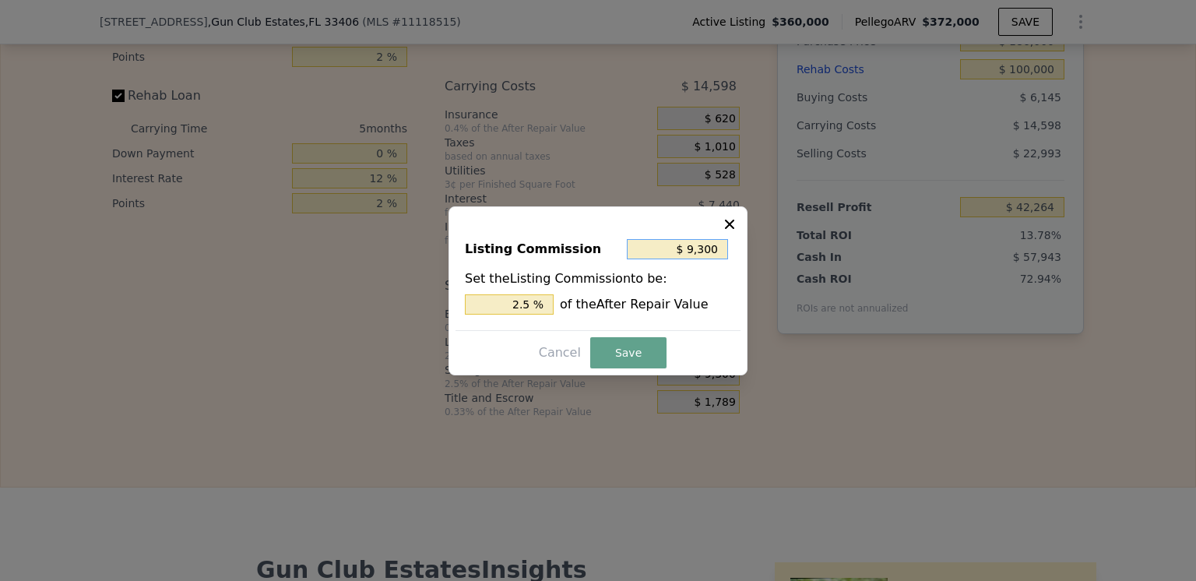
click at [720, 247] on input "$ 9,300" at bounding box center [677, 249] width 101 height 20
type input "$ 930"
type input "0.25 %"
type input "$ 93"
type input "0.025 %"
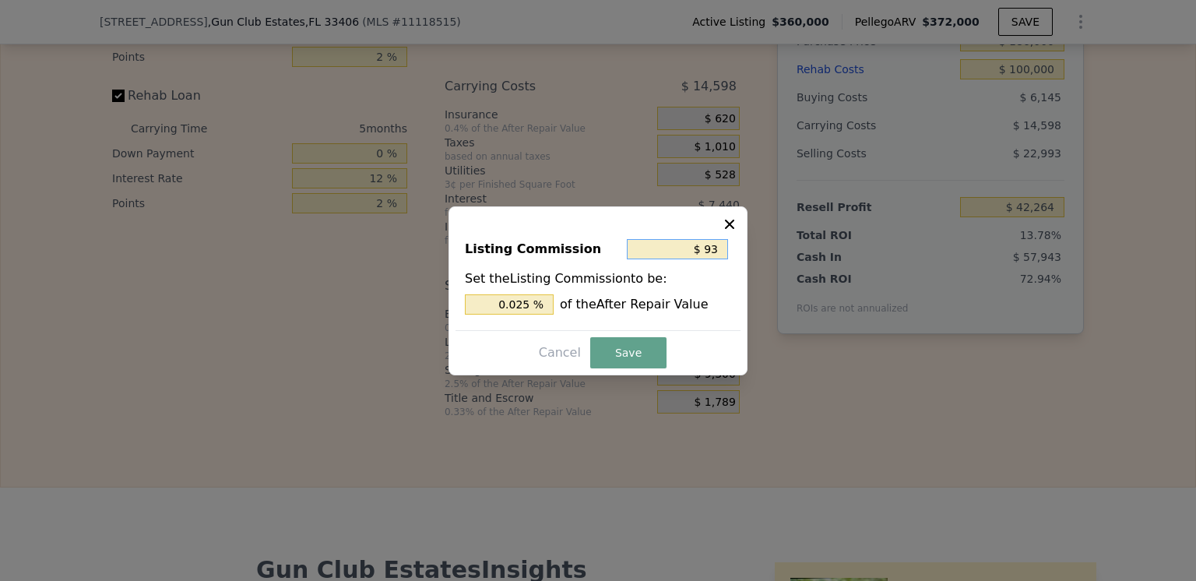
type input "$ 9"
type input "0.002 %"
type input "$ 0"
type input "0 %"
type input "$ 0"
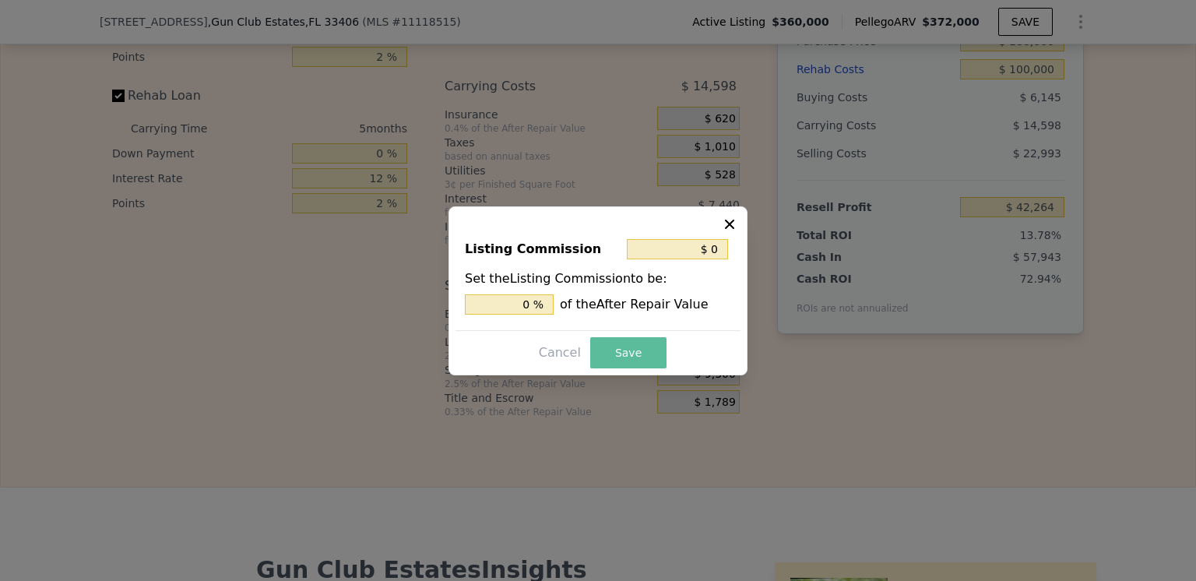
click at [624, 344] on button "Save" at bounding box center [628, 352] width 76 height 31
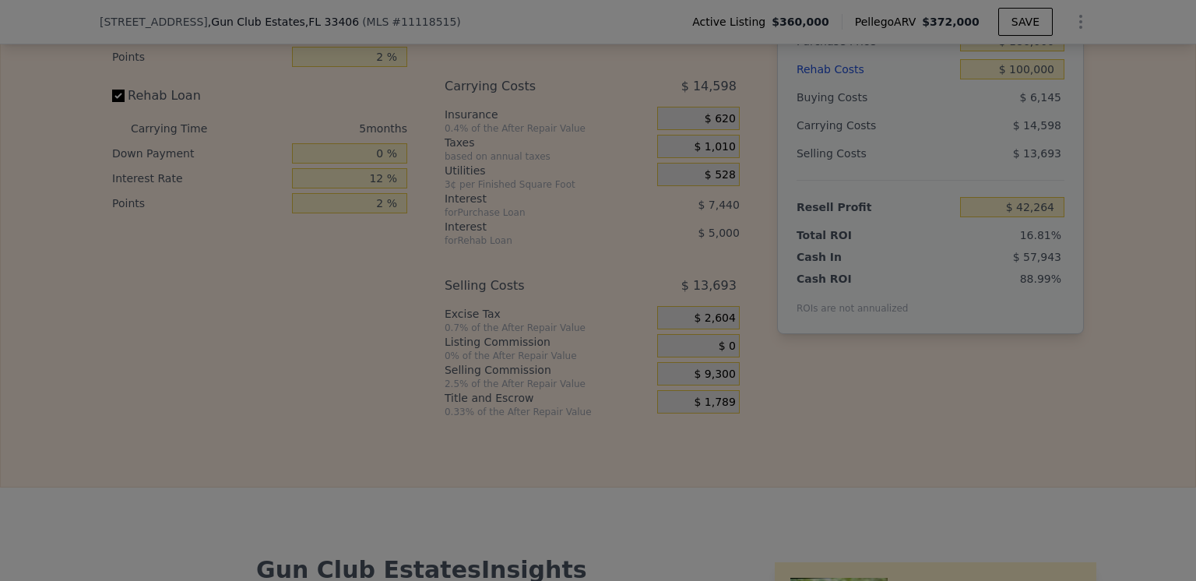
type input "$ 51,564"
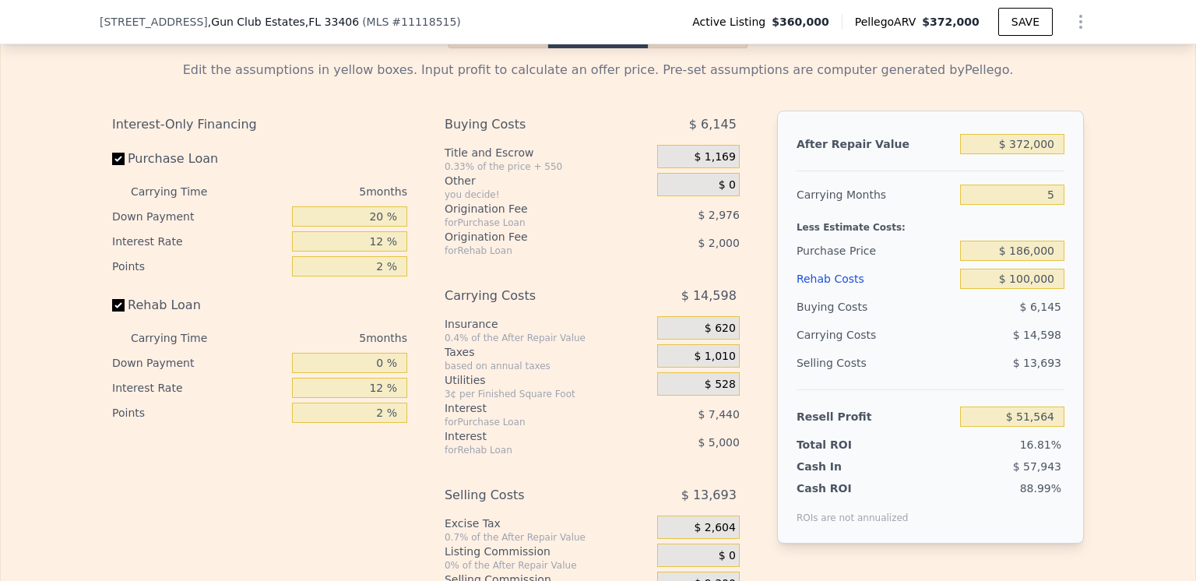
scroll to position [2024, 0]
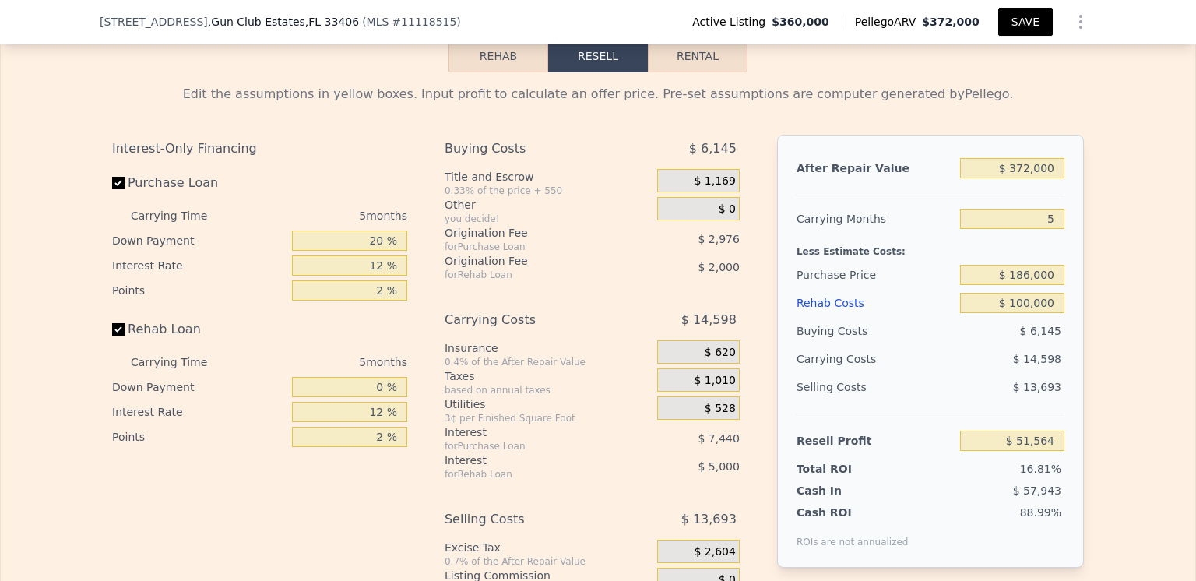
click at [1025, 19] on button "SAVE" at bounding box center [1025, 22] width 55 height 28
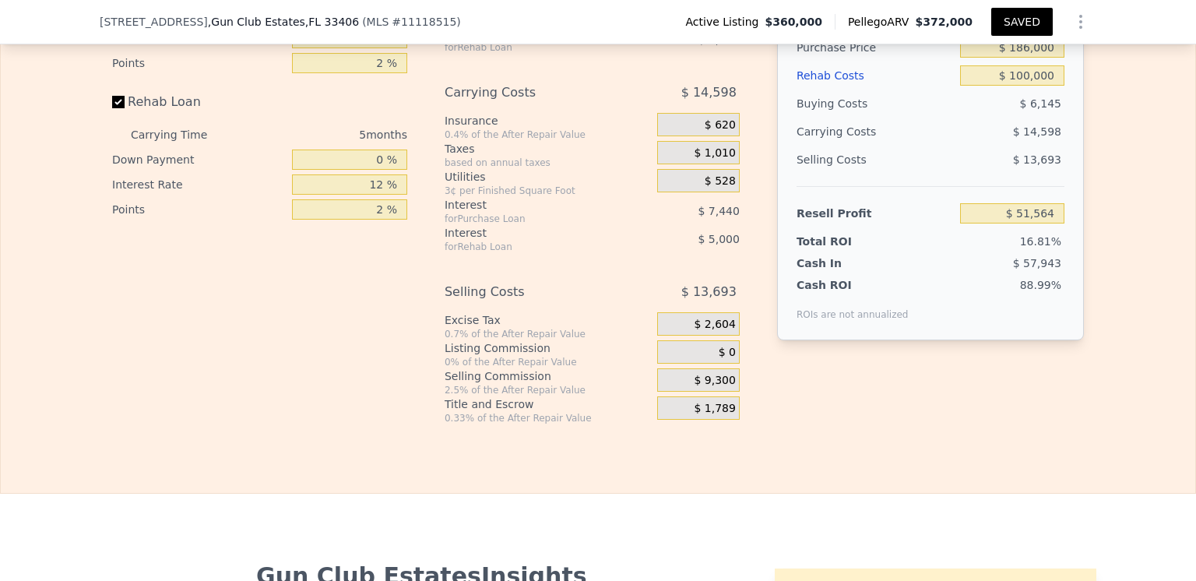
scroll to position [2258, 0]
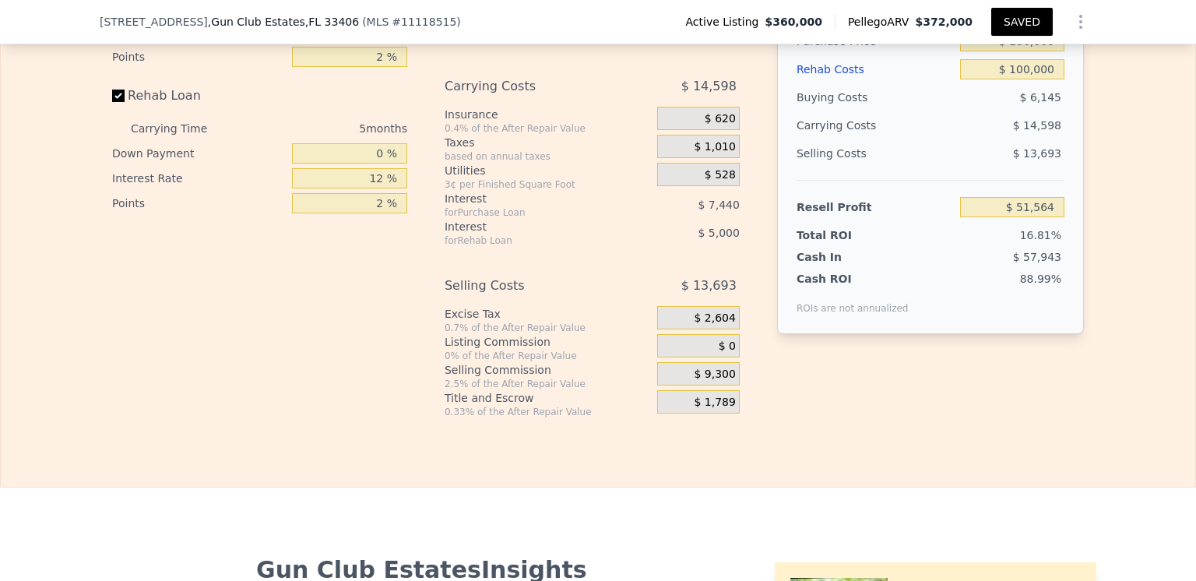
type input "936"
type input "1383"
type input "1133"
type input "6800"
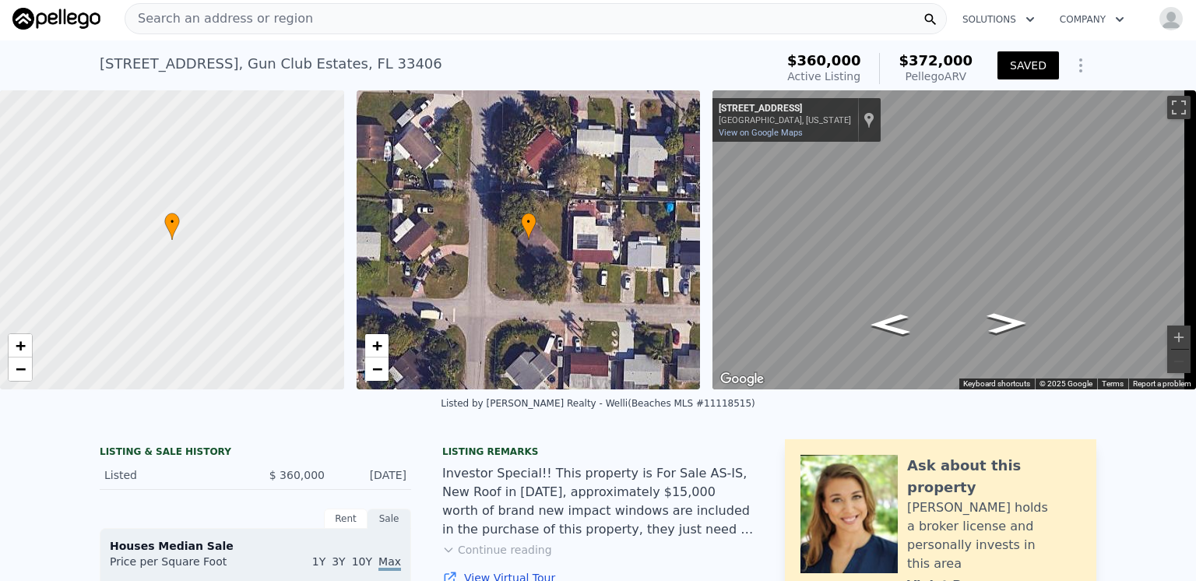
scroll to position [0, 0]
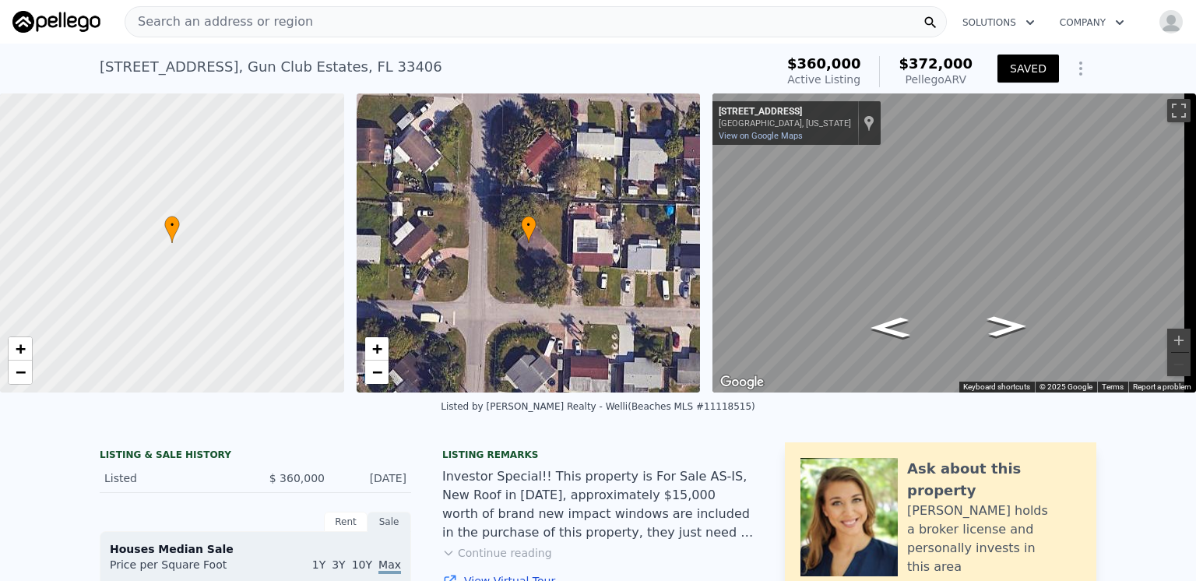
click at [257, 26] on span "Search an address or region" at bounding box center [219, 21] width 188 height 19
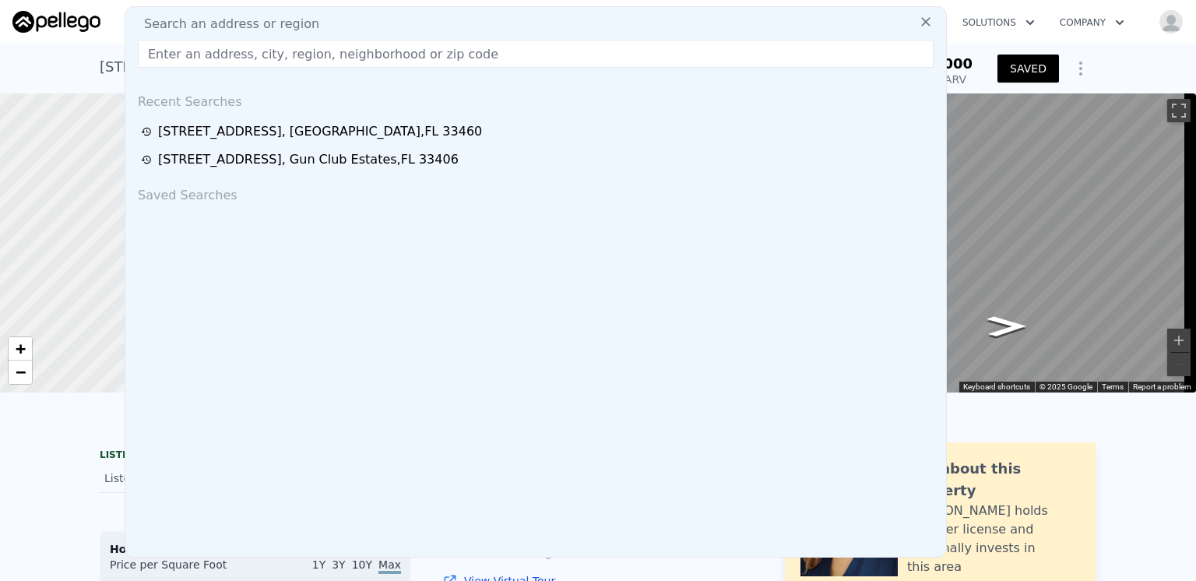
click at [1107, 66] on div "[STREET_ADDRESS] Active at $360k (~ARV $372k ) $360,000 Active Listing $372,000…" at bounding box center [598, 69] width 1196 height 50
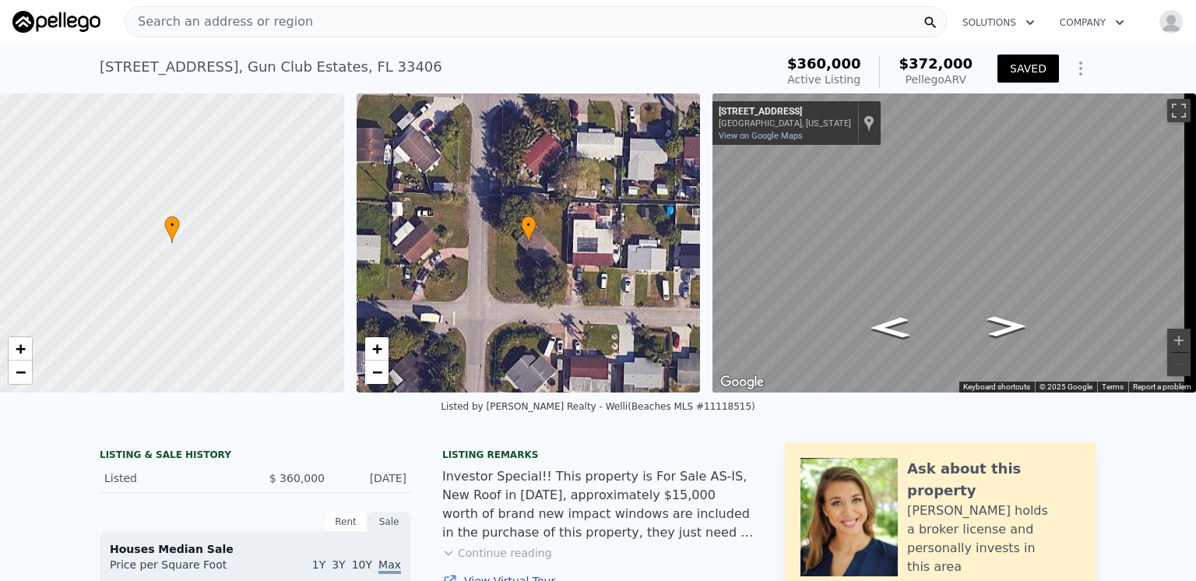
click at [174, 19] on span "Search an address or region" at bounding box center [219, 21] width 188 height 19
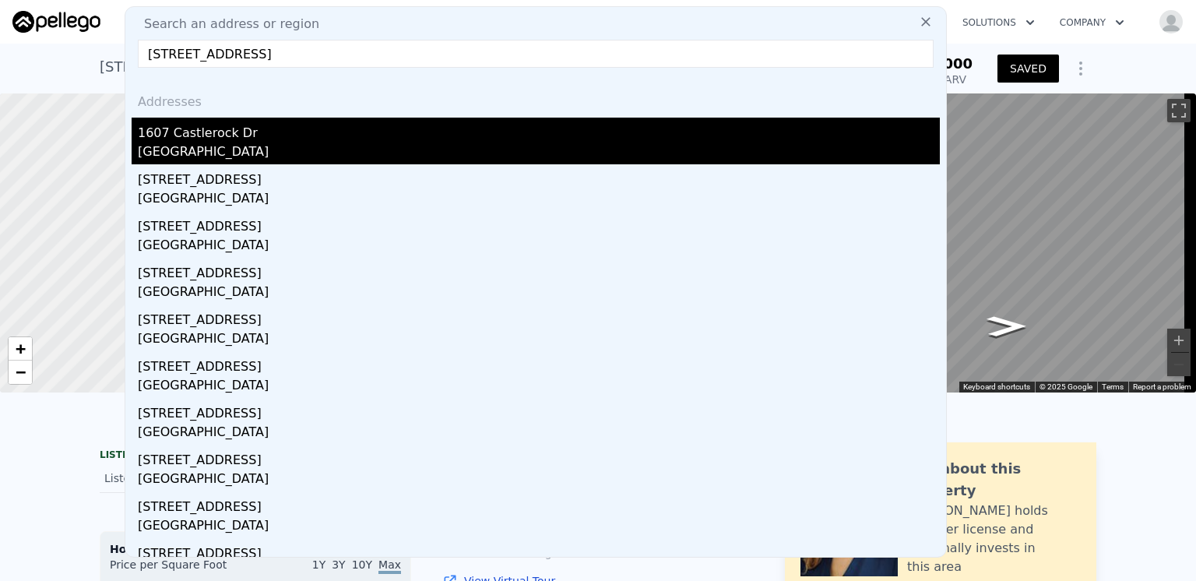
type input "[STREET_ADDRESS]"
click at [207, 151] on div "[GEOGRAPHIC_DATA]" at bounding box center [539, 153] width 802 height 22
